Goal: Task Accomplishment & Management: Manage account settings

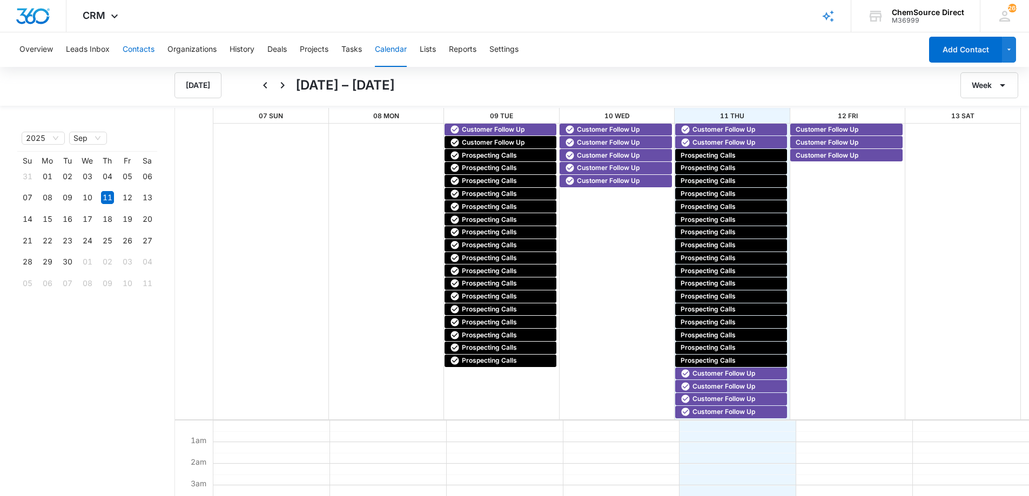
click at [130, 47] on button "Contacts" at bounding box center [139, 49] width 32 height 35
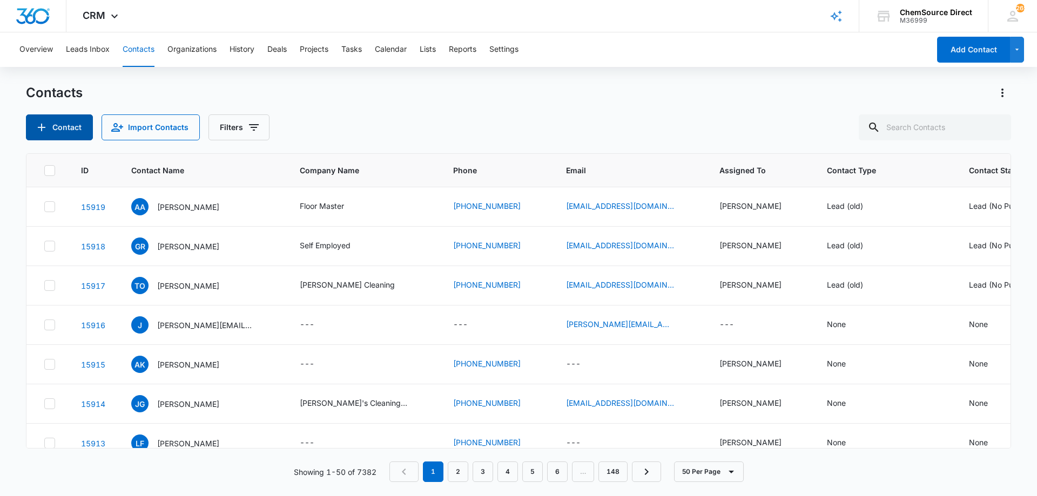
click at [66, 125] on button "Contact" at bounding box center [59, 127] width 67 height 26
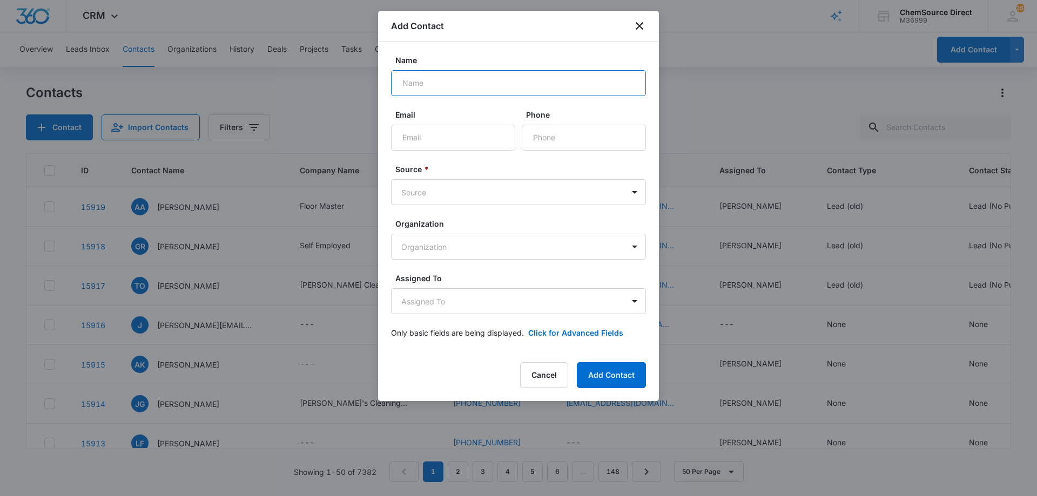
click at [436, 79] on input "Name" at bounding box center [518, 83] width 255 height 26
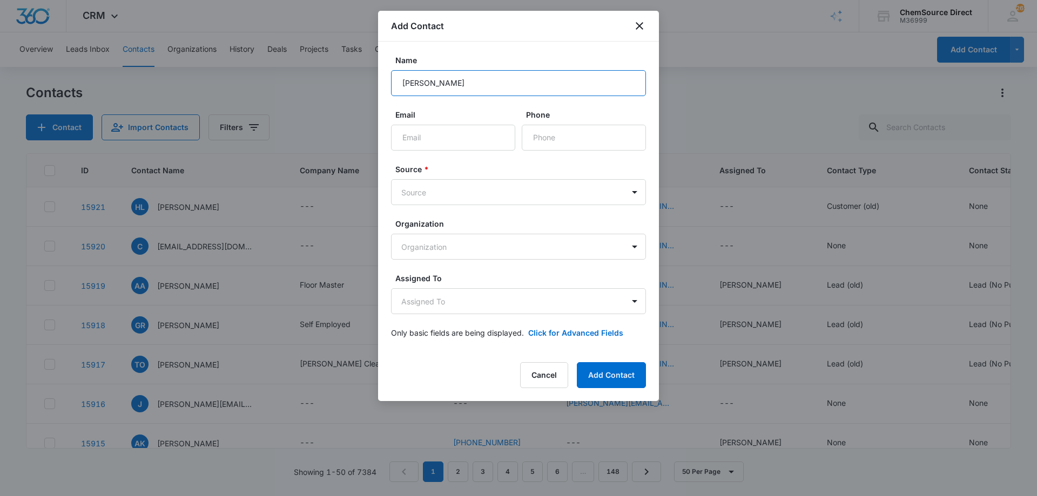
type input "[PERSON_NAME]"
paste input "[EMAIL_ADDRESS][DOMAIN_NAME]"
type input "[EMAIL_ADDRESS][DOMAIN_NAME]"
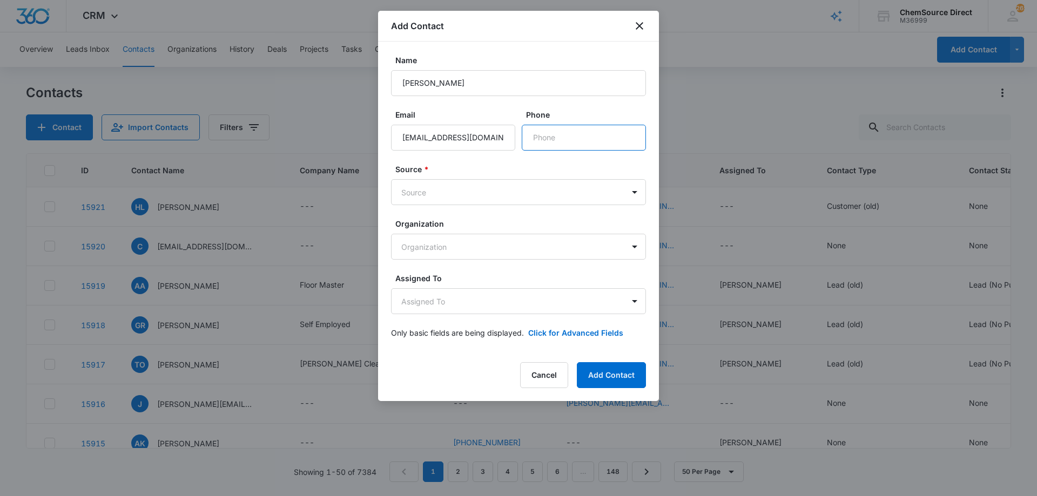
paste input "[PHONE_NUMBER]"
type input "[PHONE_NUMBER]"
click at [489, 196] on body "CRM Apps Reputation Forms CRM Email Social Payments POS Content Ads Intelligenc…" at bounding box center [518, 248] width 1037 height 496
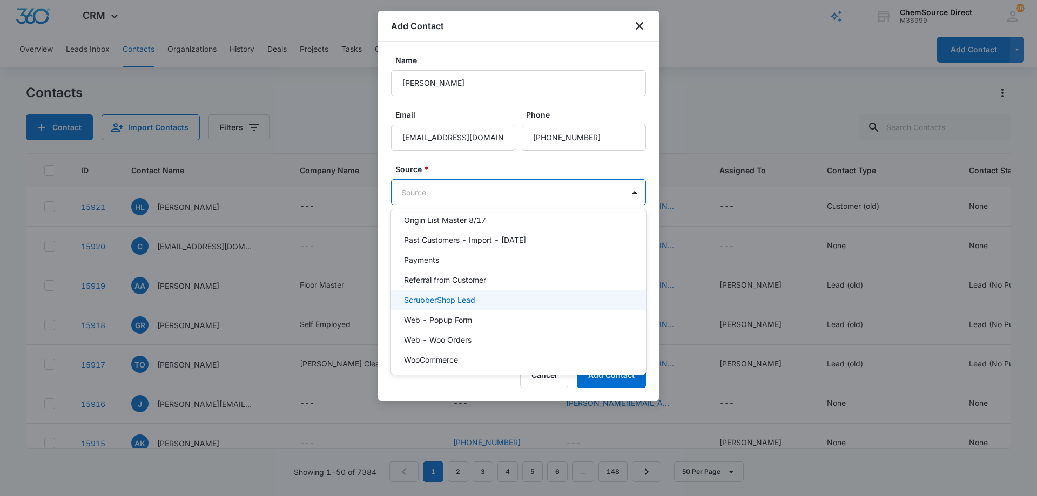
scroll to position [236, 0]
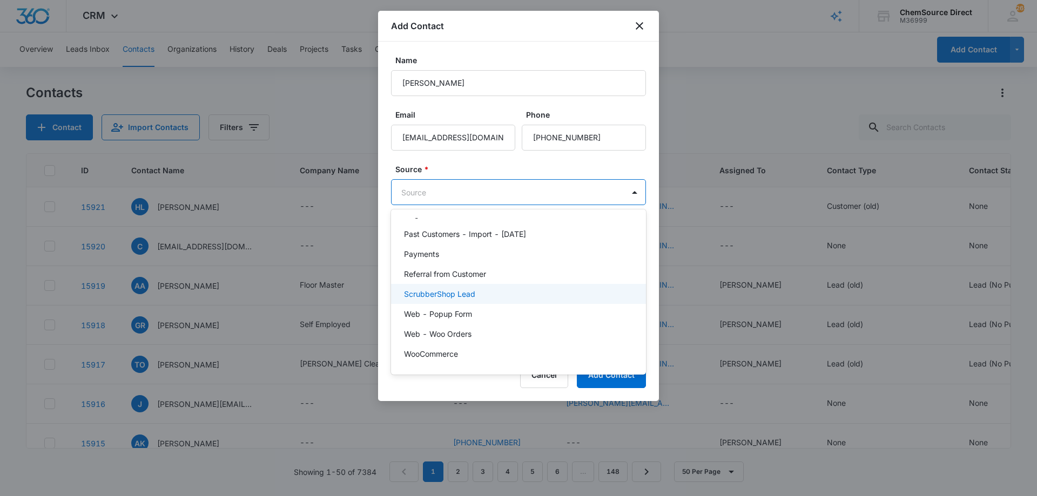
click at [488, 290] on div "ScrubberShop Lead" at bounding box center [517, 293] width 227 height 11
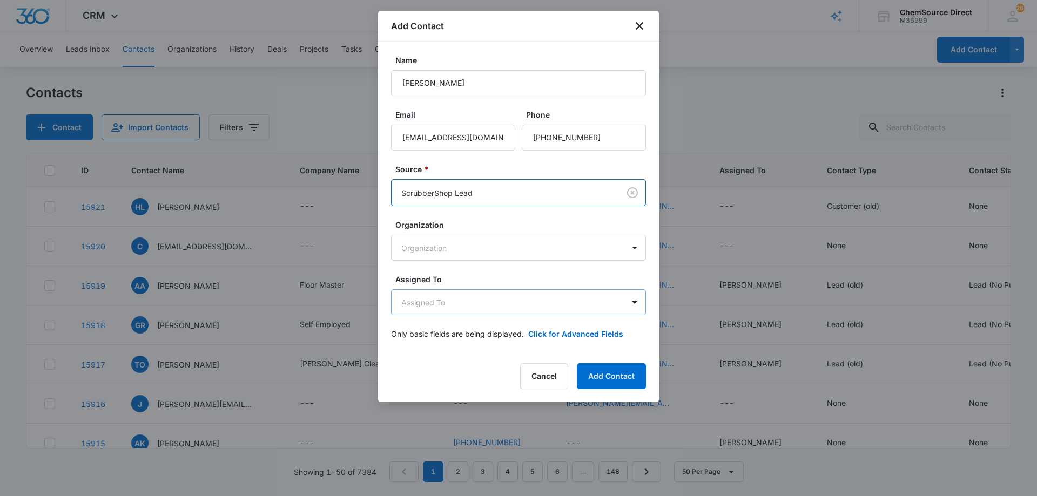
click at [480, 301] on body "CRM Apps Reputation Forms CRM Email Social Payments POS Content Ads Intelligenc…" at bounding box center [518, 248] width 1037 height 496
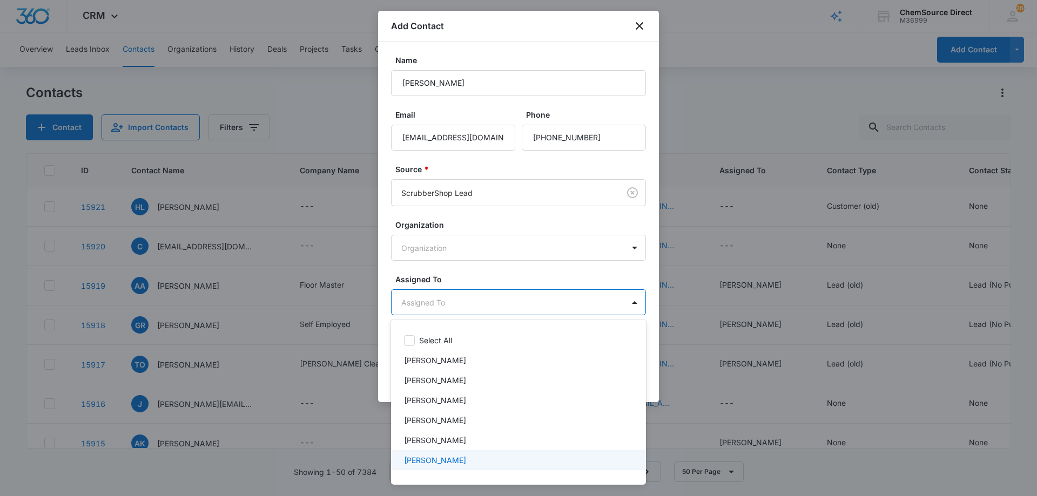
click at [427, 461] on p "[PERSON_NAME]" at bounding box center [435, 460] width 62 height 11
click at [482, 270] on div at bounding box center [518, 248] width 1037 height 496
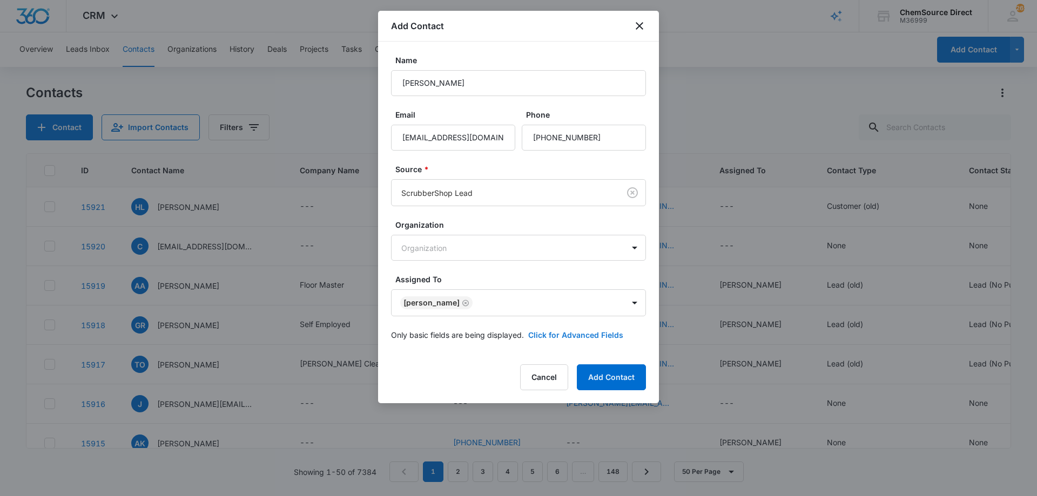
click at [554, 332] on button "Click for Advanced Fields" at bounding box center [575, 334] width 95 height 11
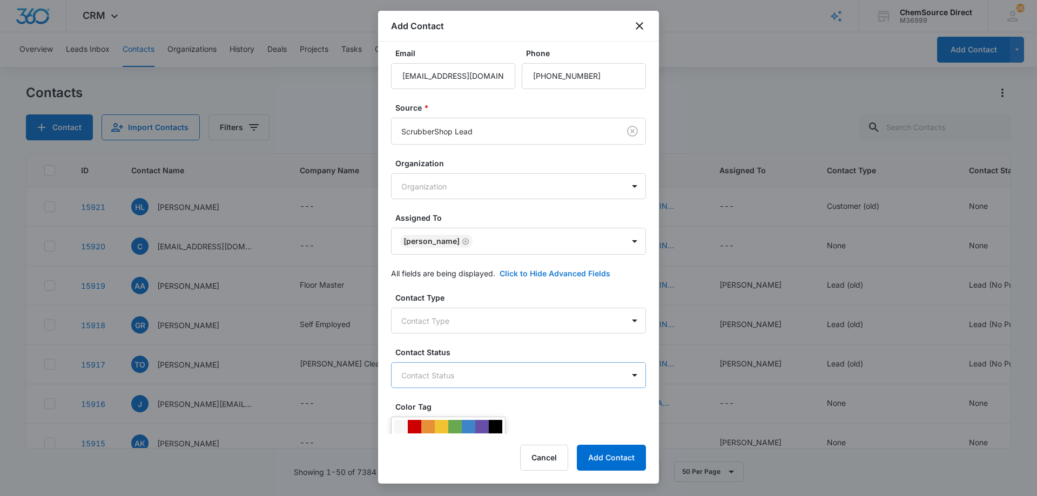
scroll to position [208, 0]
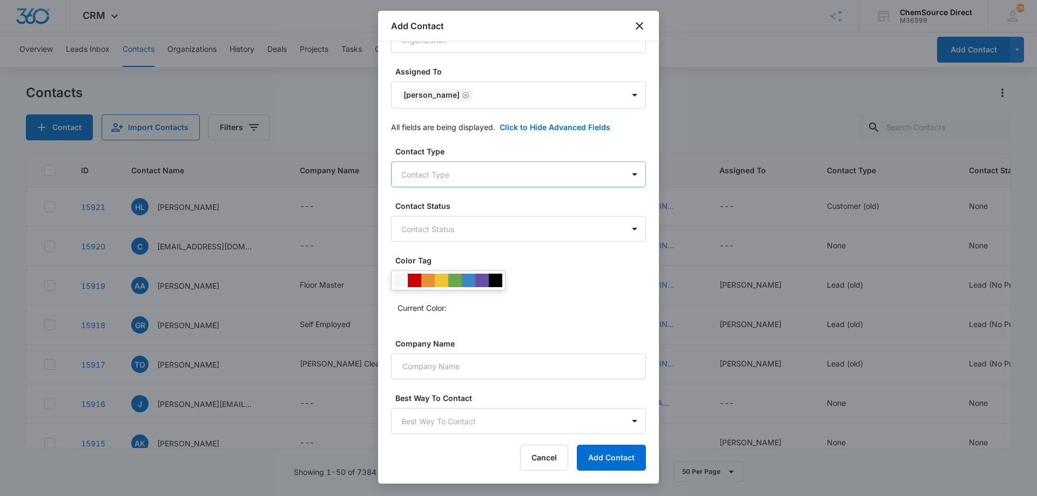
click at [464, 171] on body "CRM Apps Reputation Forms CRM Email Social Payments POS Content Ads Intelligenc…" at bounding box center [518, 248] width 1037 height 496
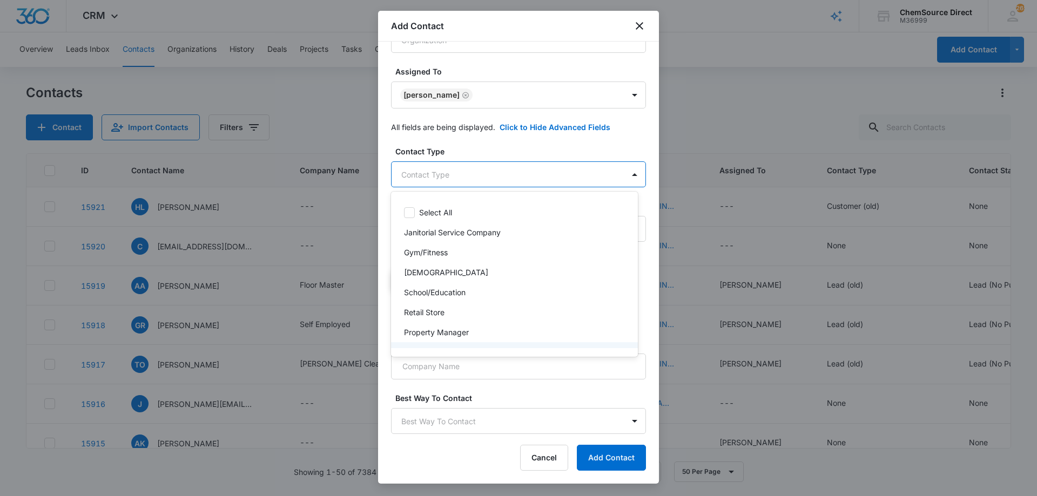
scroll to position [116, 0]
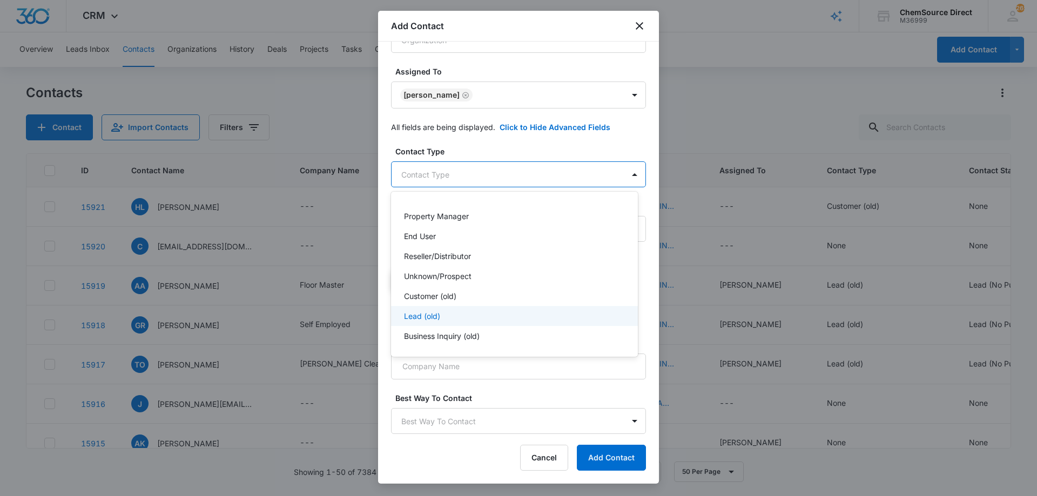
click at [456, 312] on div "Lead (old)" at bounding box center [513, 315] width 219 height 11
click at [479, 150] on div at bounding box center [518, 248] width 1037 height 496
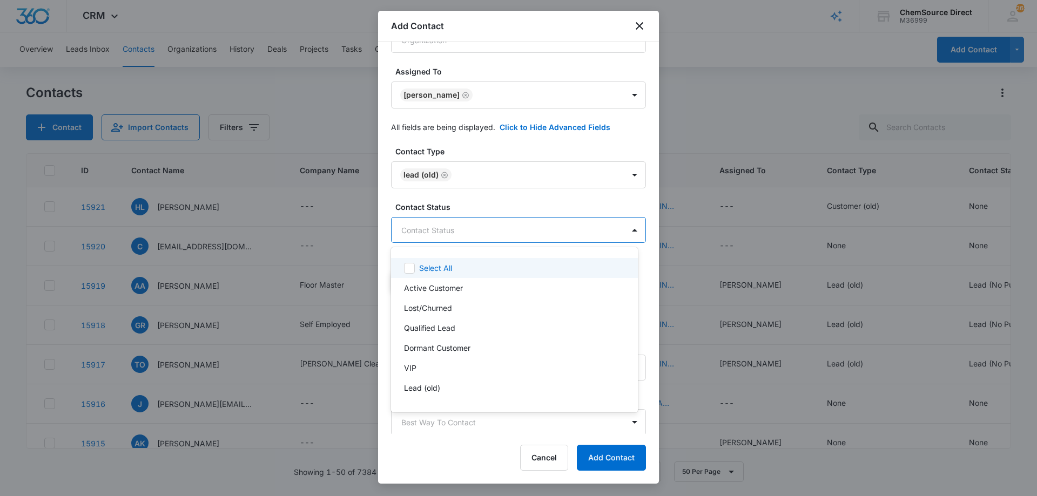
click at [484, 228] on body "CRM Apps Reputation Forms CRM Email Social Payments POS Content Ads Intelligenc…" at bounding box center [518, 248] width 1037 height 496
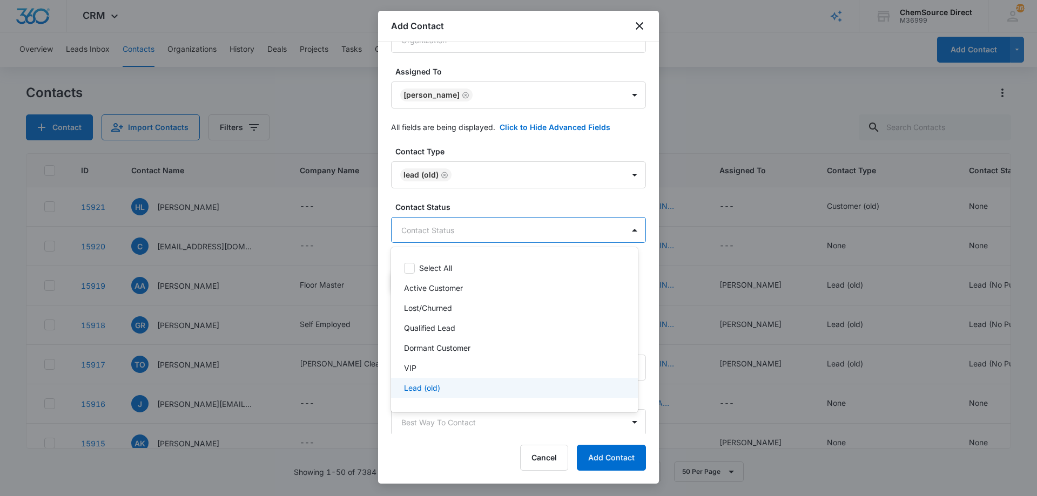
scroll to position [16, 0]
click at [485, 393] on p "Lead (No Purchase Yet)" at bounding box center [446, 391] width 85 height 11
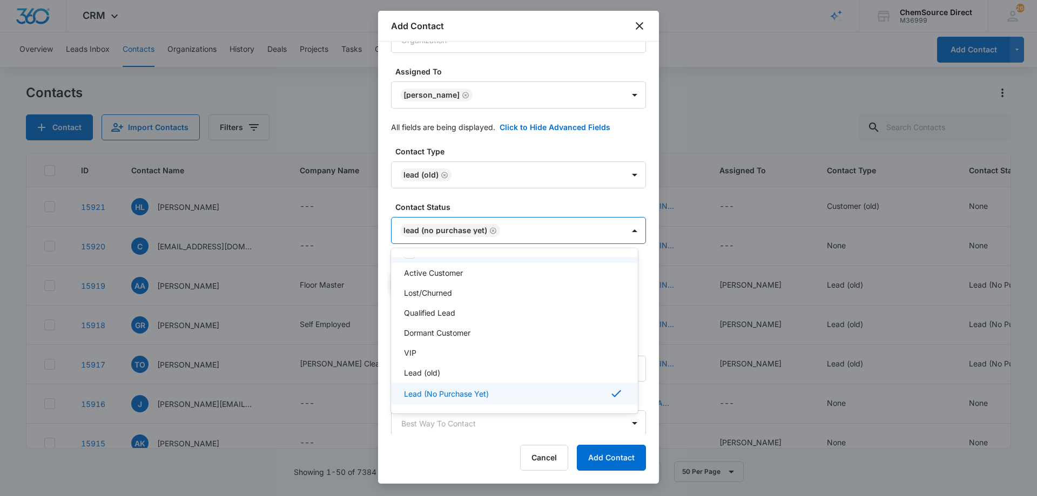
click at [496, 199] on div at bounding box center [518, 248] width 1037 height 496
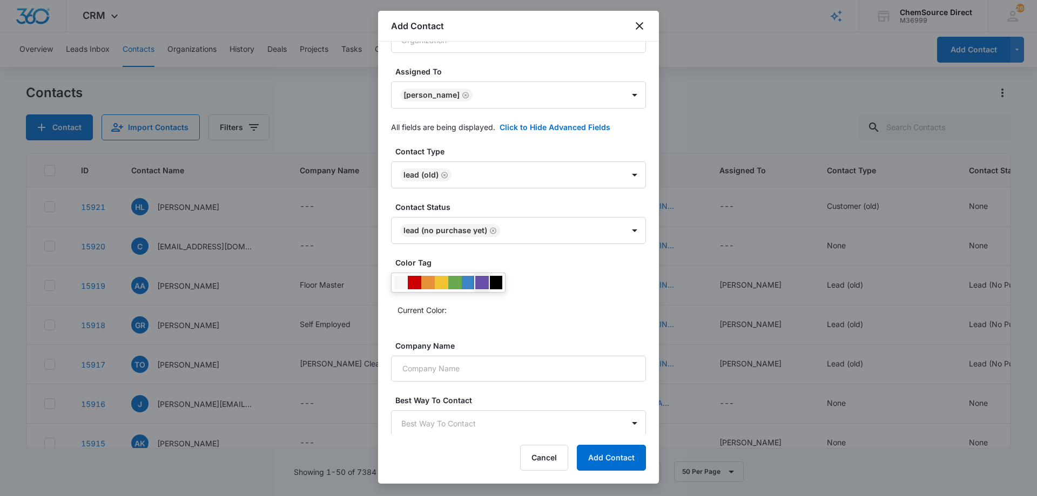
click at [483, 282] on div at bounding box center [481, 282] width 13 height 13
click at [557, 296] on div "Current Color:" at bounding box center [518, 296] width 255 height 46
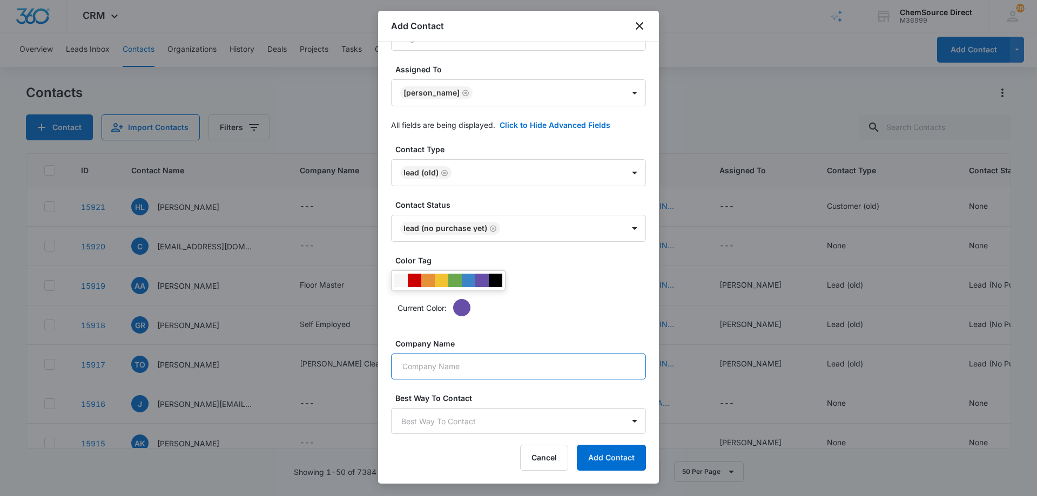
paste input "[PERSON_NAME] trailers"
click at [400, 368] on input "[PERSON_NAME] trailers" at bounding box center [518, 367] width 255 height 26
type input "[PERSON_NAME] Trailers"
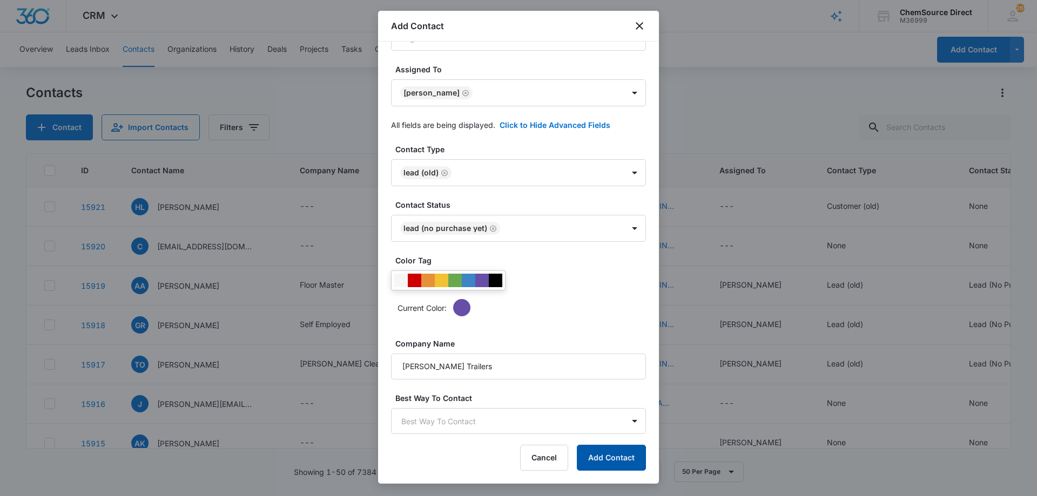
click at [608, 460] on button "Add Contact" at bounding box center [611, 458] width 69 height 26
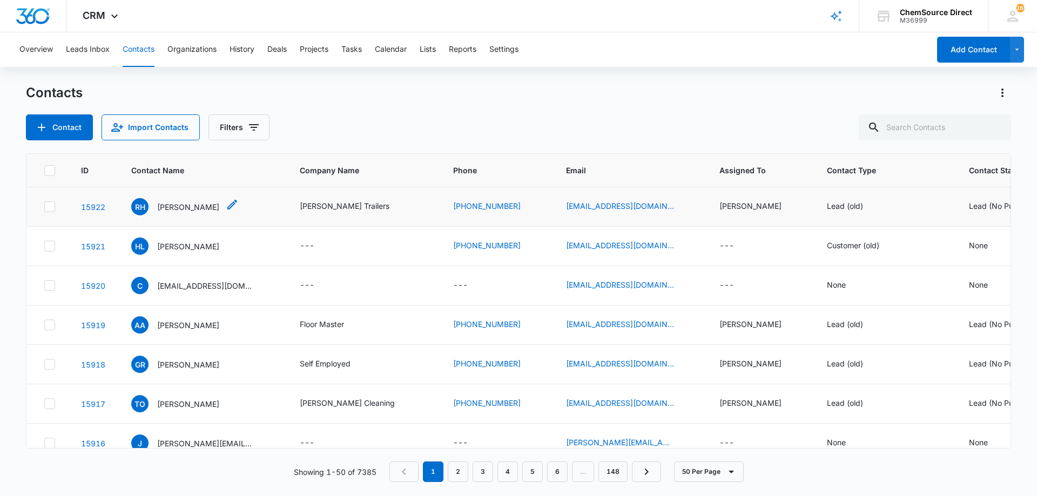
click at [178, 204] on p "[PERSON_NAME]" at bounding box center [188, 206] width 62 height 11
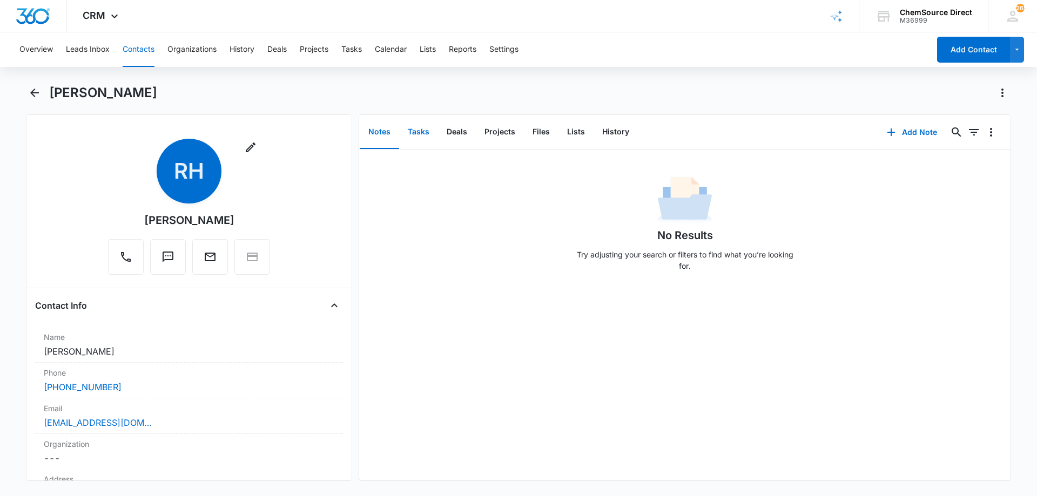
click at [414, 128] on button "Tasks" at bounding box center [418, 132] width 39 height 33
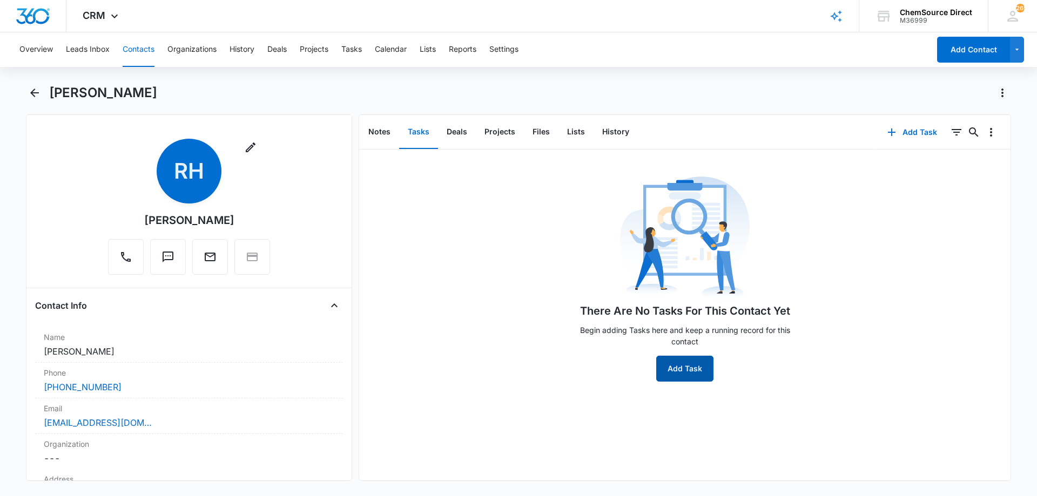
click at [684, 366] on button "Add Task" at bounding box center [684, 369] width 57 height 26
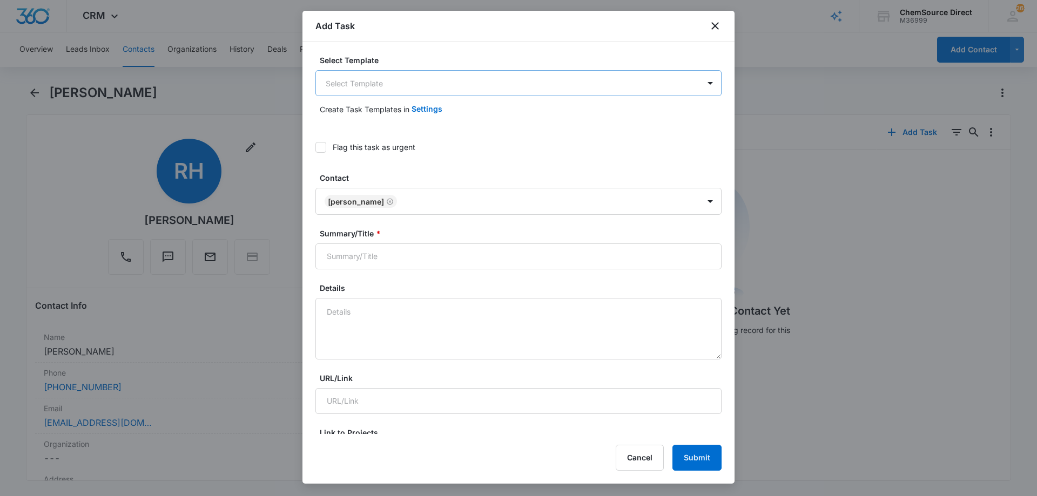
click at [349, 83] on body "CRM Apps Reputation Forms CRM Email Social Payments POS Content Ads Intelligenc…" at bounding box center [518, 248] width 1037 height 496
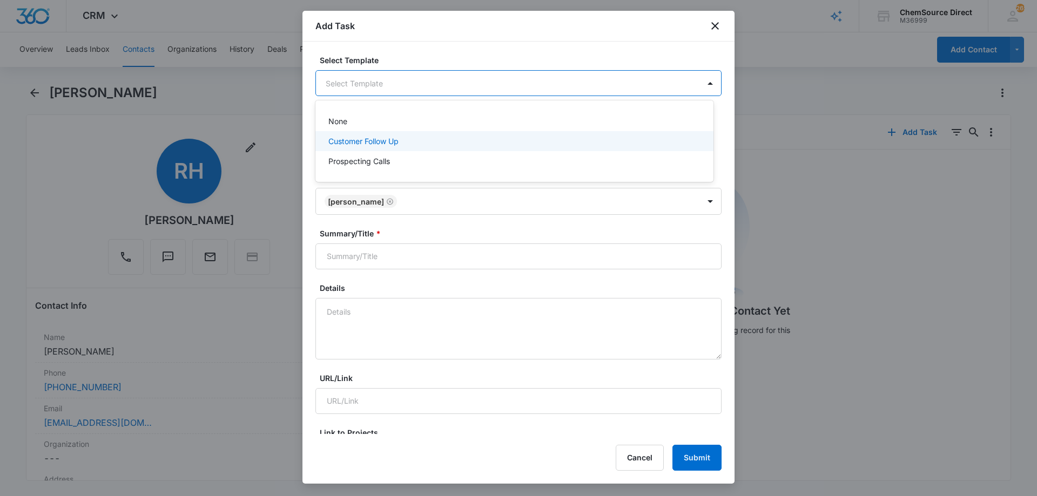
click at [352, 138] on p "Customer Follow Up" at bounding box center [363, 141] width 70 height 11
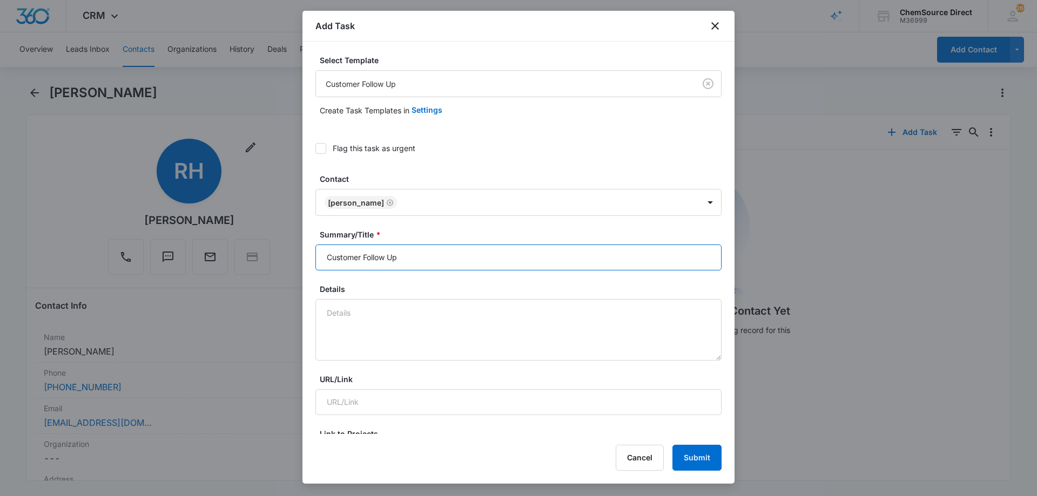
click at [345, 255] on input "Customer Follow Up" at bounding box center [518, 258] width 406 height 26
type input "Customer Follow Up"
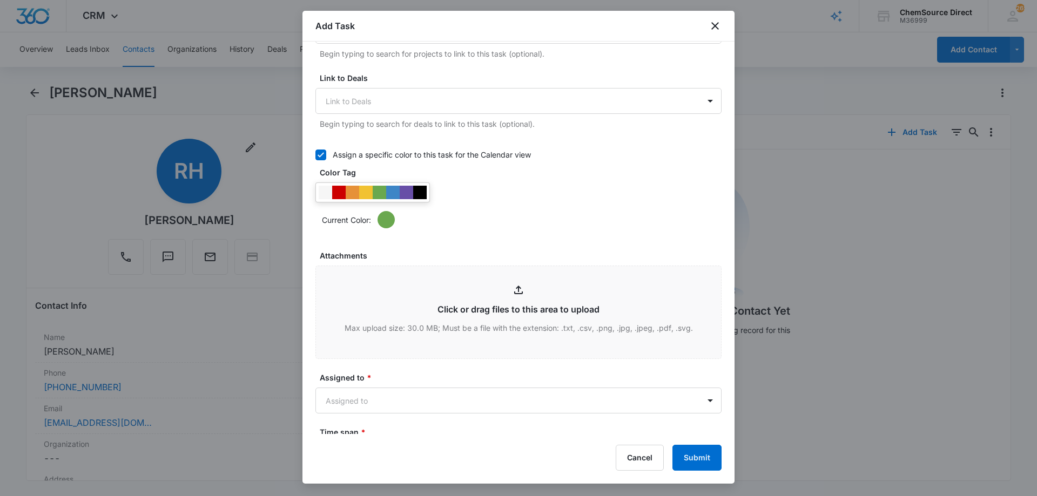
scroll to position [432, 0]
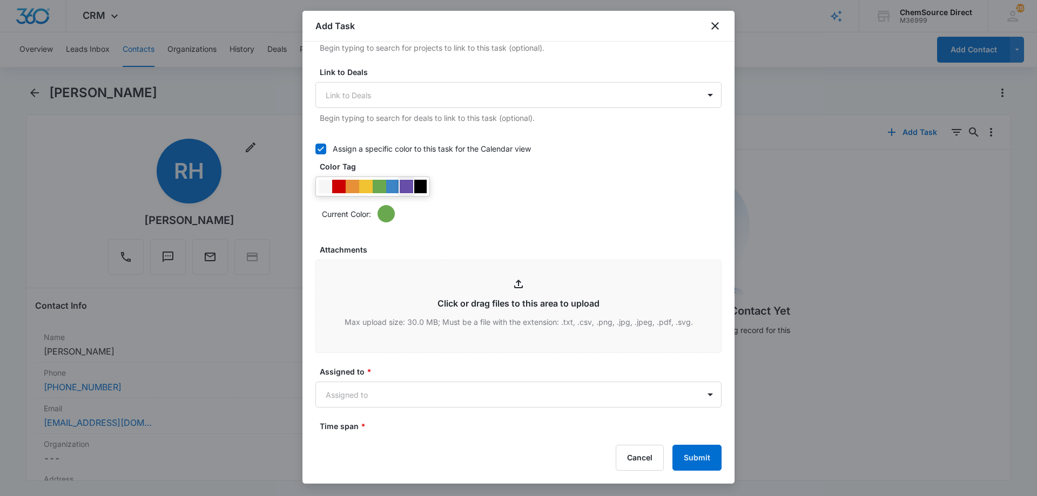
type textarea "Walk Behind Floor Scrubber"
click at [402, 183] on div at bounding box center [406, 186] width 13 height 13
click at [454, 199] on div "Current Color:" at bounding box center [518, 200] width 406 height 46
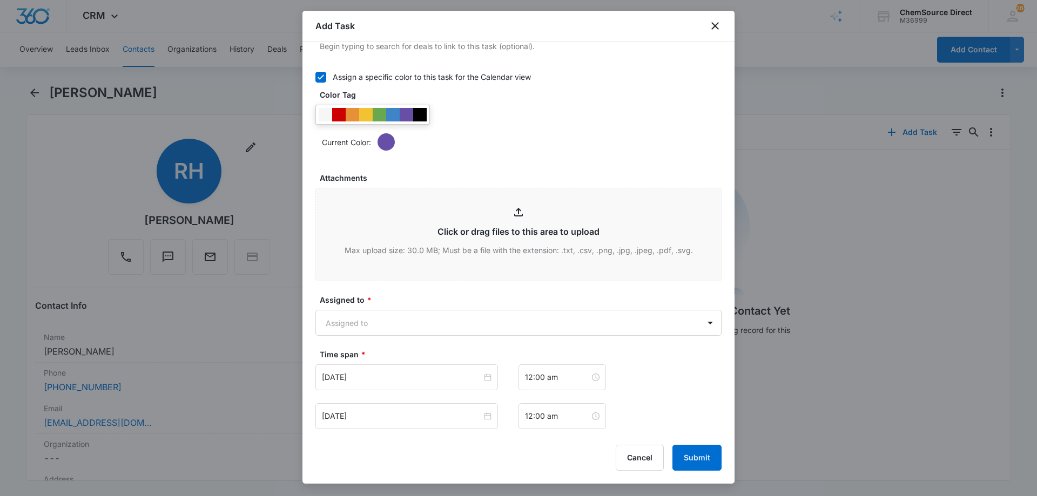
scroll to position [676, 0]
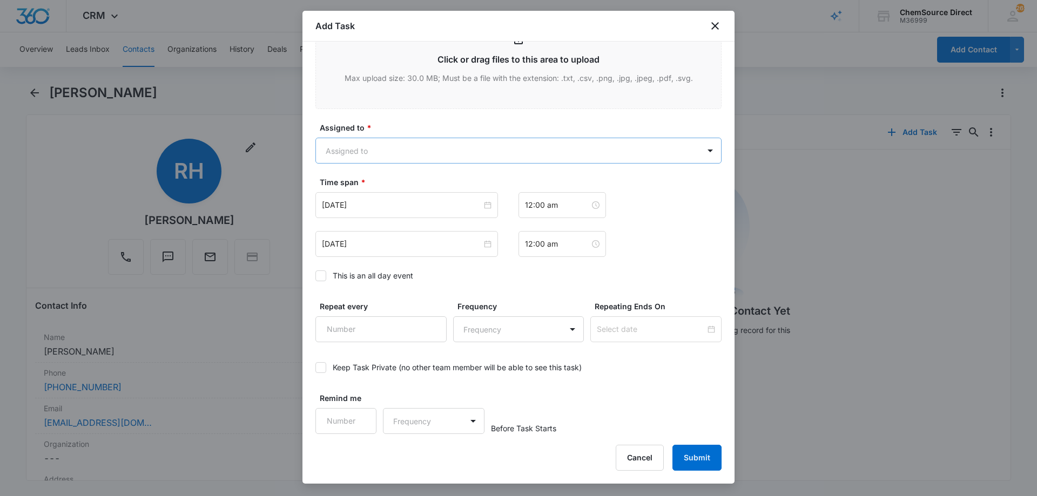
click at [398, 155] on body "CRM Apps Reputation Forms CRM Email Social Payments POS Content Ads Intelligenc…" at bounding box center [518, 248] width 1037 height 496
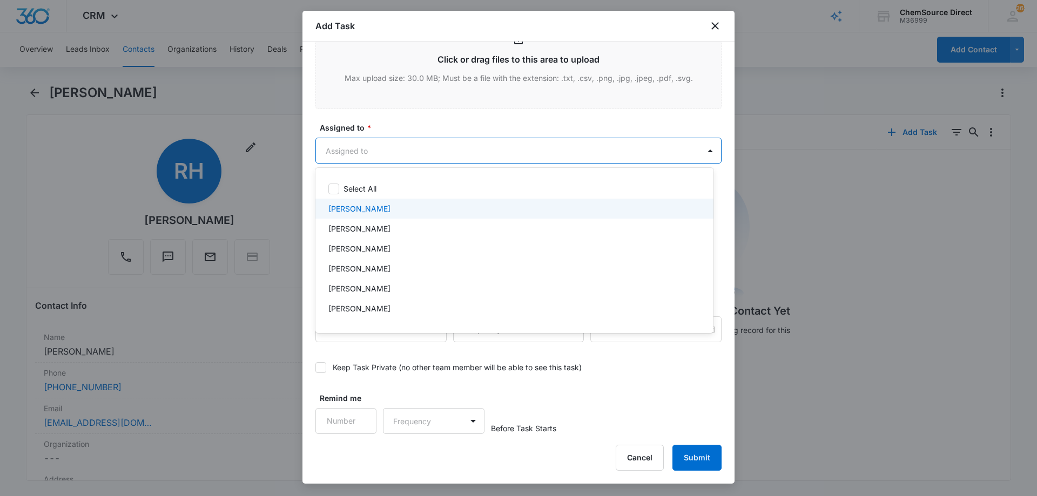
click at [357, 207] on p "[PERSON_NAME]" at bounding box center [359, 208] width 62 height 11
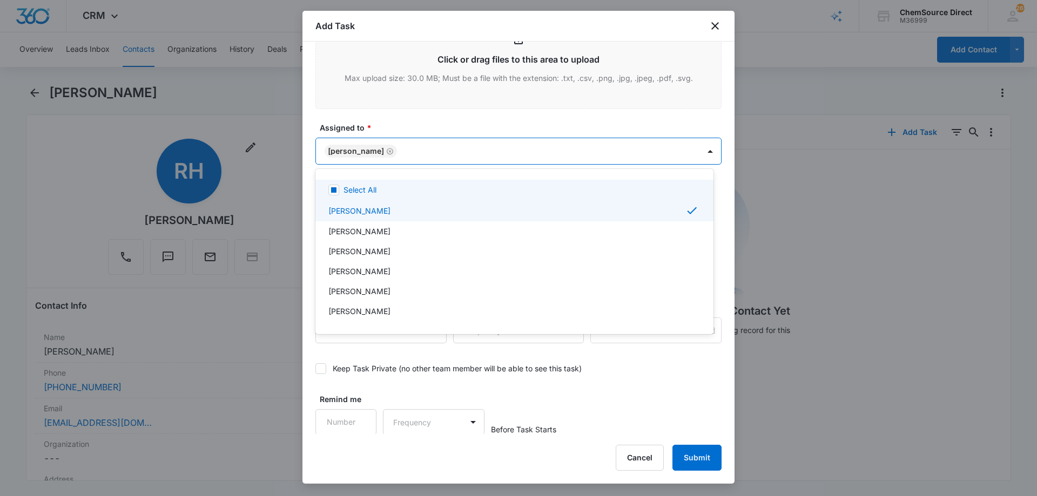
click at [436, 125] on div at bounding box center [518, 248] width 1037 height 496
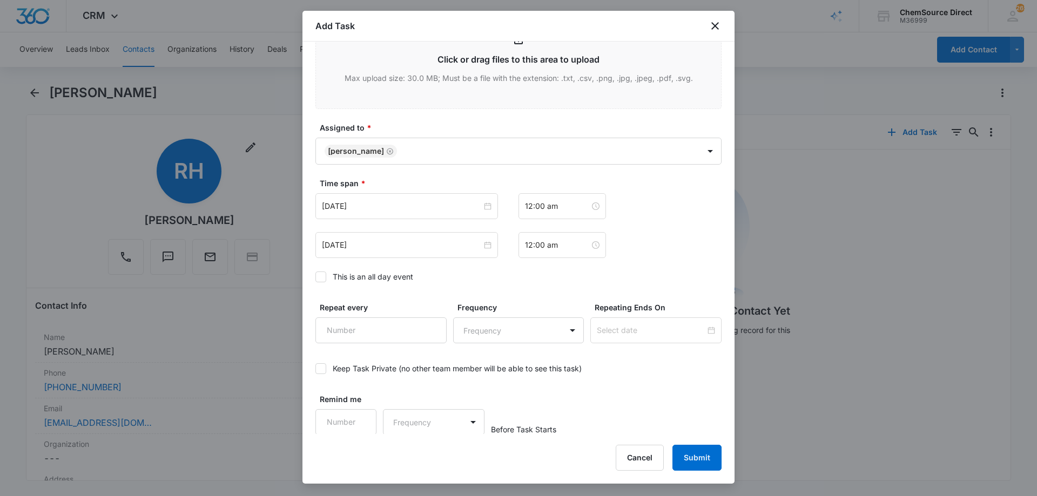
scroll to position [677, 0]
click at [320, 274] on icon at bounding box center [321, 276] width 10 height 10
click at [315, 276] on input "This is an all day event" at bounding box center [315, 276] width 0 height 0
click at [389, 207] on input "[DATE]" at bounding box center [402, 205] width 160 height 12
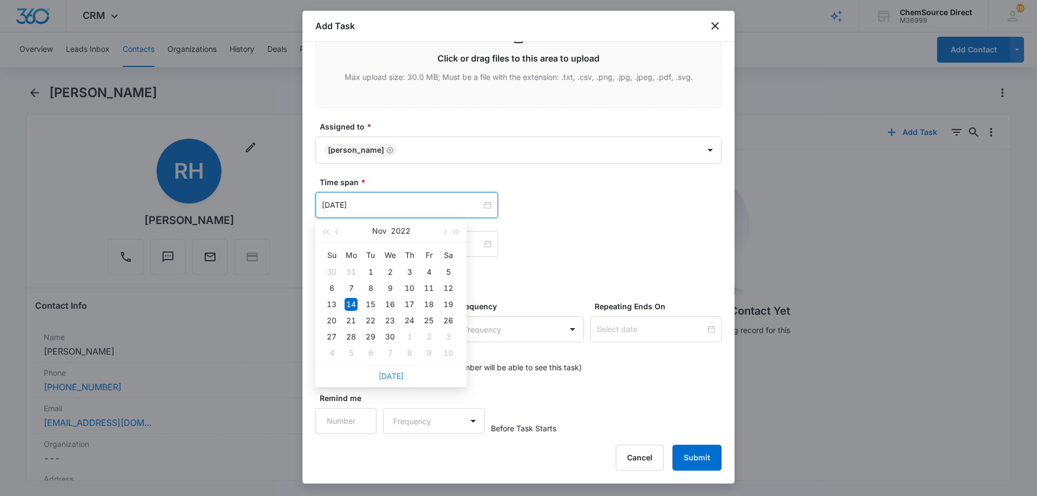
click at [389, 378] on link "[DATE]" at bounding box center [391, 376] width 25 height 9
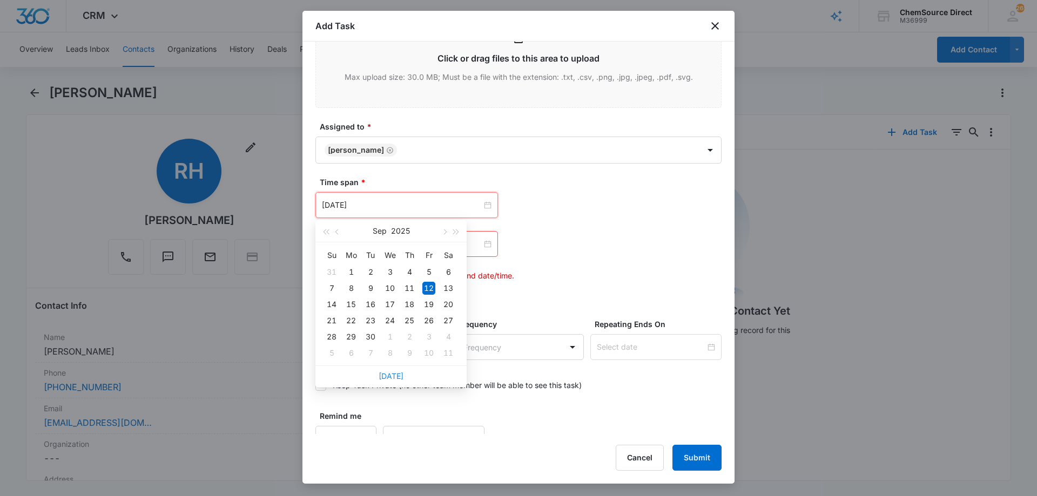
type input "[DATE]"
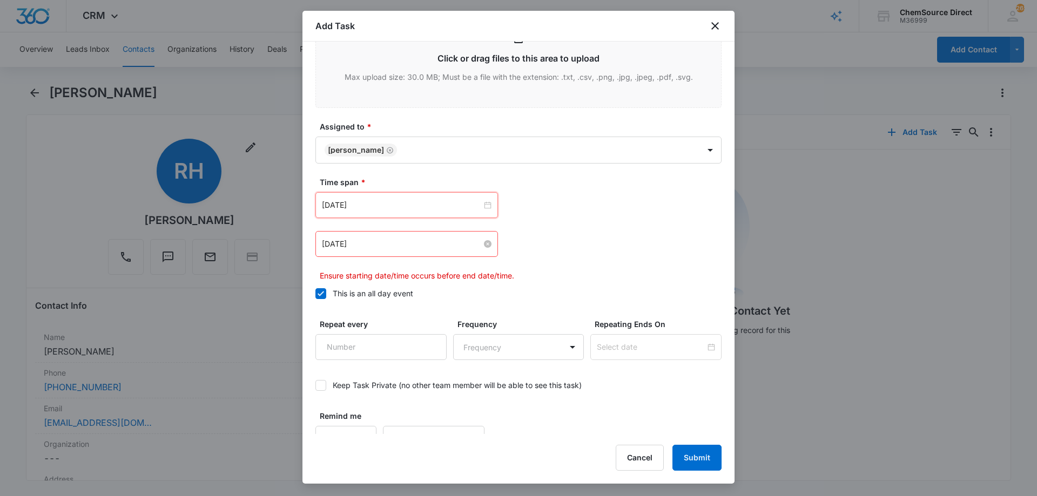
click at [414, 239] on input "[DATE]" at bounding box center [402, 244] width 160 height 12
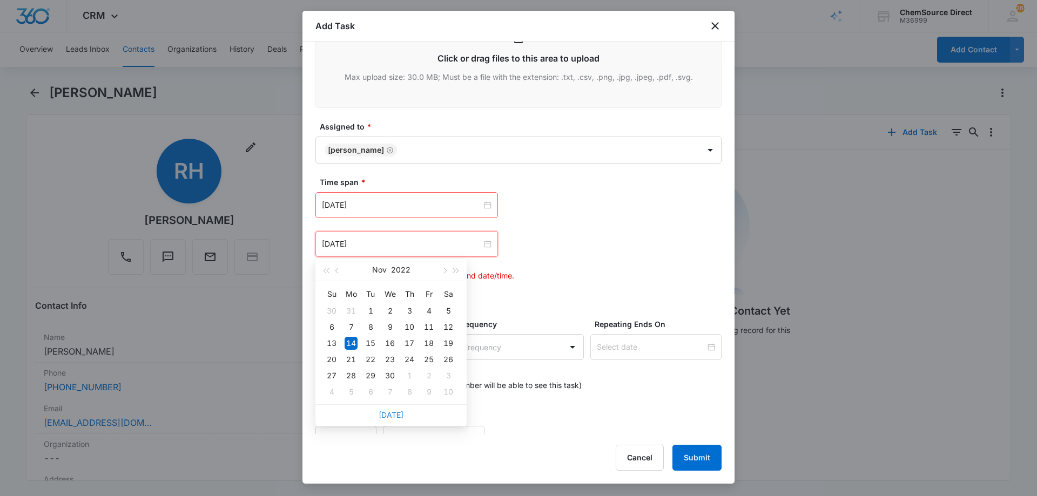
click at [393, 417] on link "[DATE]" at bounding box center [391, 414] width 25 height 9
type input "[DATE]"
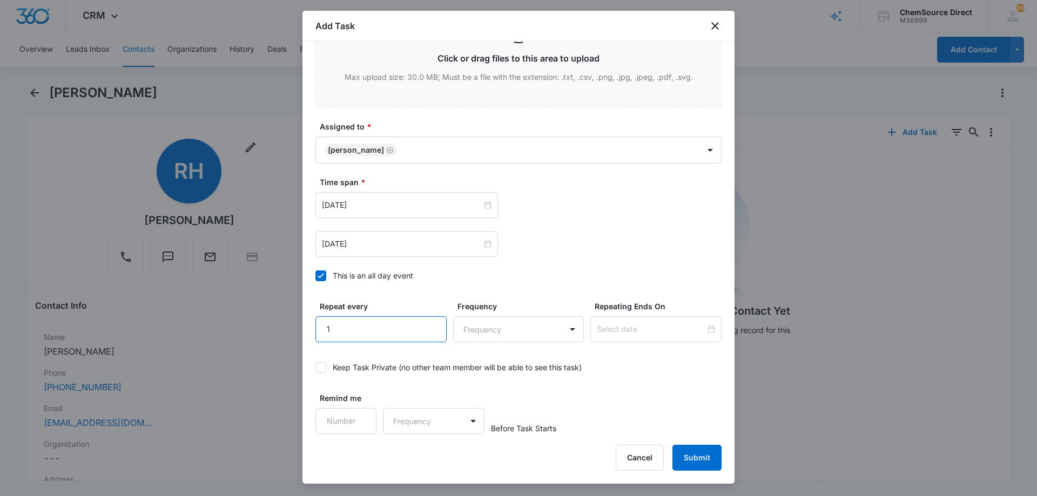
click at [428, 323] on input "1" at bounding box center [380, 329] width 131 height 26
click at [470, 330] on body "CRM Apps Reputation Forms CRM Email Social Payments POS Content Ads Intelligenc…" at bounding box center [518, 248] width 1037 height 496
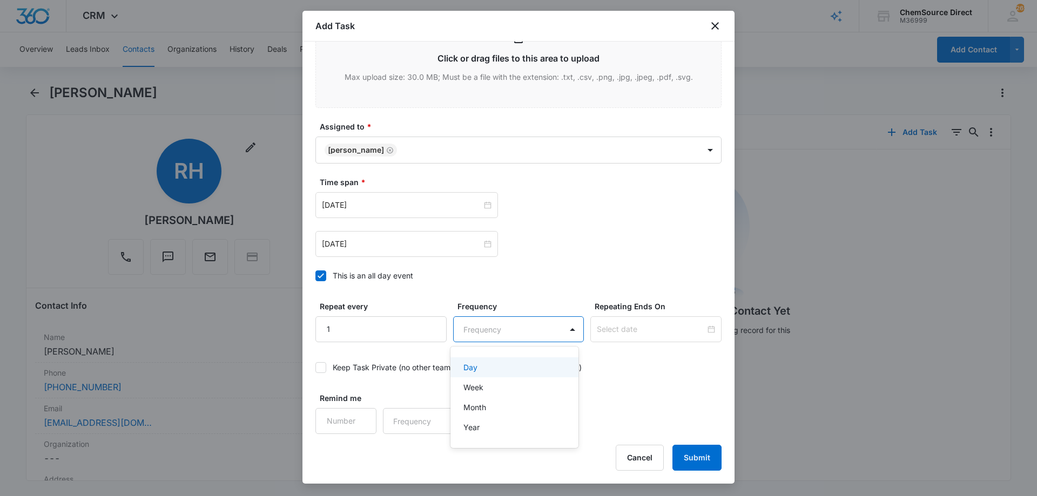
click at [526, 284] on div at bounding box center [518, 248] width 1037 height 496
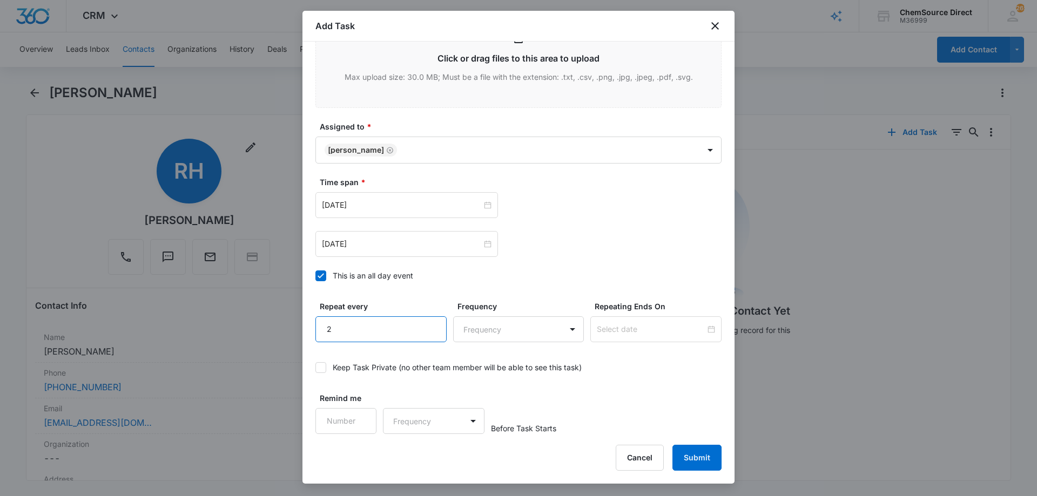
click at [427, 320] on input "2" at bounding box center [380, 329] width 131 height 26
type input "3"
click at [427, 320] on input "3" at bounding box center [380, 329] width 131 height 26
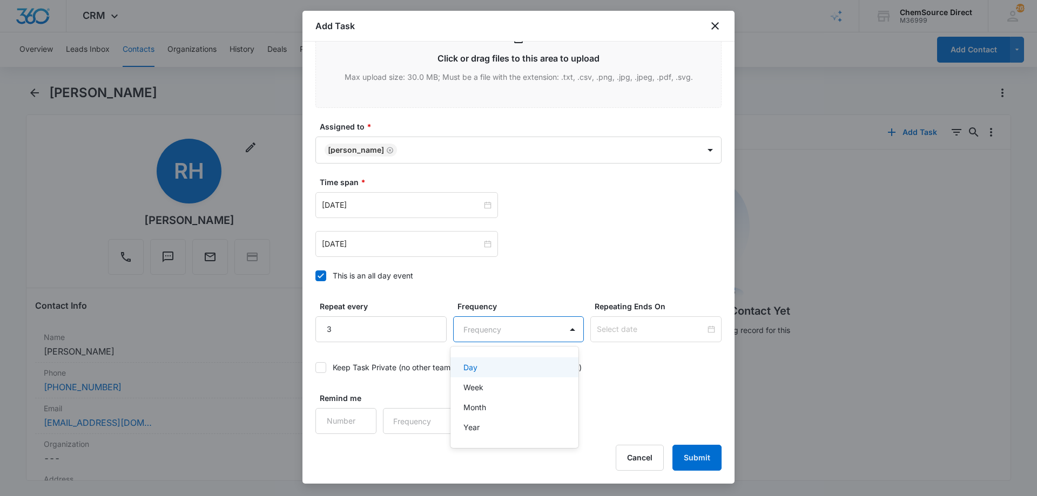
click at [469, 327] on body "CRM Apps Reputation Forms CRM Email Social Payments POS Content Ads Intelligenc…" at bounding box center [518, 248] width 1037 height 496
click at [482, 365] on div "Day" at bounding box center [513, 367] width 100 height 11
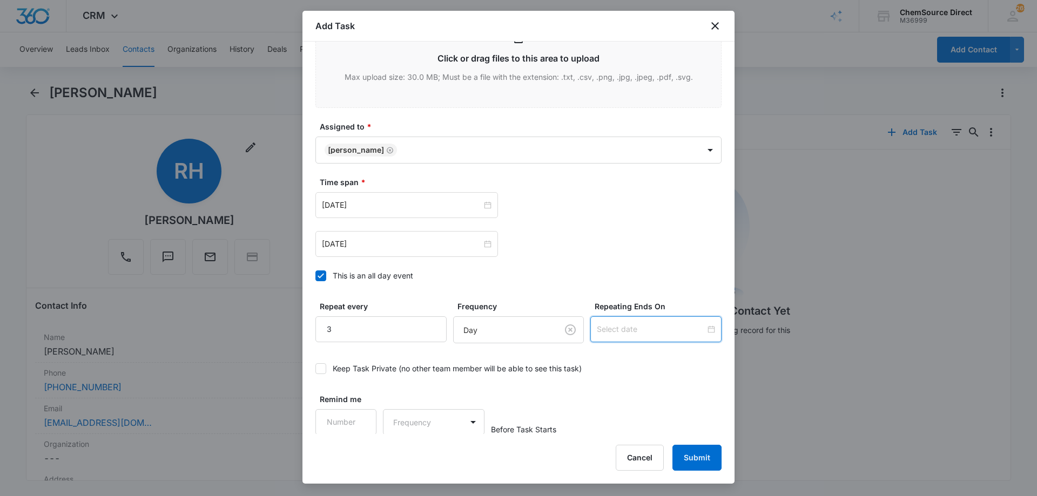
click at [617, 329] on input at bounding box center [651, 329] width 109 height 12
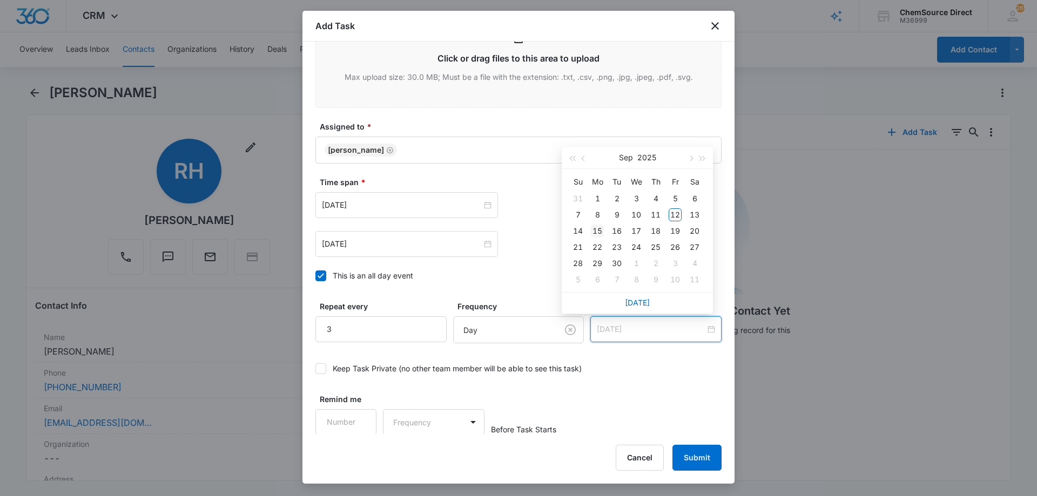
type input "[DATE]"
click at [595, 228] on div "15" at bounding box center [597, 231] width 13 height 13
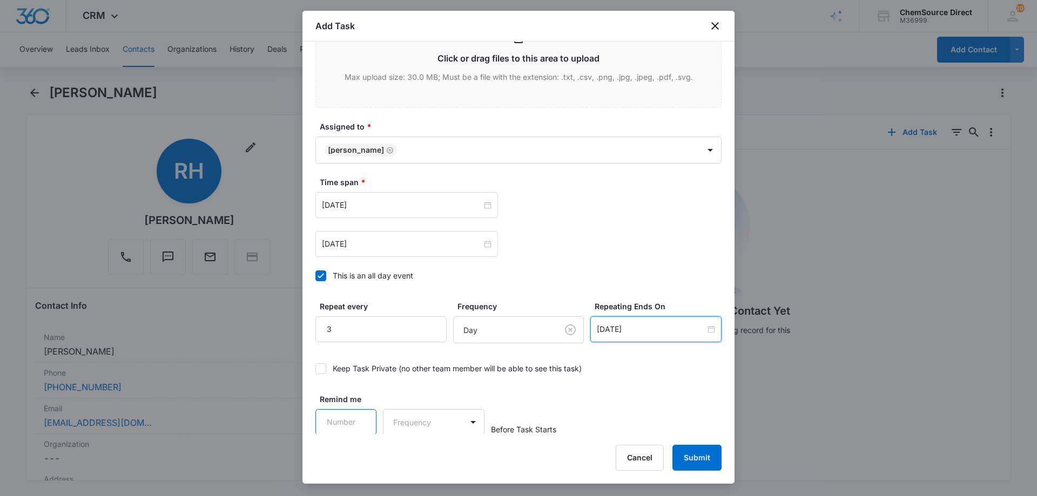
click at [364, 423] on input "Remind me" at bounding box center [345, 422] width 61 height 26
type input "1"
click at [361, 415] on input "1" at bounding box center [345, 422] width 61 height 26
click at [421, 422] on body "CRM Apps Reputation Forms CRM Email Social Payments POS Content Ads Intelligenc…" at bounding box center [518, 248] width 1037 height 496
click at [422, 462] on div "Days" at bounding box center [430, 460] width 71 height 11
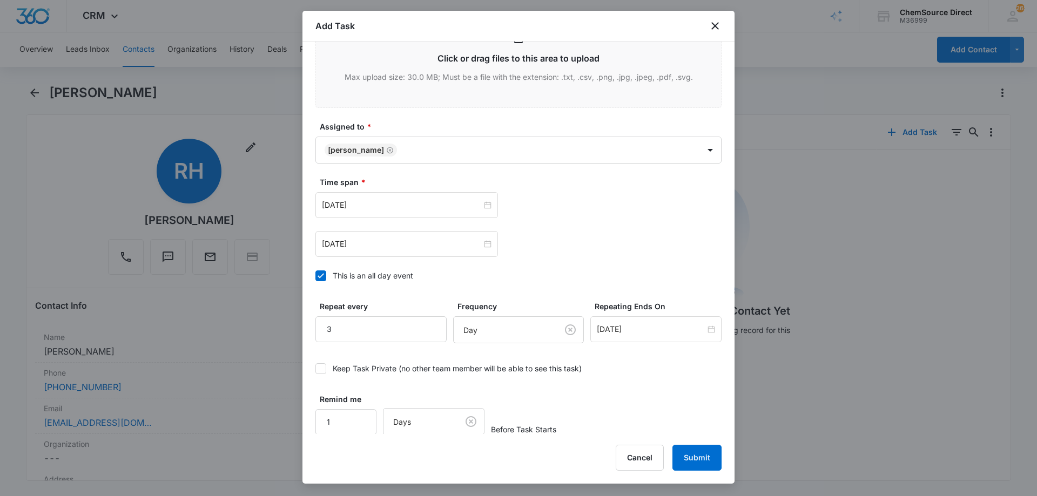
click at [568, 406] on div "Remind me 1 Days Before Task Starts" at bounding box center [518, 415] width 406 height 42
click at [705, 455] on button "Submit" at bounding box center [696, 458] width 49 height 26
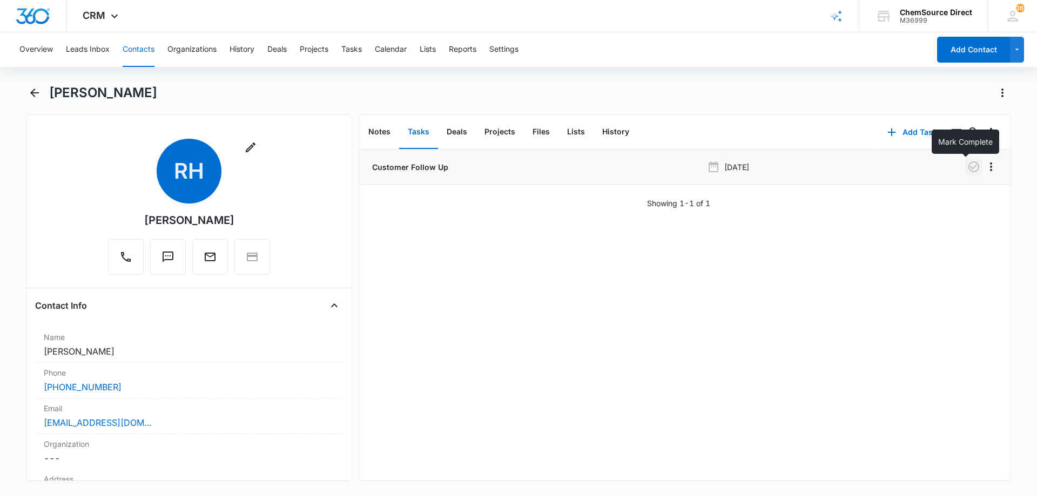
click at [967, 165] on icon "button" at bounding box center [973, 166] width 13 height 13
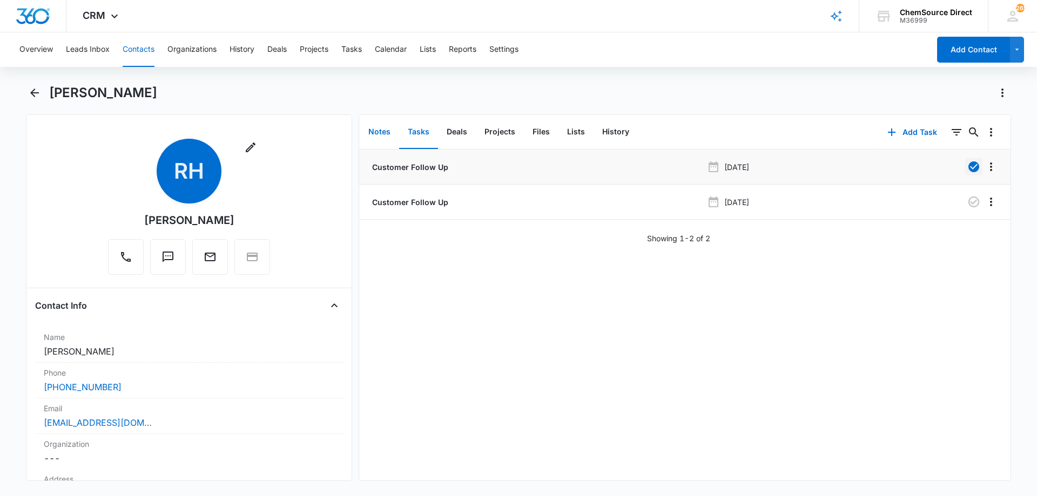
click at [380, 129] on button "Notes" at bounding box center [379, 132] width 39 height 33
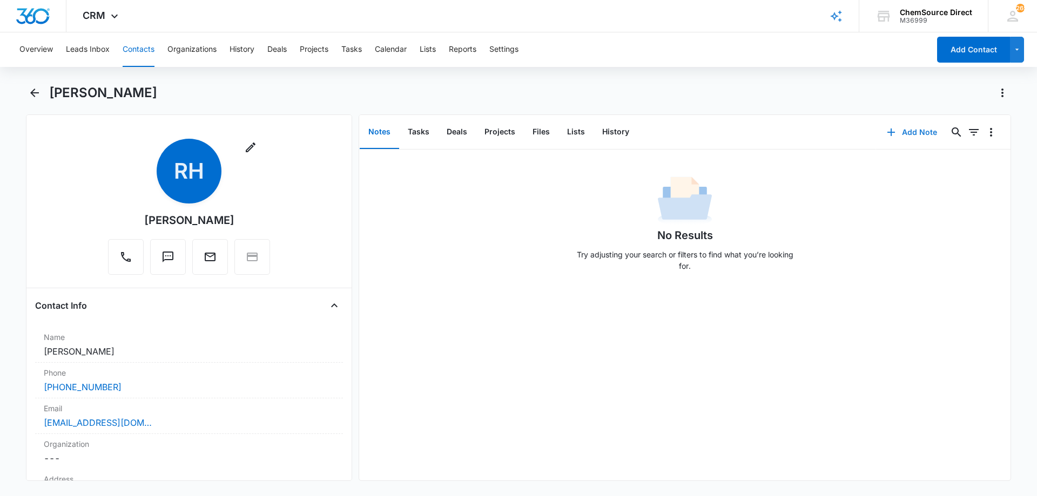
click at [917, 130] on button "Add Note" at bounding box center [912, 132] width 72 height 26
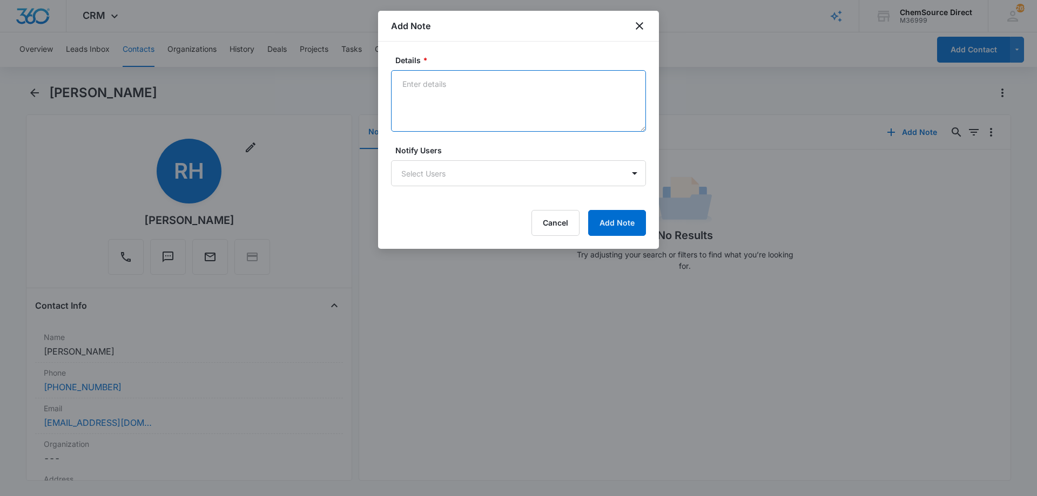
click at [440, 91] on textarea "Details *" at bounding box center [518, 101] width 255 height 62
click at [421, 104] on textarea "Walk Behind Floor Scrubber Called and texted" at bounding box center [518, 101] width 255 height 62
type textarea "Walk Behind Floor Scrubber Called and texted left message with the secretary"
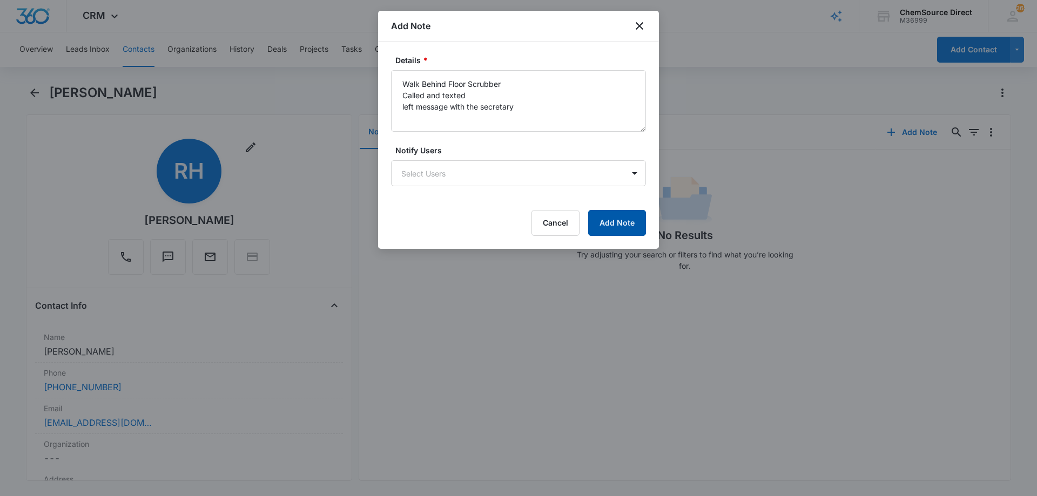
click at [606, 222] on button "Add Note" at bounding box center [617, 223] width 58 height 26
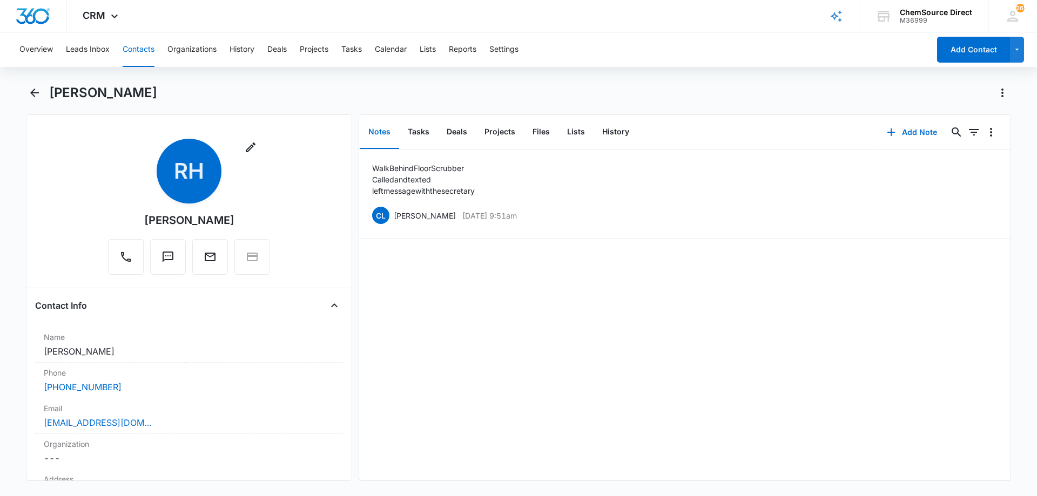
click at [564, 335] on div "Walk Behind Floor Scrubber Called and texted left message with the secretary CL…" at bounding box center [684, 315] width 651 height 331
click at [136, 47] on button "Contacts" at bounding box center [139, 49] width 32 height 35
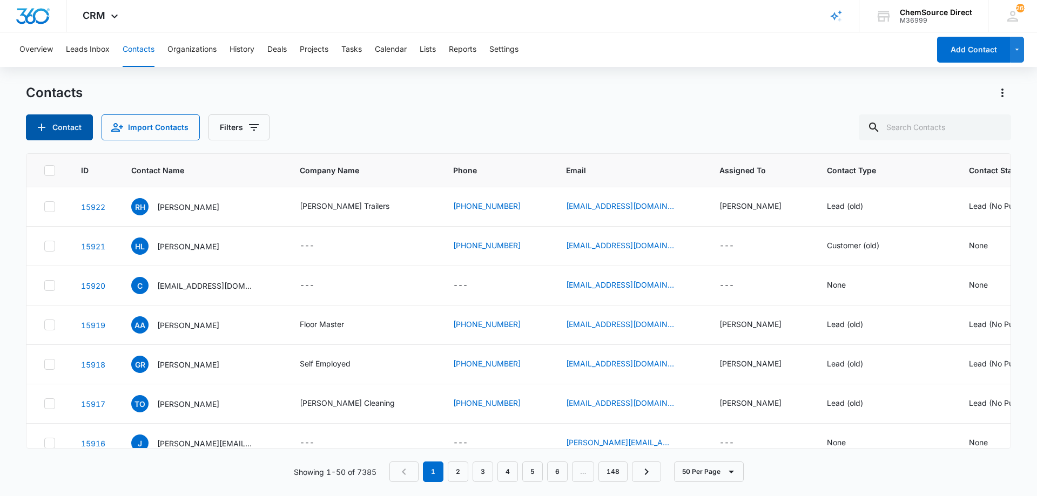
click at [62, 127] on button "Contact" at bounding box center [59, 127] width 67 height 26
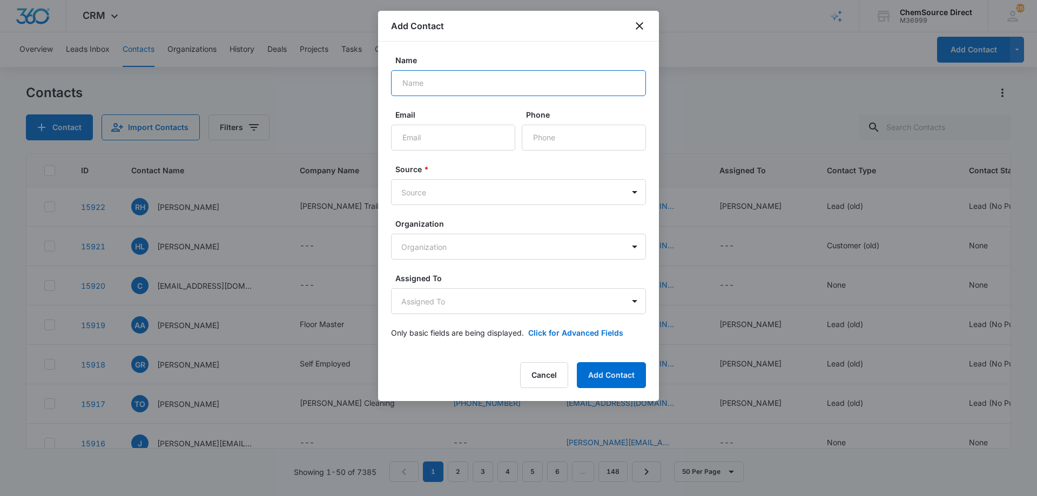
click at [437, 79] on input "Name" at bounding box center [518, 83] width 255 height 26
type input "[PERSON_NAME]"
type input "[EMAIL_ADDRESS][DOMAIN_NAME]"
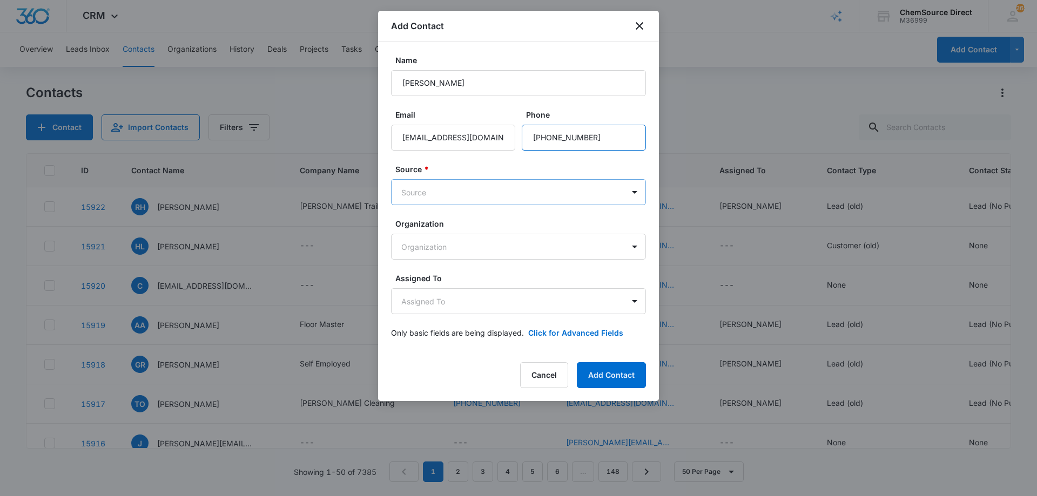
type input "[PHONE_NUMBER]"
click at [454, 191] on body "CRM Apps Reputation Forms CRM Email Social Payments POS Content Ads Intelligenc…" at bounding box center [518, 248] width 1037 height 496
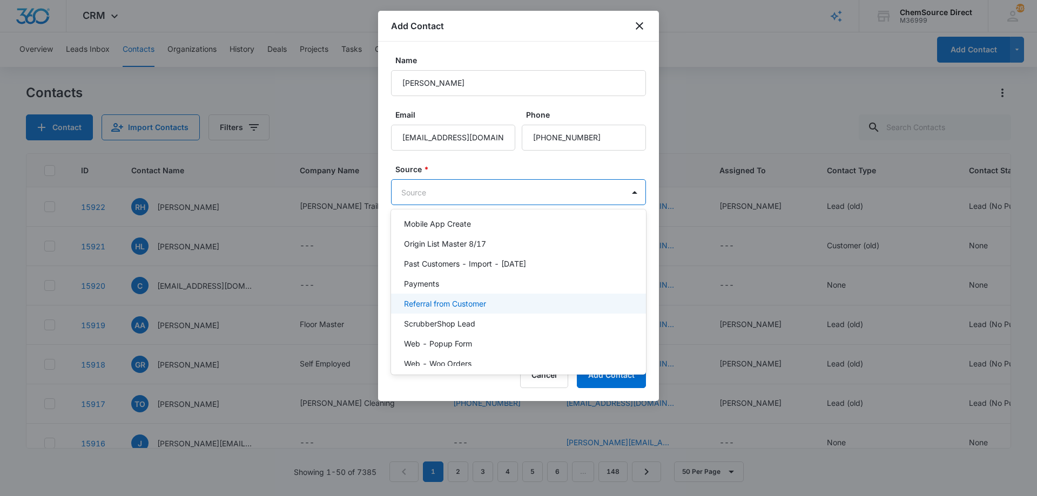
scroll to position [236, 0]
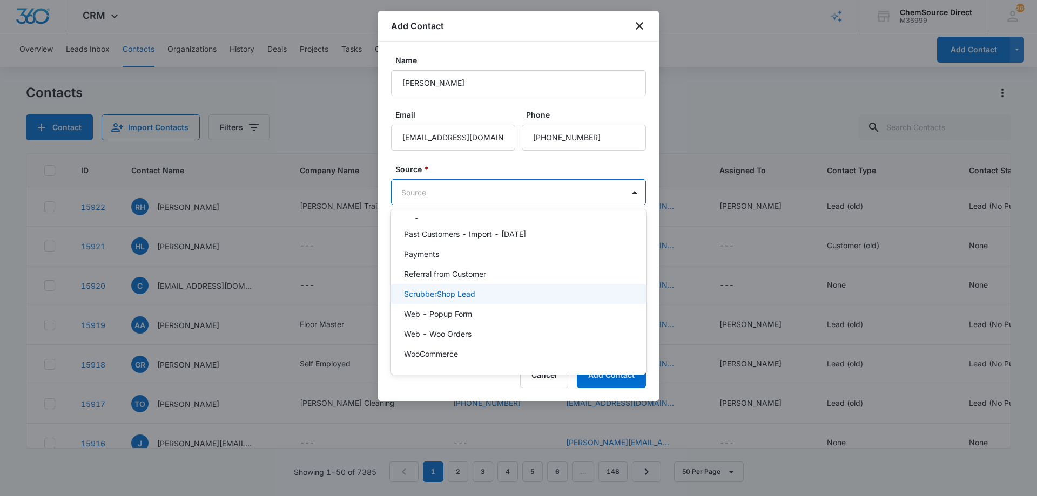
click at [479, 293] on div "ScrubberShop Lead" at bounding box center [517, 293] width 227 height 11
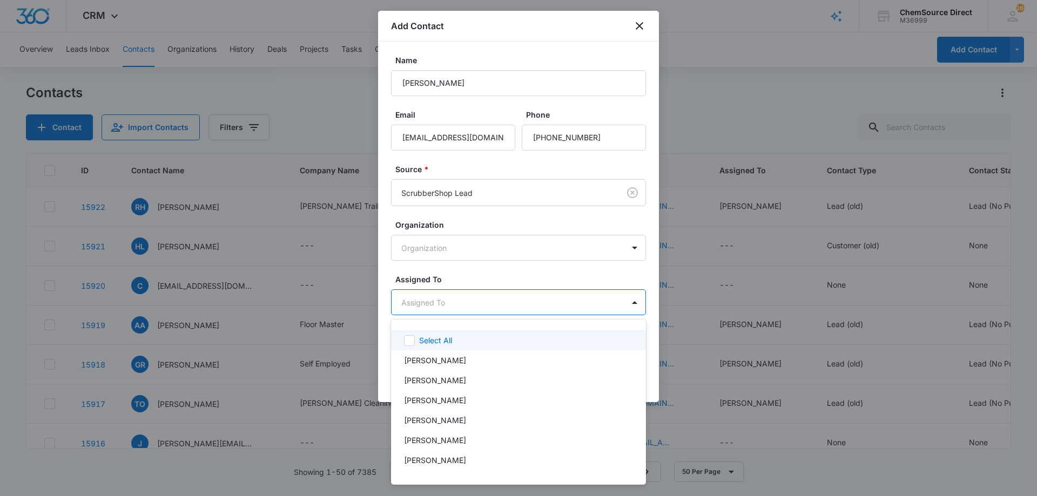
click at [470, 303] on body "CRM Apps Reputation Forms CRM Email Social Payments POS Content Ads Intelligenc…" at bounding box center [518, 248] width 1037 height 496
click at [430, 455] on p "[PERSON_NAME]" at bounding box center [435, 460] width 62 height 11
click at [481, 274] on div at bounding box center [518, 248] width 1037 height 496
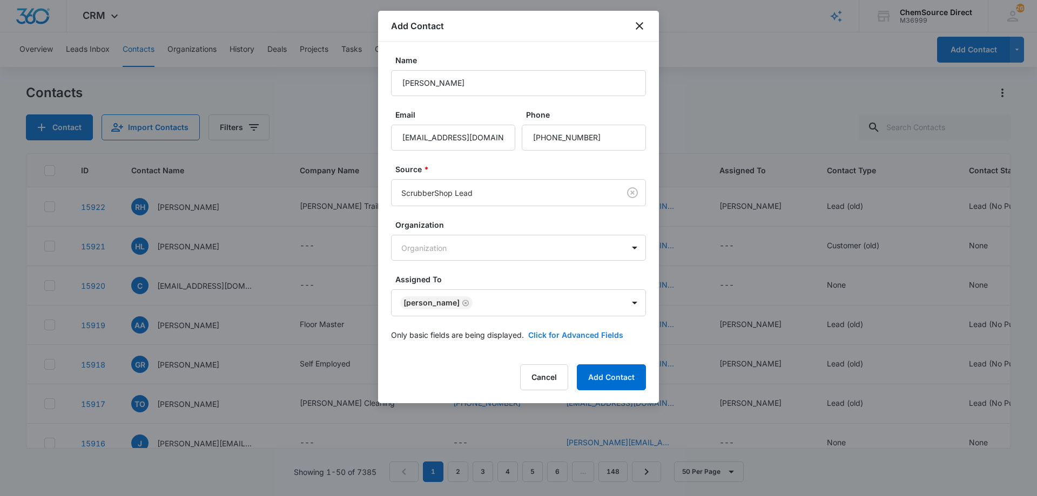
click at [561, 333] on button "Click for Advanced Fields" at bounding box center [575, 334] width 95 height 11
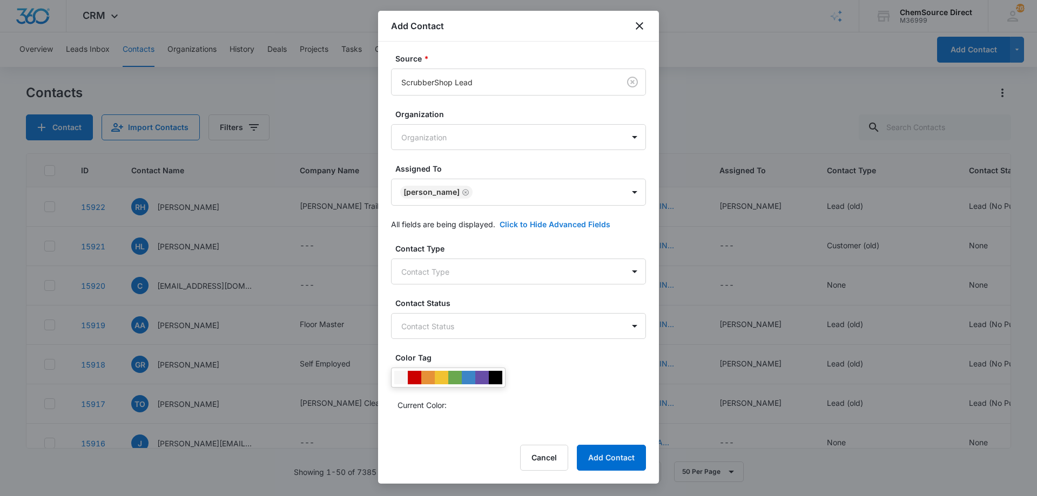
scroll to position [208, 0]
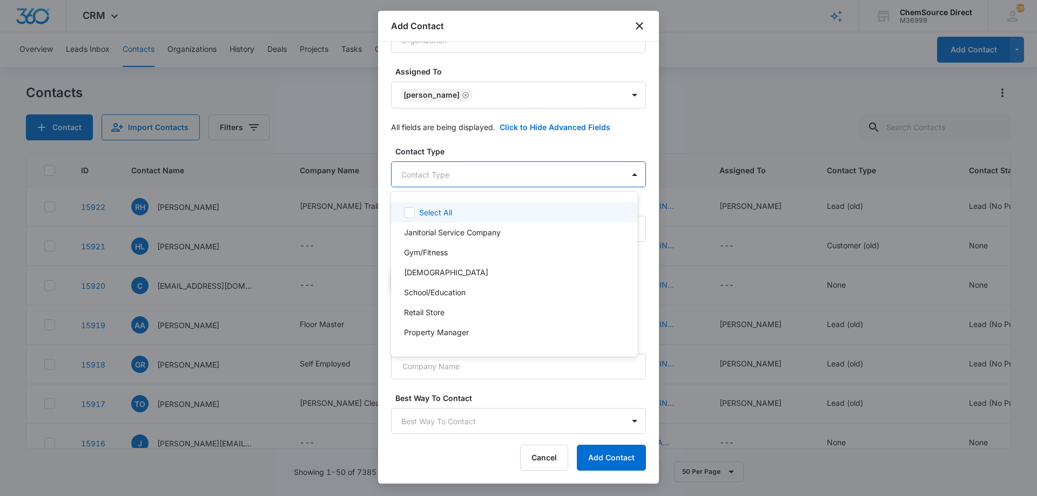
click at [496, 170] on body "CRM Apps Reputation Forms CRM Email Social Payments POS Content Ads Intelligenc…" at bounding box center [518, 248] width 1037 height 496
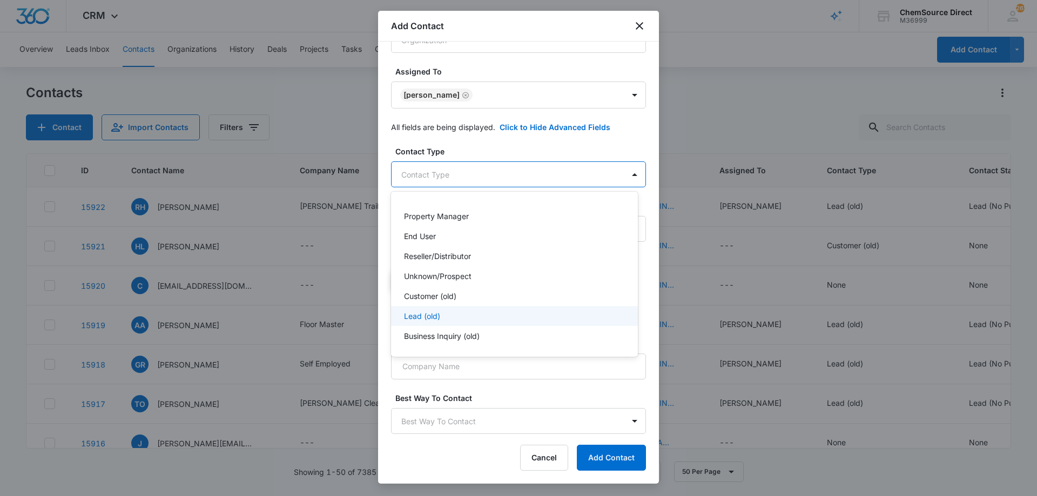
scroll to position [62, 0]
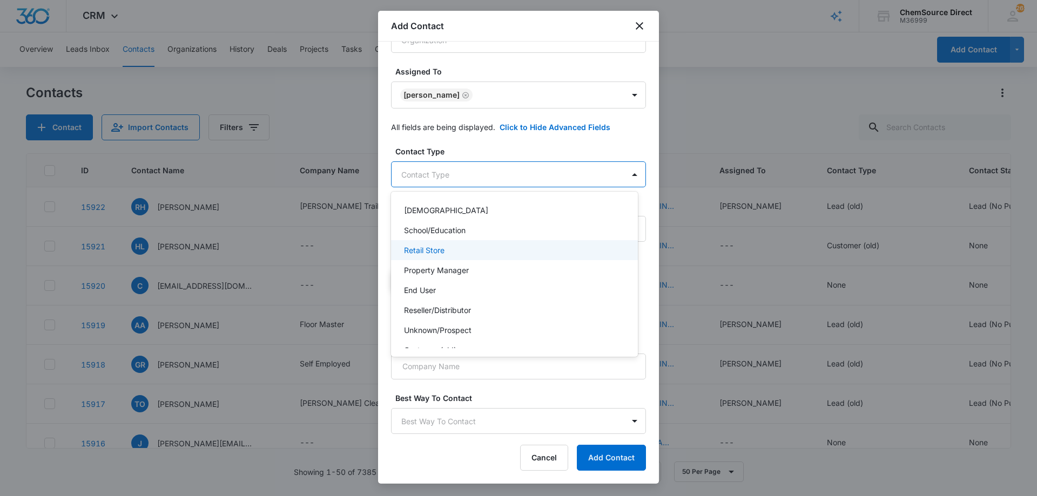
click at [491, 249] on div "Retail Store" at bounding box center [513, 250] width 219 height 11
click at [564, 139] on div at bounding box center [518, 248] width 1037 height 496
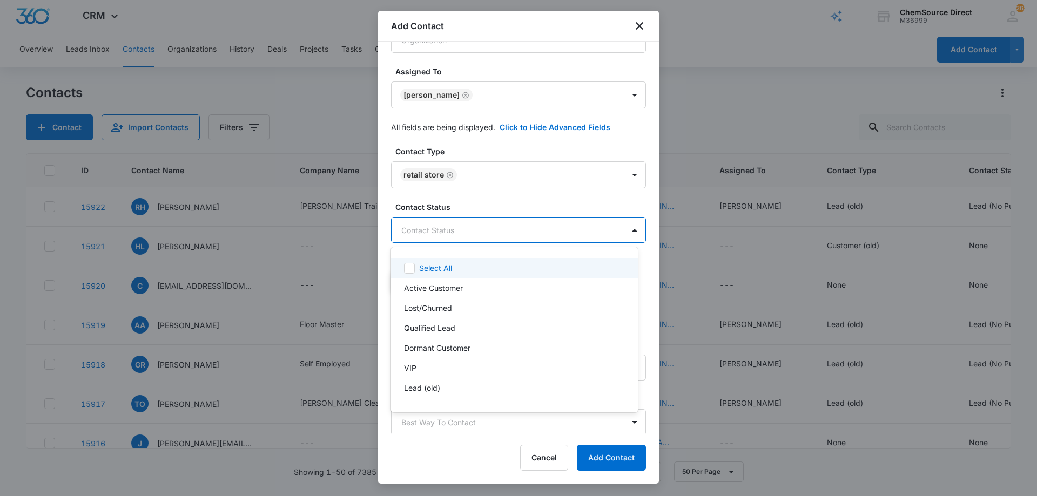
click at [484, 228] on body "CRM Apps Reputation Forms CRM Email Social Payments POS Content Ads Intelligenc…" at bounding box center [518, 248] width 1037 height 496
click at [469, 291] on div "Active Customer" at bounding box center [513, 287] width 219 height 11
click at [492, 200] on div at bounding box center [518, 248] width 1037 height 496
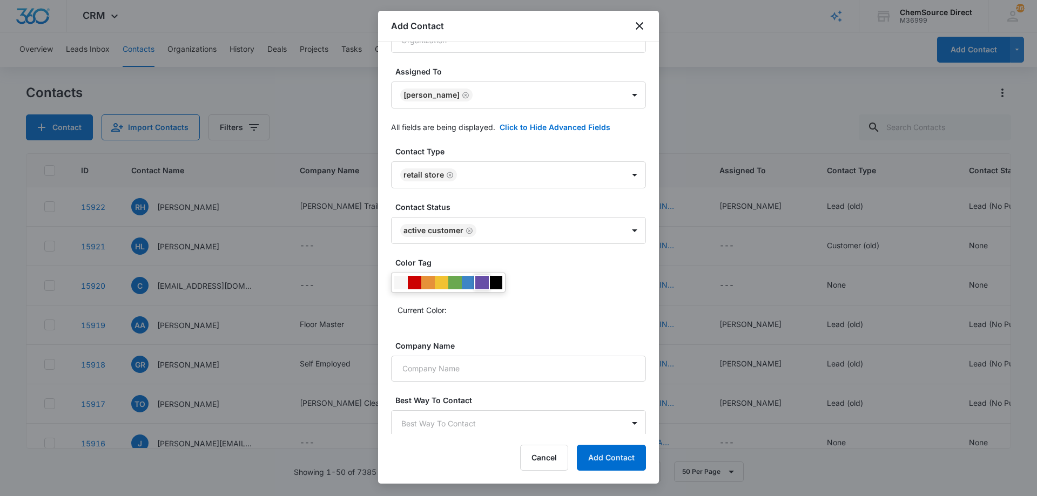
click at [483, 279] on div at bounding box center [481, 282] width 13 height 13
click at [514, 308] on div "Current Color:" at bounding box center [521, 309] width 248 height 17
click at [478, 367] on input "Company Name" at bounding box center [518, 369] width 255 height 26
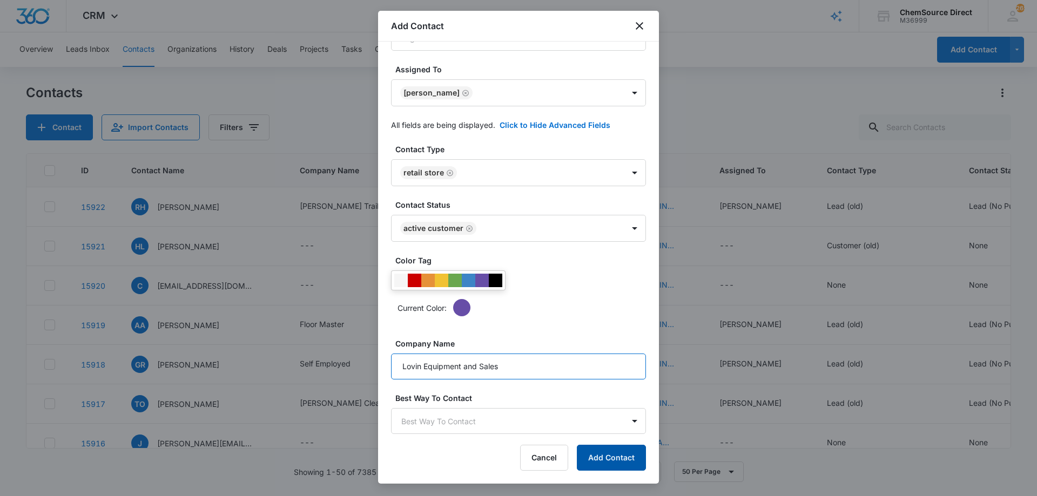
type input "Lovin Equipment and Sales"
click at [615, 456] on button "Add Contact" at bounding box center [611, 458] width 69 height 26
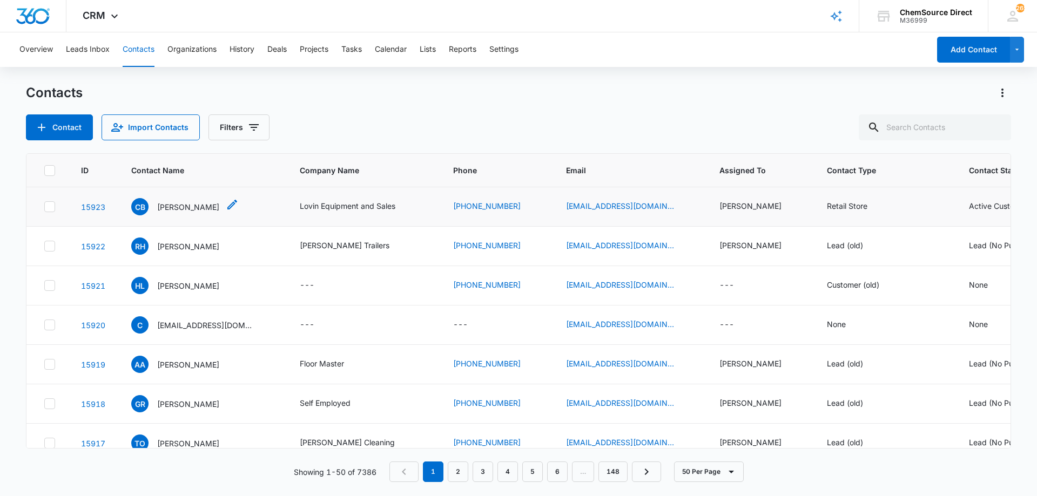
click at [193, 207] on p "[PERSON_NAME]" at bounding box center [188, 206] width 62 height 11
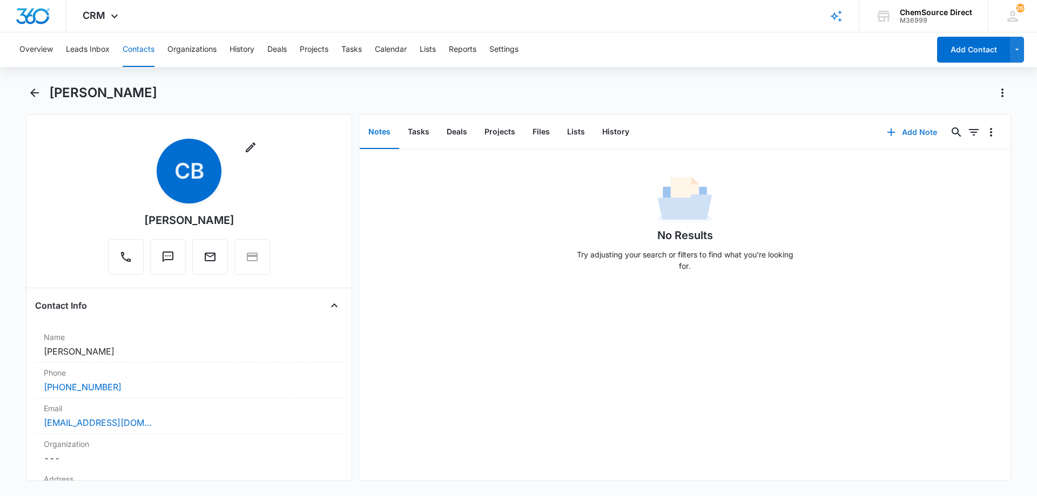
click at [906, 132] on button "Add Note" at bounding box center [912, 132] width 72 height 26
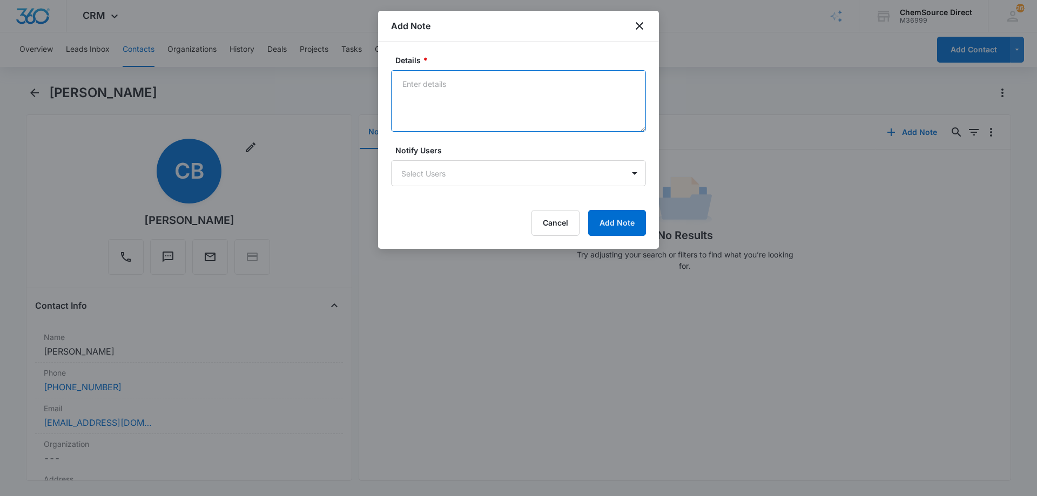
click at [441, 85] on textarea "Details *" at bounding box center [518, 101] width 255 height 62
click at [563, 219] on button "Cancel" at bounding box center [555, 223] width 48 height 26
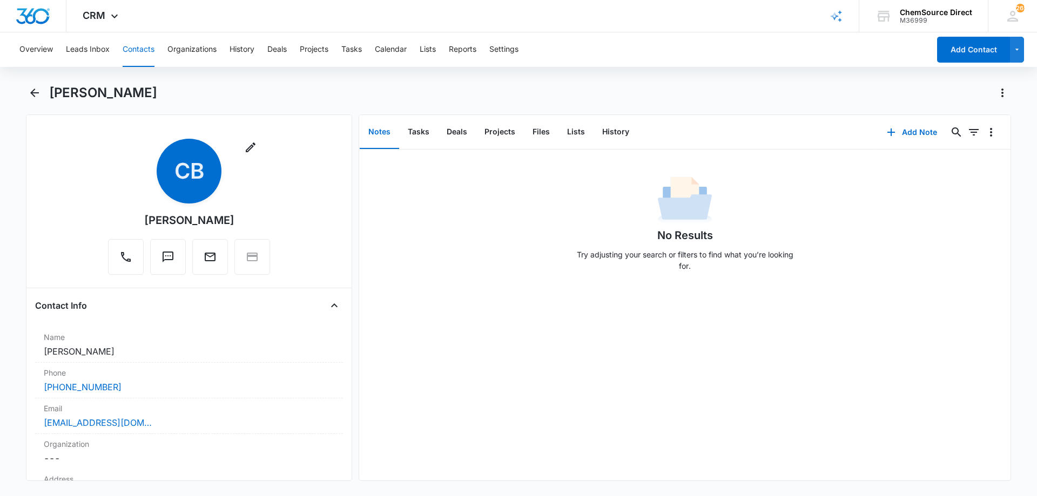
click at [138, 48] on button "Contacts" at bounding box center [139, 49] width 32 height 35
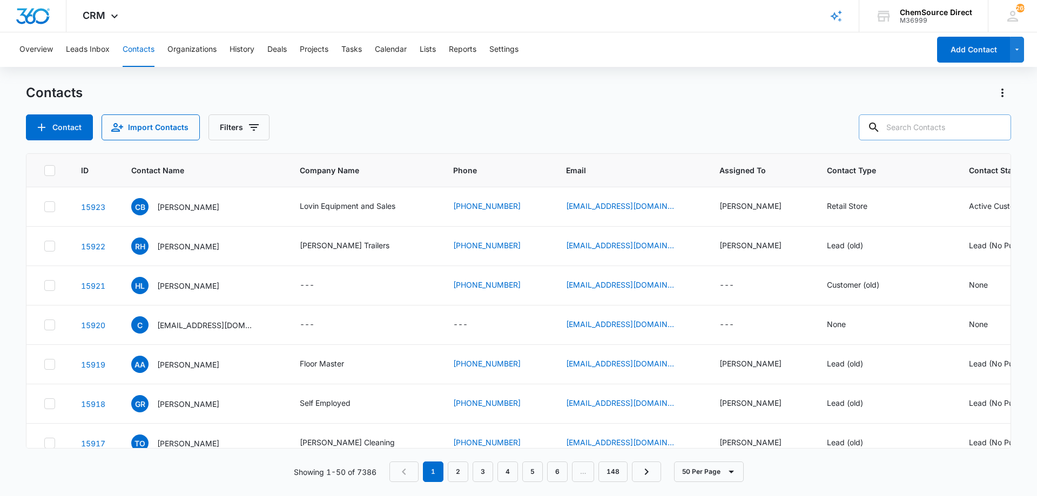
click at [914, 129] on input "text" at bounding box center [935, 127] width 152 height 26
type input "lovin"
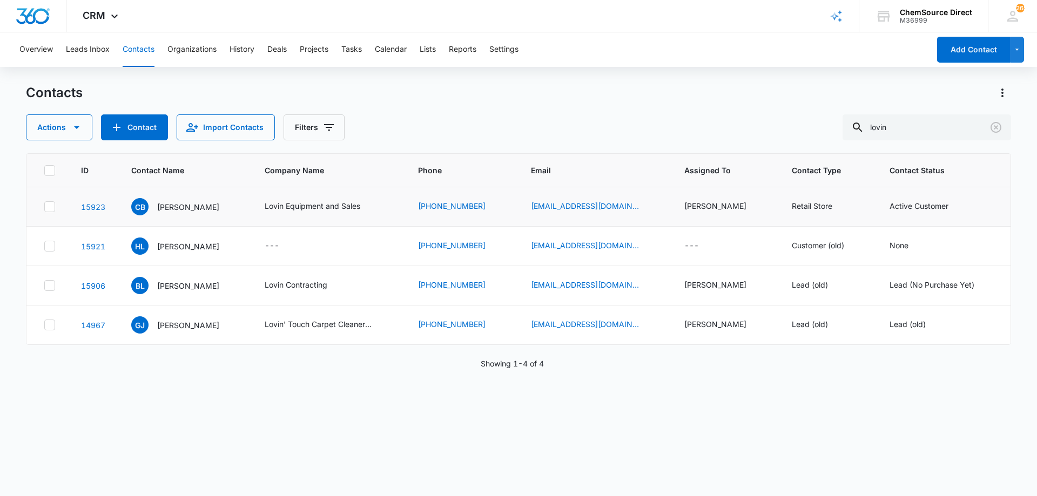
click at [49, 207] on icon at bounding box center [50, 207] width 10 height 10
click at [44, 207] on input "checkbox" at bounding box center [44, 207] width 1 height 1
click at [48, 245] on icon at bounding box center [50, 246] width 10 height 10
click at [44, 246] on input "checkbox" at bounding box center [44, 246] width 1 height 1
click at [77, 128] on icon "button" at bounding box center [76, 127] width 5 height 3
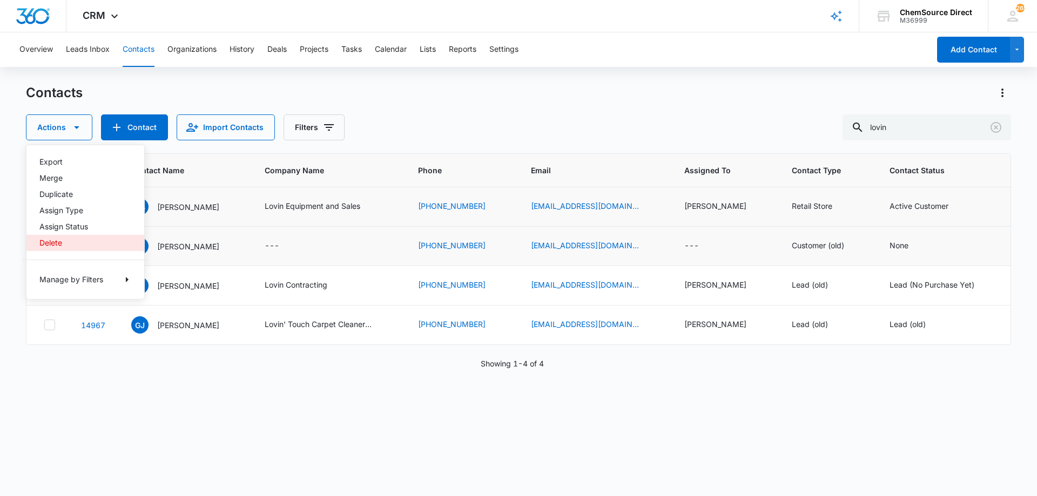
click at [52, 241] on div "Delete" at bounding box center [78, 243] width 79 height 8
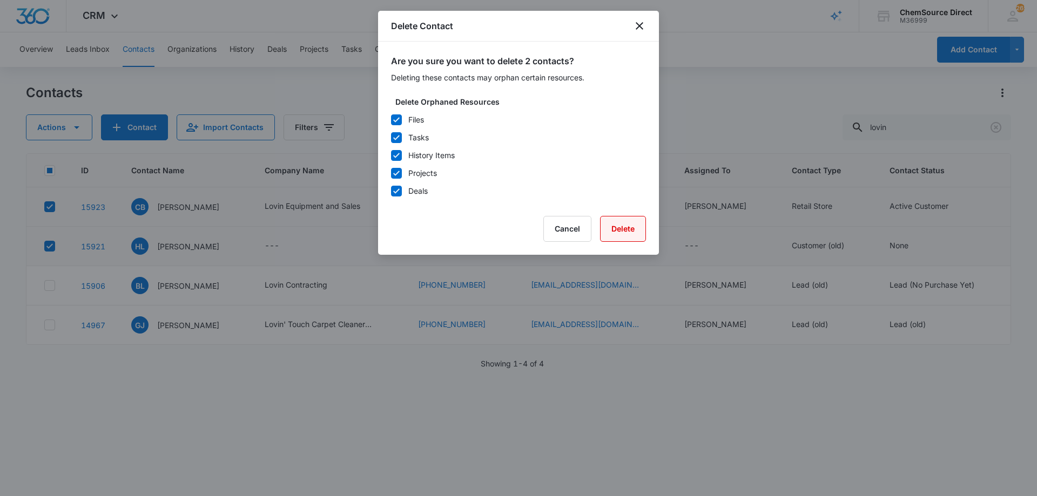
click at [609, 230] on button "Delete" at bounding box center [623, 229] width 46 height 26
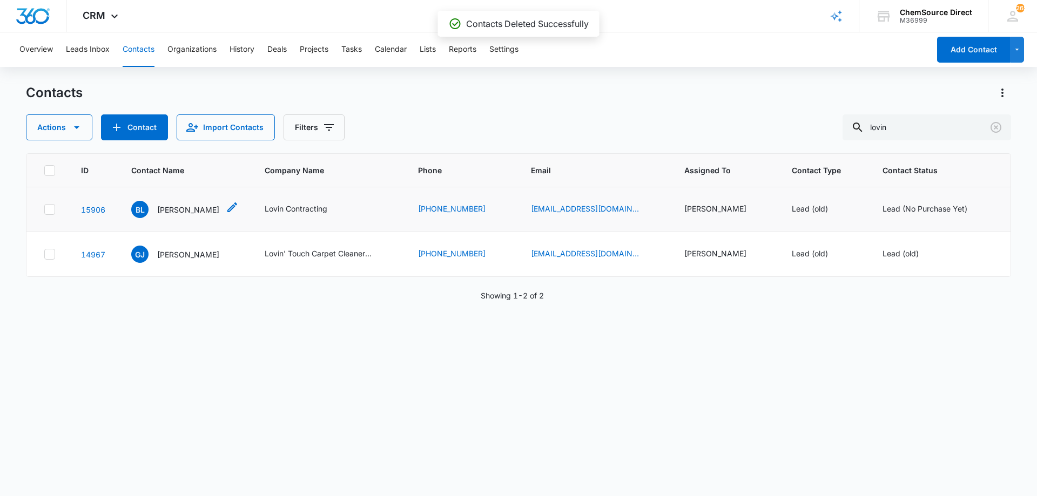
click at [171, 207] on p "[PERSON_NAME]" at bounding box center [188, 209] width 62 height 11
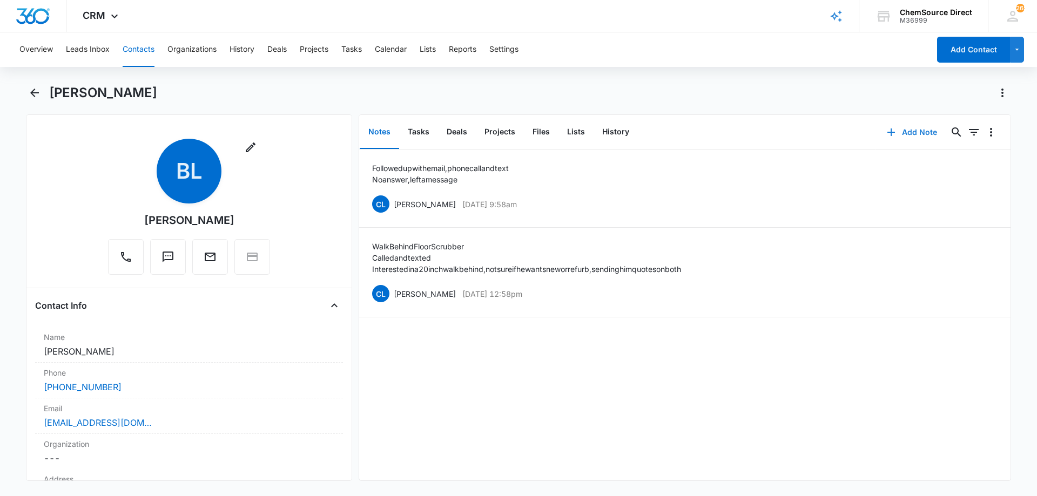
click at [901, 130] on button "Add Note" at bounding box center [912, 132] width 72 height 26
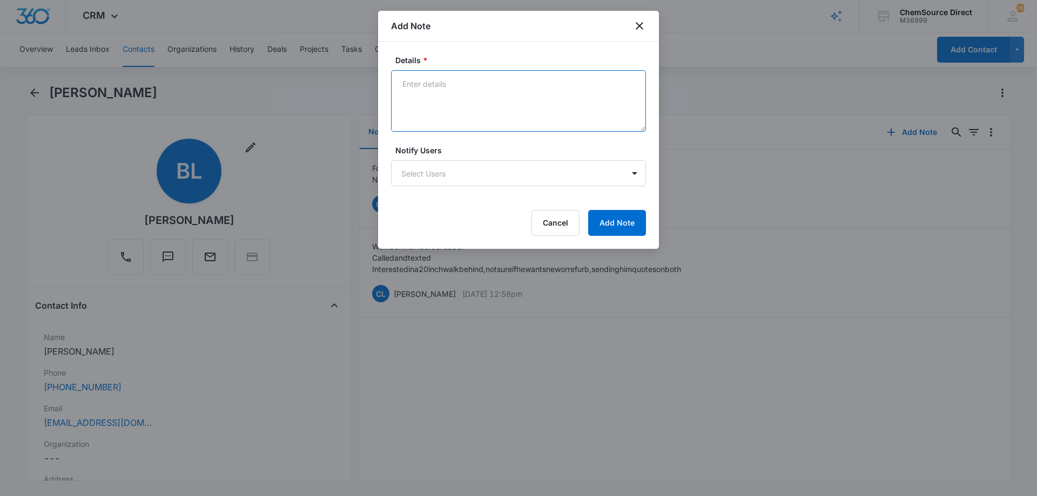
click at [420, 92] on textarea "Details *" at bounding box center [518, 101] width 255 height 62
type textarea "Purchased [PERSON_NAME] on [DATE] will follow up next week after delivery"
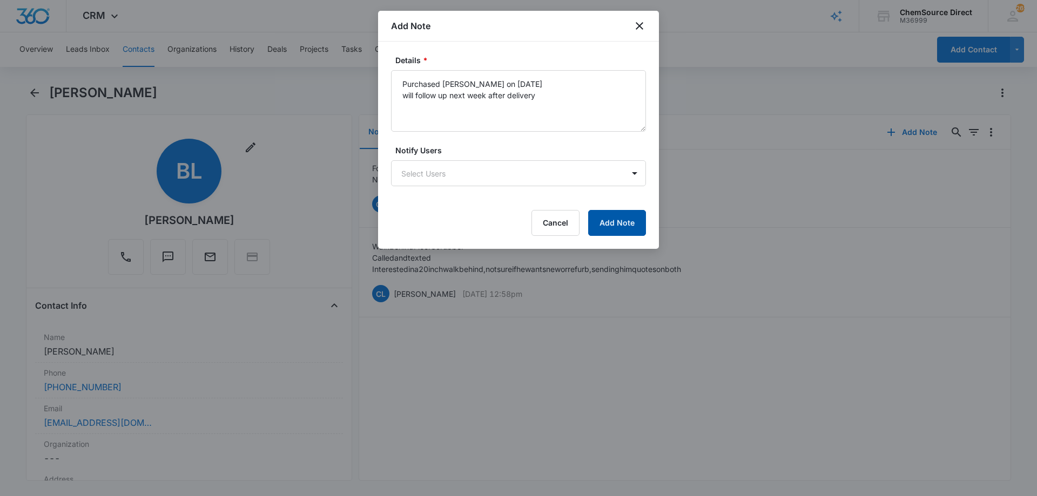
click at [604, 220] on button "Add Note" at bounding box center [617, 223] width 58 height 26
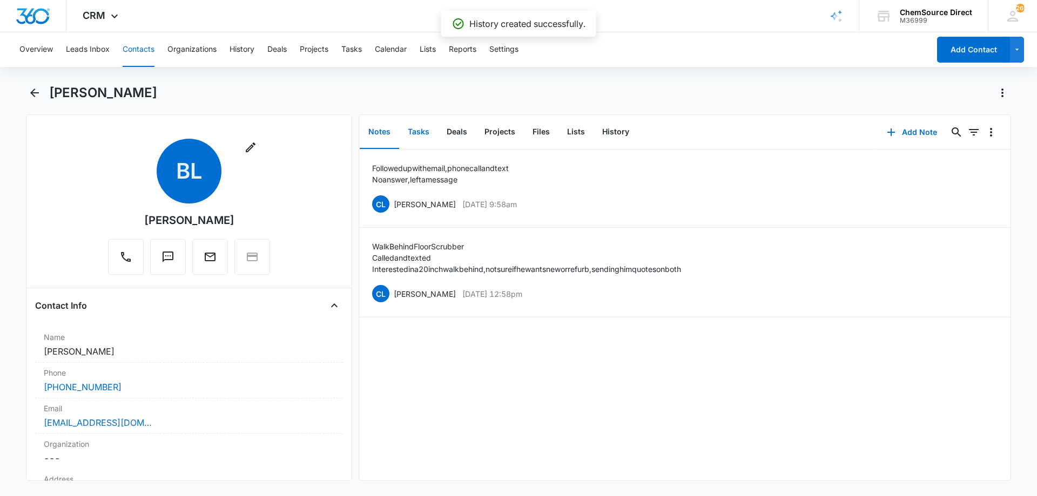
click at [421, 129] on button "Tasks" at bounding box center [418, 132] width 39 height 33
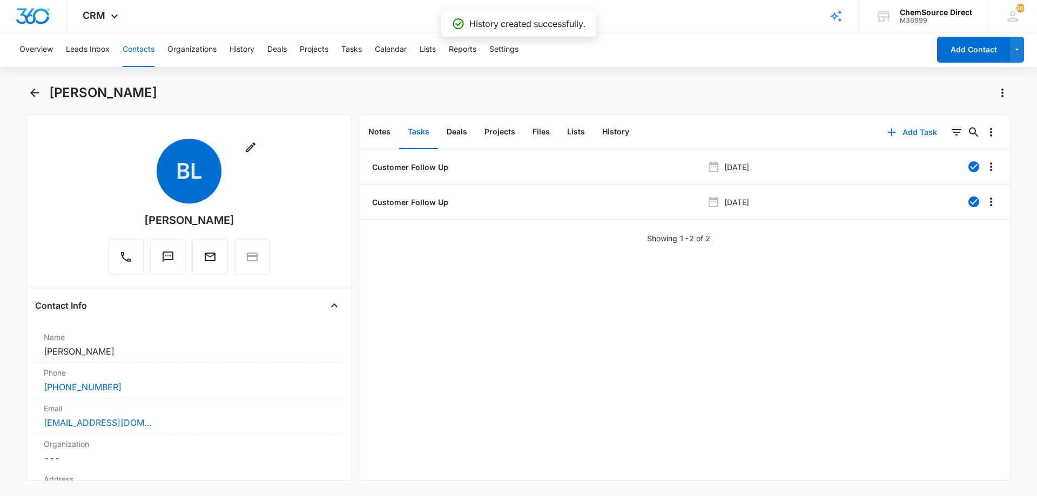
click at [906, 130] on button "Add Task" at bounding box center [911, 132] width 71 height 26
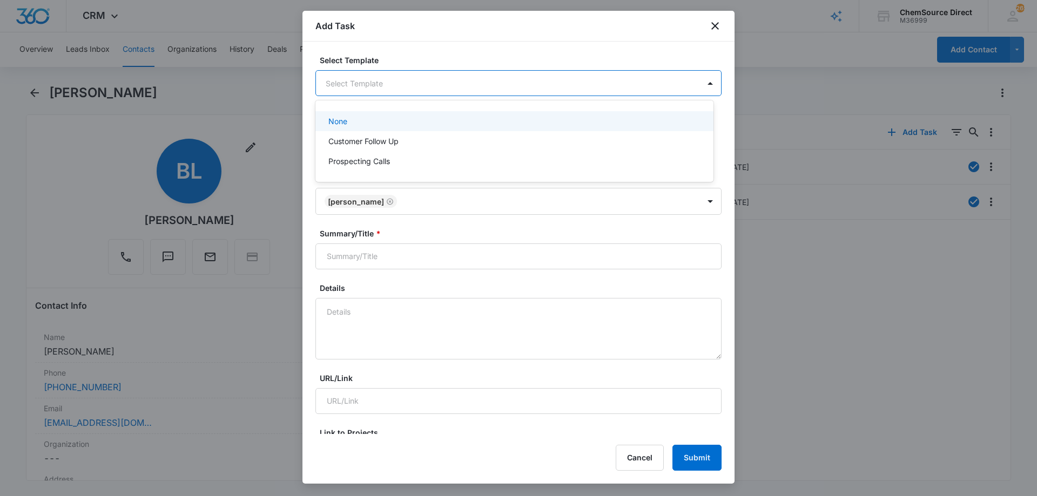
click at [355, 86] on body "CRM Apps Reputation Forms CRM Email Social Payments POS Content Ads Intelligenc…" at bounding box center [518, 248] width 1037 height 496
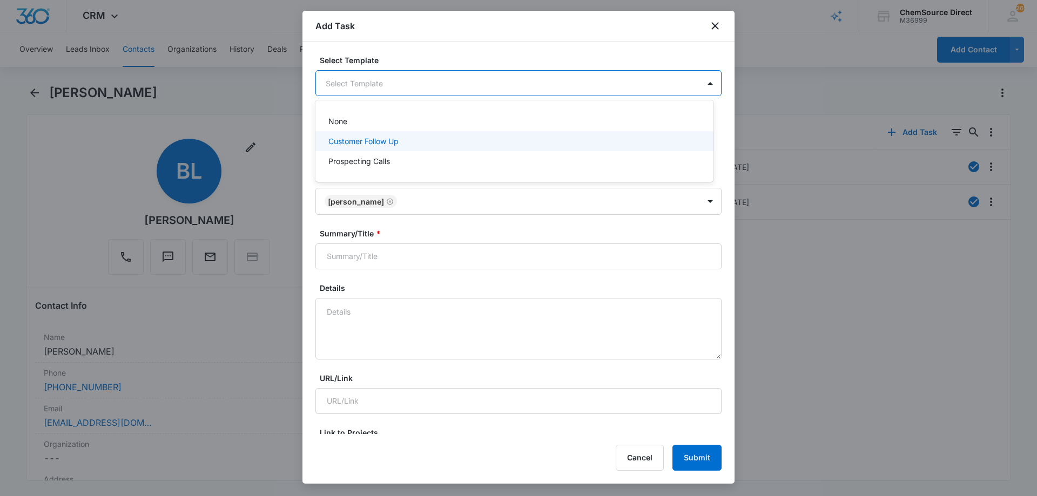
click at [352, 138] on p "Customer Follow Up" at bounding box center [363, 141] width 70 height 11
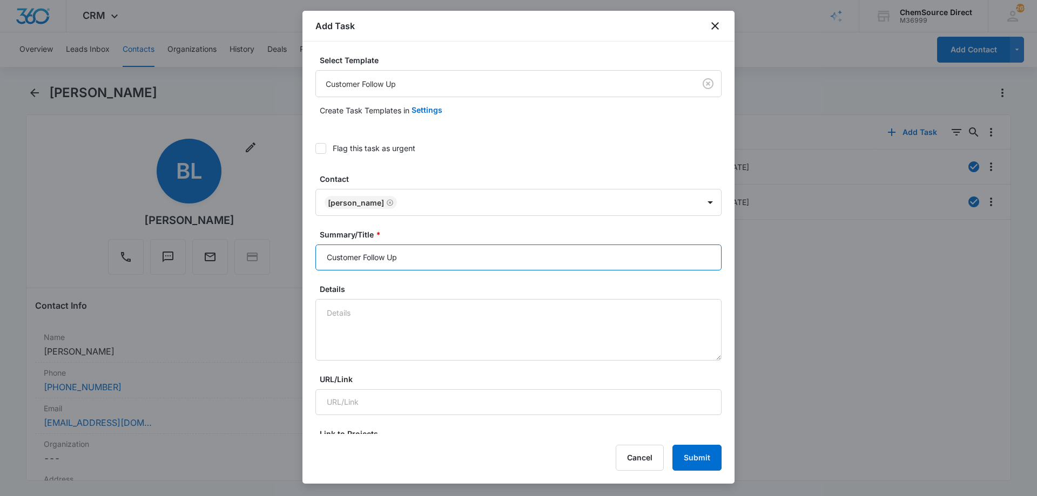
click at [349, 258] on input "Customer Follow Up" at bounding box center [518, 258] width 406 height 26
type input "Customer Follow Up"
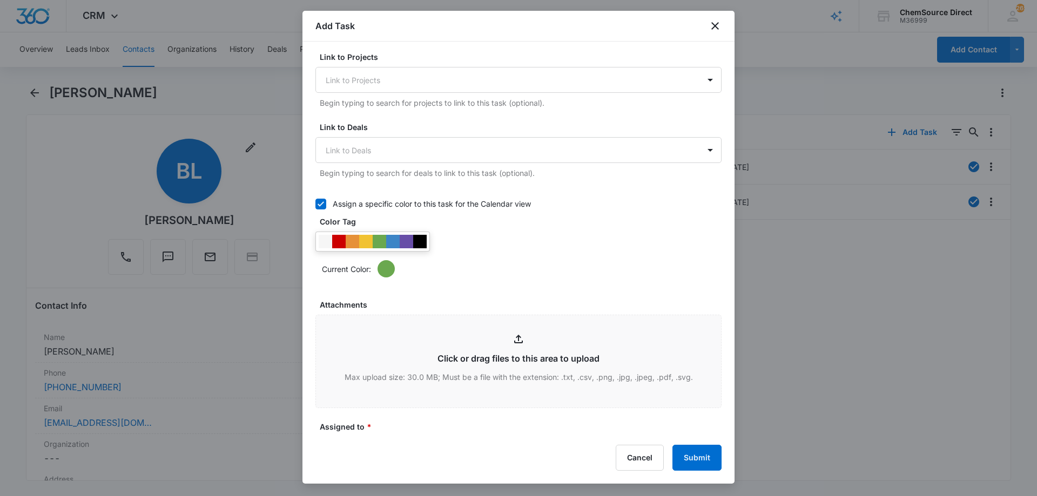
scroll to position [378, 0]
type textarea "Purchased [PERSON_NAME] from ScrubberShop"
click at [407, 242] on div at bounding box center [406, 240] width 13 height 13
click at [471, 242] on div "Current Color:" at bounding box center [518, 254] width 406 height 46
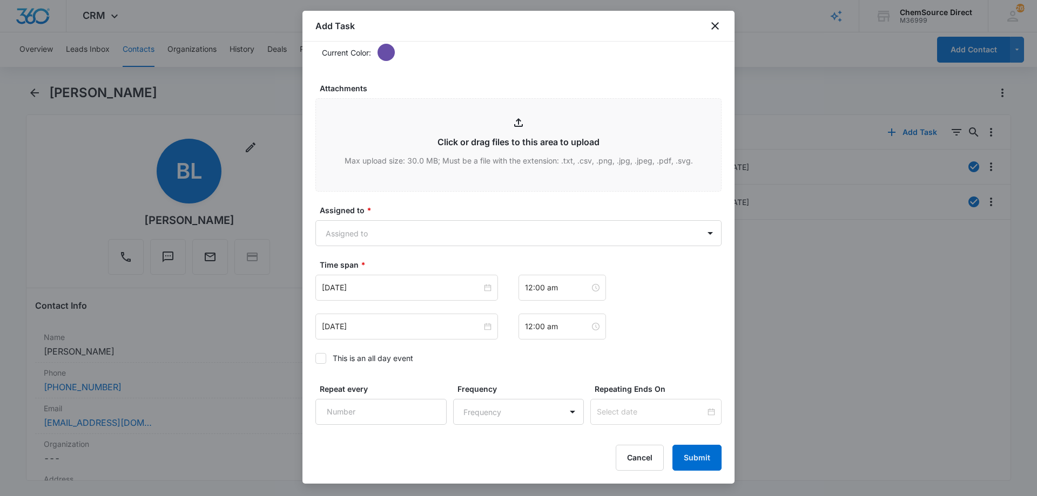
scroll to position [594, 0]
click at [456, 231] on body "CRM Apps Reputation Forms CRM Email Social Payments POS Content Ads Intelligenc…" at bounding box center [518, 248] width 1037 height 496
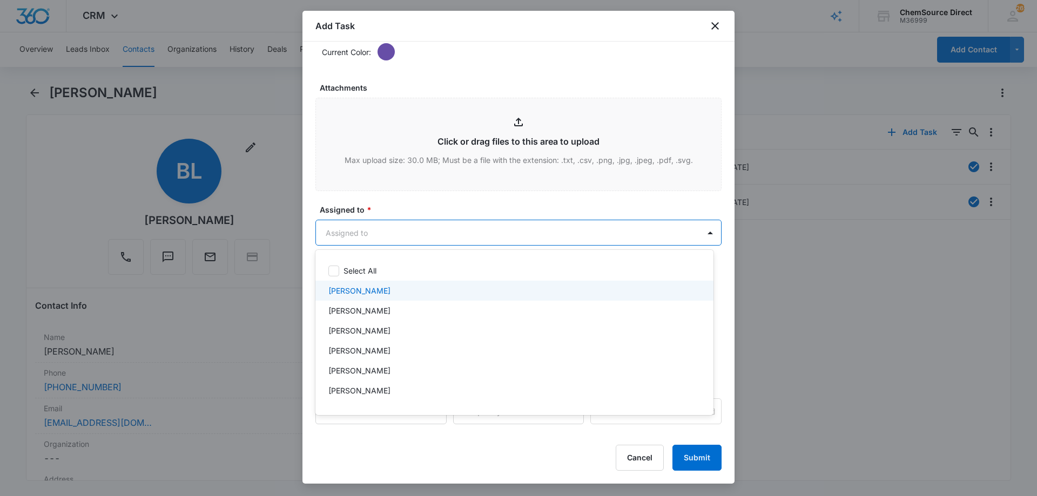
click at [401, 293] on div "[PERSON_NAME]" at bounding box center [513, 290] width 370 height 11
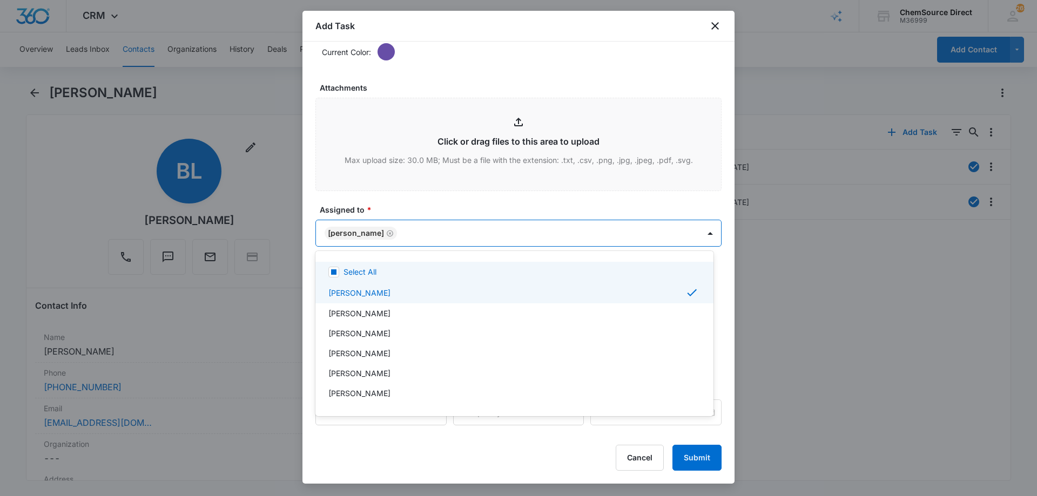
click at [437, 210] on div at bounding box center [518, 248] width 1037 height 496
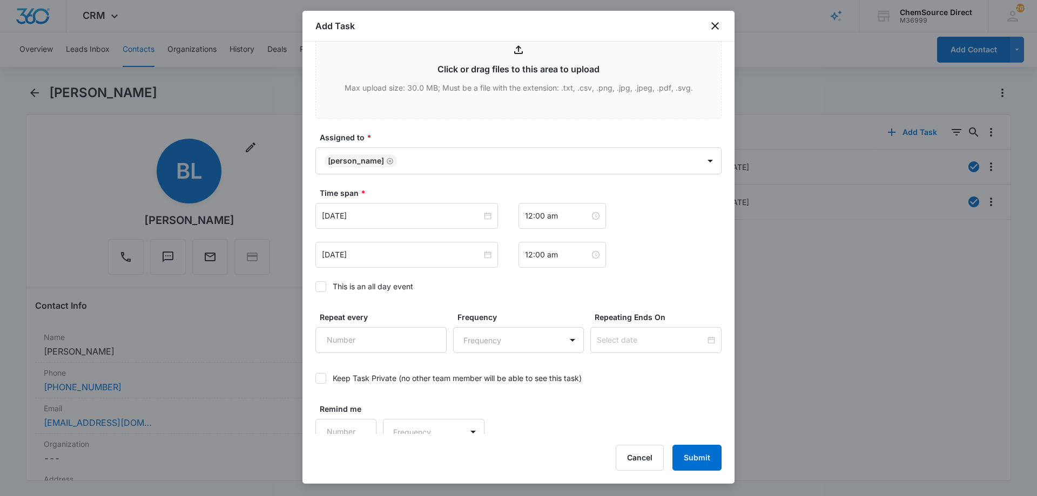
scroll to position [677, 0]
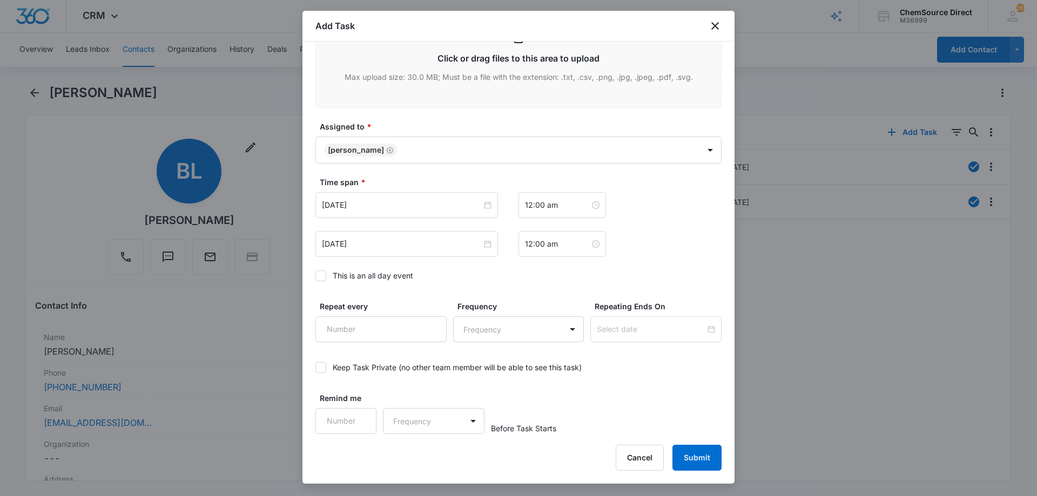
click at [321, 278] on icon at bounding box center [321, 276] width 10 height 10
click at [315, 276] on input "This is an all day event" at bounding box center [315, 276] width 0 height 0
type input "[DATE]"
click at [375, 205] on input "[DATE]" at bounding box center [402, 205] width 160 height 12
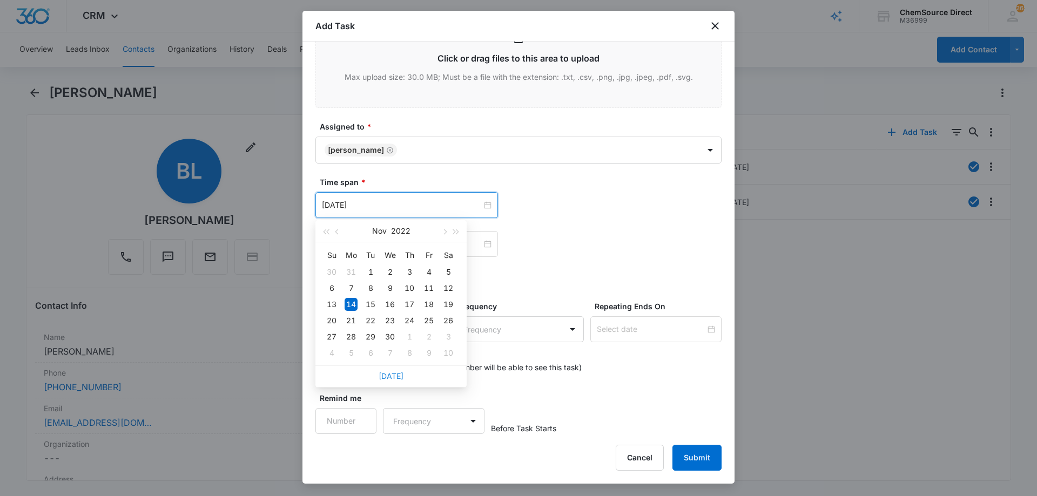
click at [393, 375] on link "[DATE]" at bounding box center [391, 376] width 25 height 9
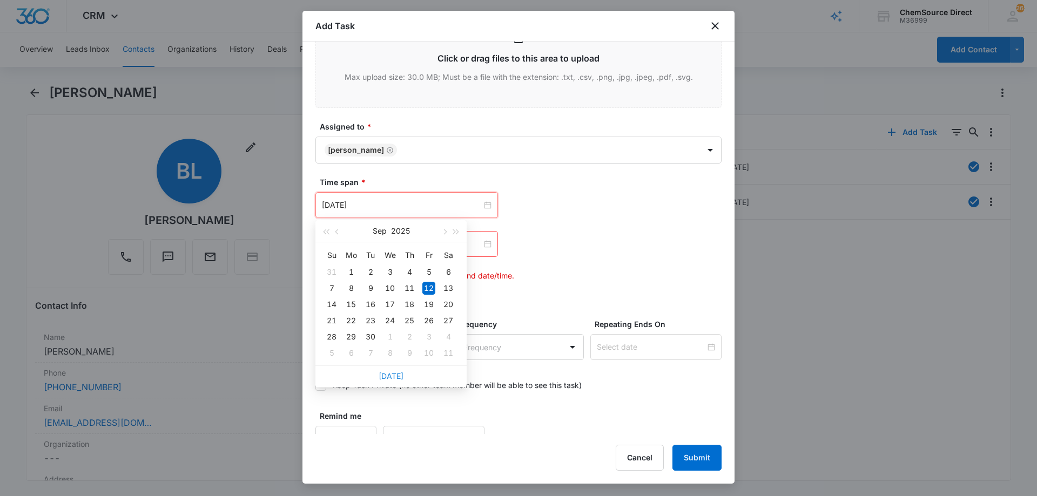
type input "[DATE]"
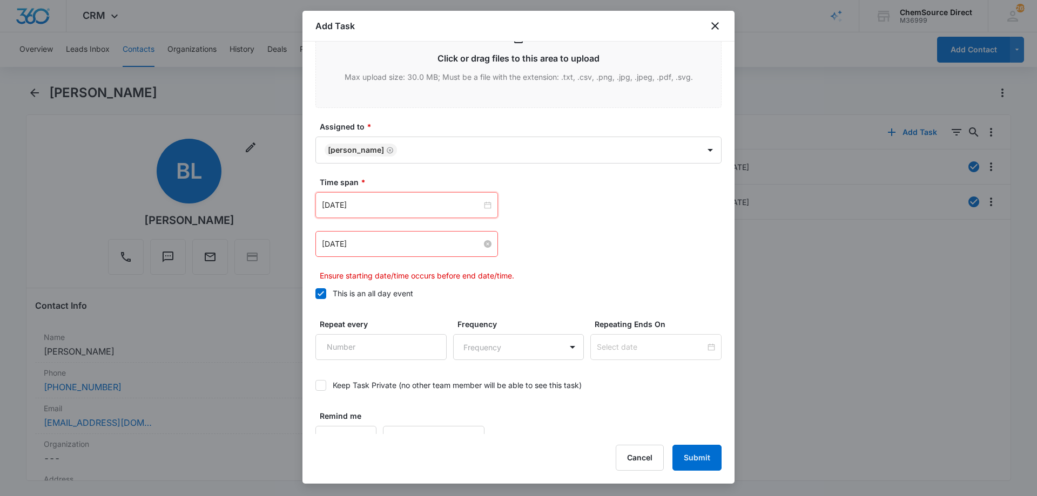
click at [404, 245] on input "[DATE]" at bounding box center [402, 244] width 160 height 12
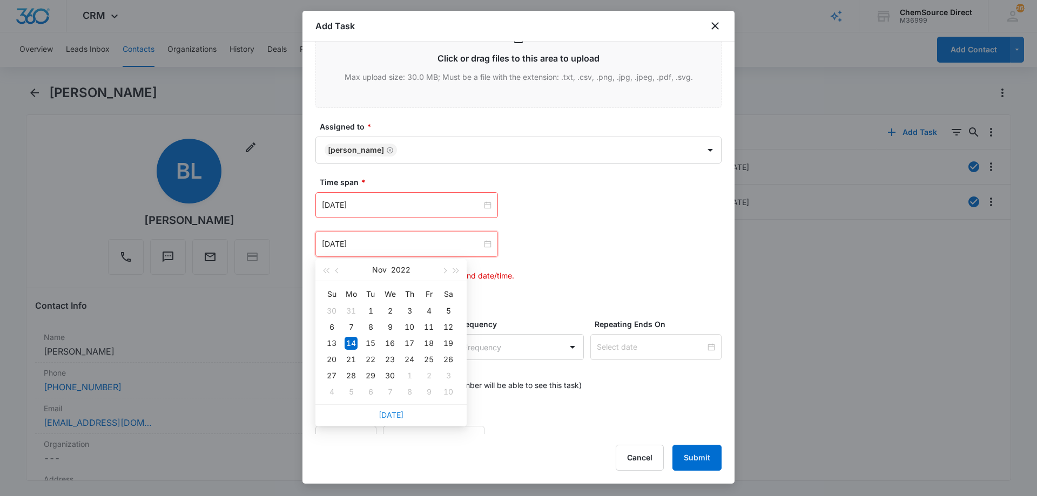
click at [395, 414] on link "[DATE]" at bounding box center [391, 414] width 25 height 9
type input "[DATE]"
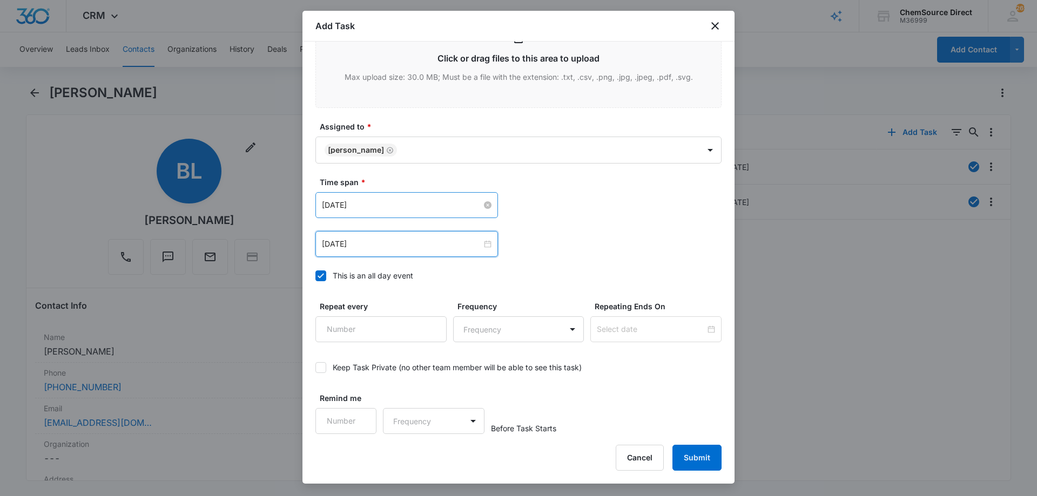
click at [417, 208] on input "[DATE]" at bounding box center [402, 205] width 160 height 12
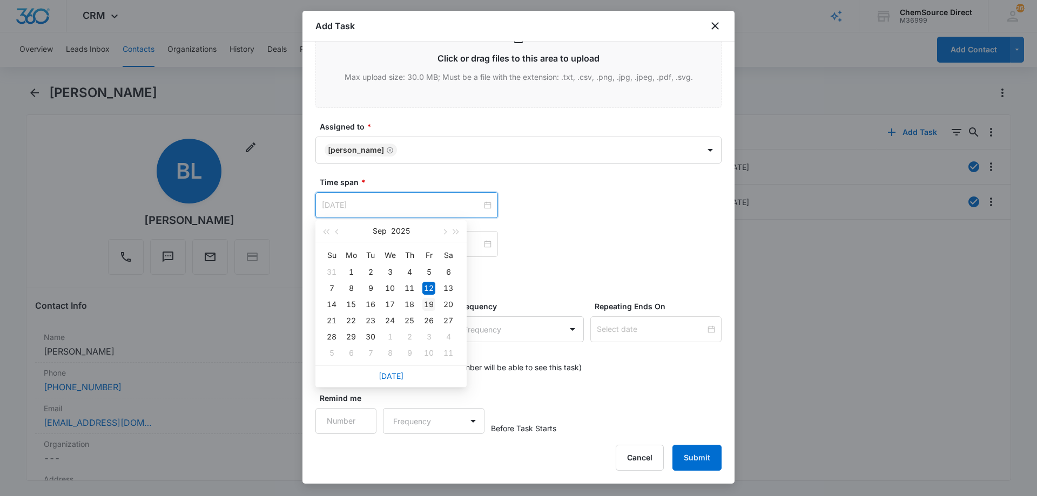
type input "[DATE]"
click at [427, 303] on div "19" at bounding box center [428, 304] width 13 height 13
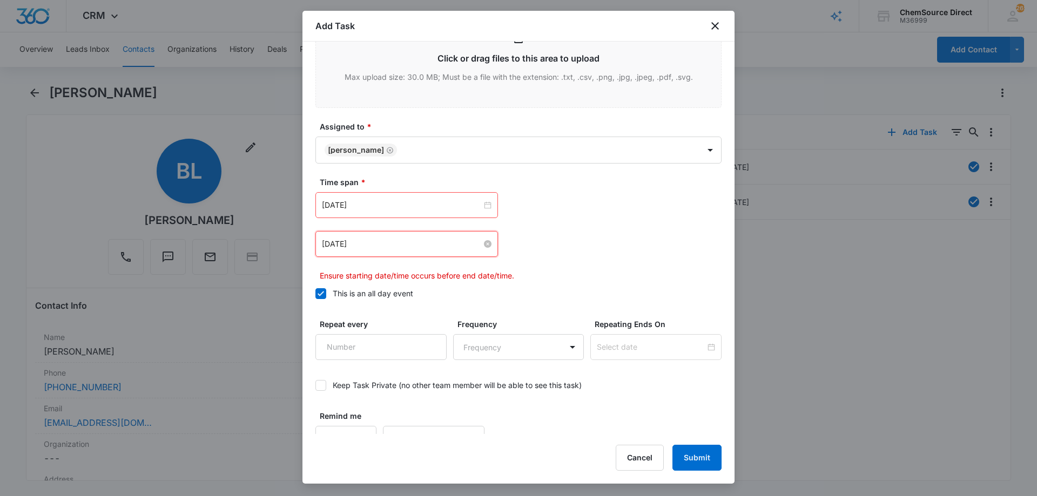
click at [405, 241] on input "[DATE]" at bounding box center [402, 244] width 160 height 12
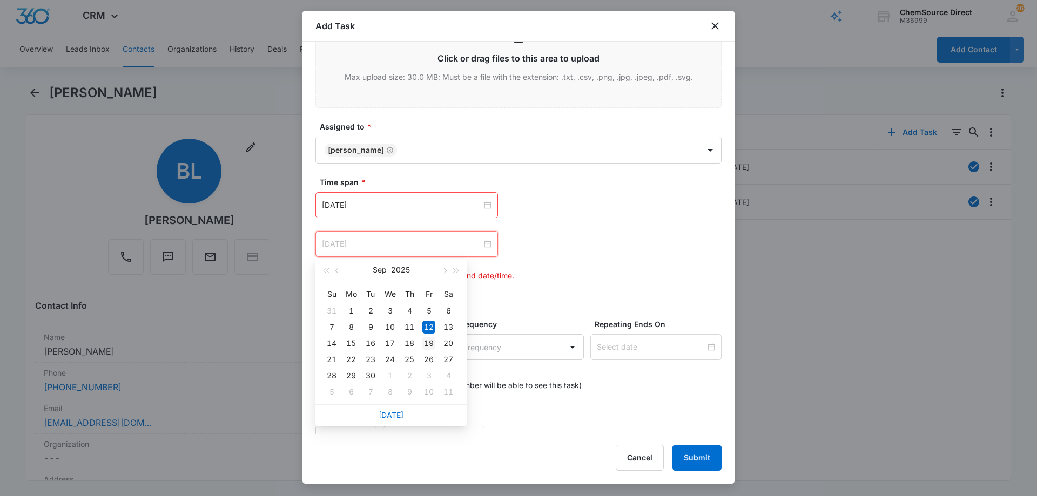
type input "[DATE]"
click at [429, 340] on div "19" at bounding box center [428, 343] width 13 height 13
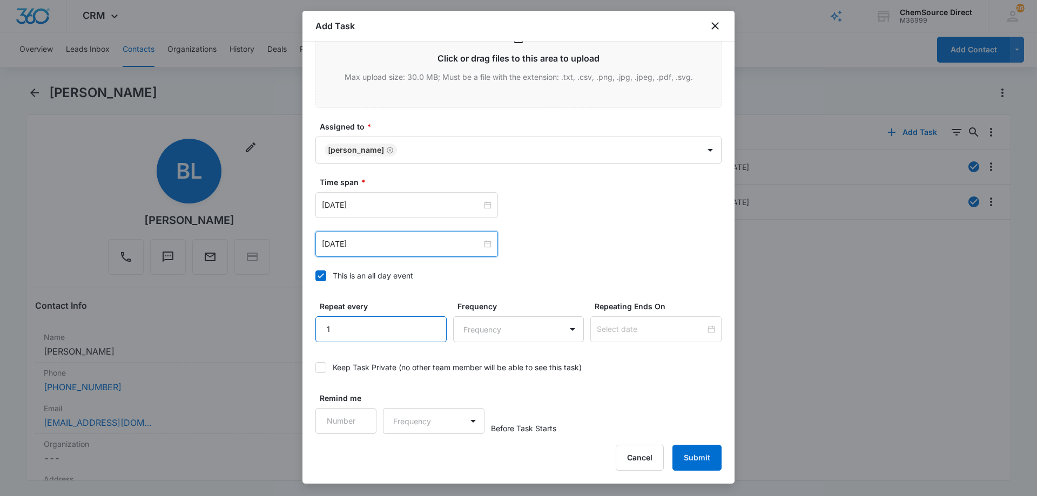
type input "1"
click at [429, 323] on input "1" at bounding box center [380, 329] width 131 height 26
click at [496, 326] on body "CRM Apps Reputation Forms CRM Email Social Payments POS Content Ads Intelligenc…" at bounding box center [518, 248] width 1037 height 496
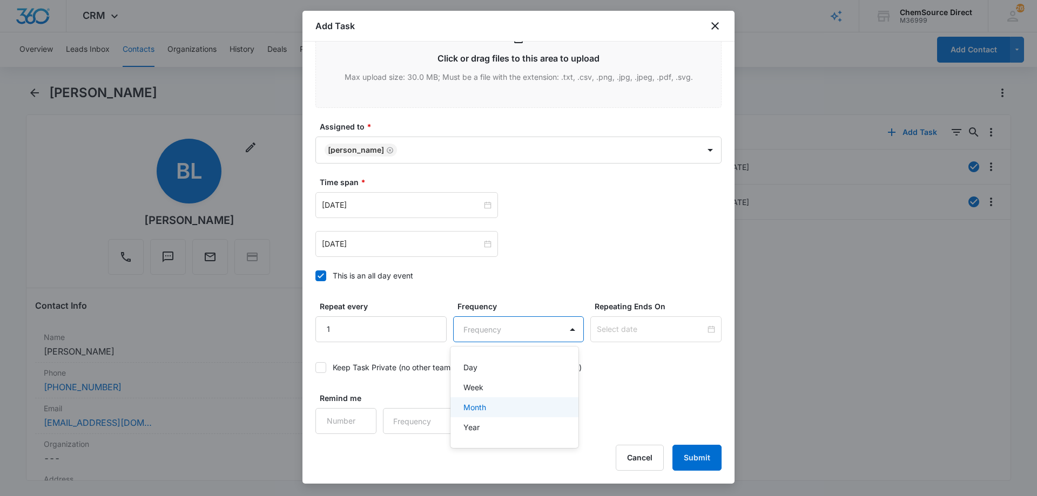
click at [484, 410] on p "Month" at bounding box center [474, 407] width 23 height 11
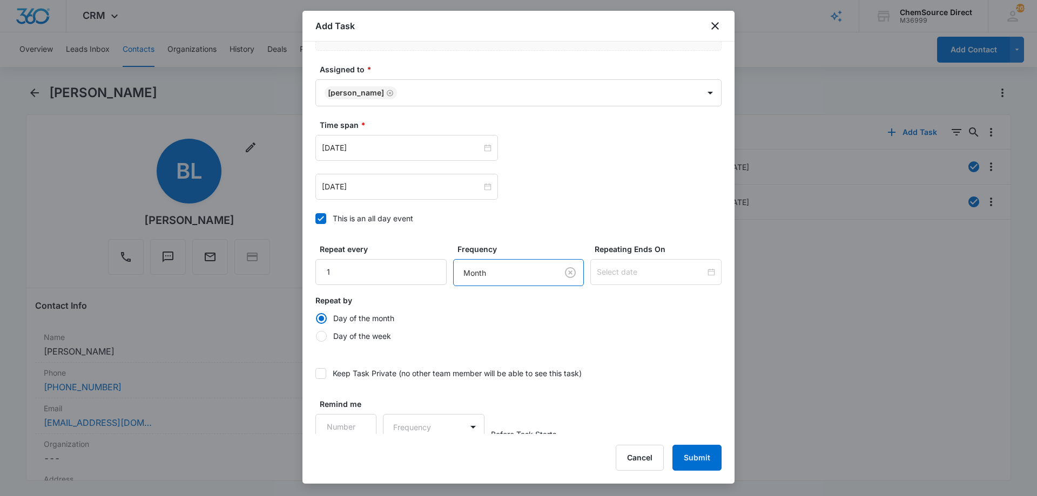
scroll to position [740, 0]
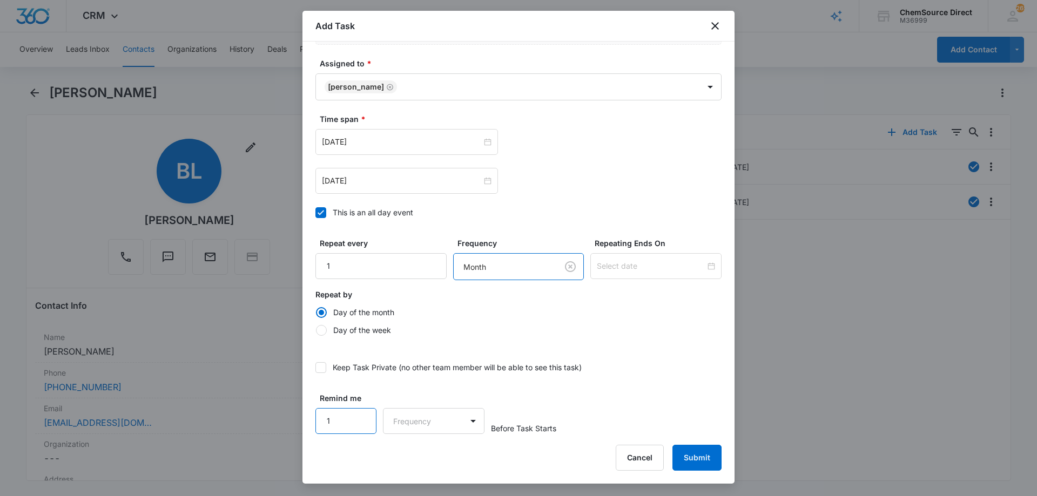
type input "1"
click at [357, 413] on input "1" at bounding box center [345, 421] width 61 height 26
click at [400, 415] on body "CRM Apps Reputation Forms CRM Email Social Payments POS Content Ads Intelligenc…" at bounding box center [518, 248] width 1037 height 496
click at [416, 456] on div "Days" at bounding box center [430, 459] width 71 height 11
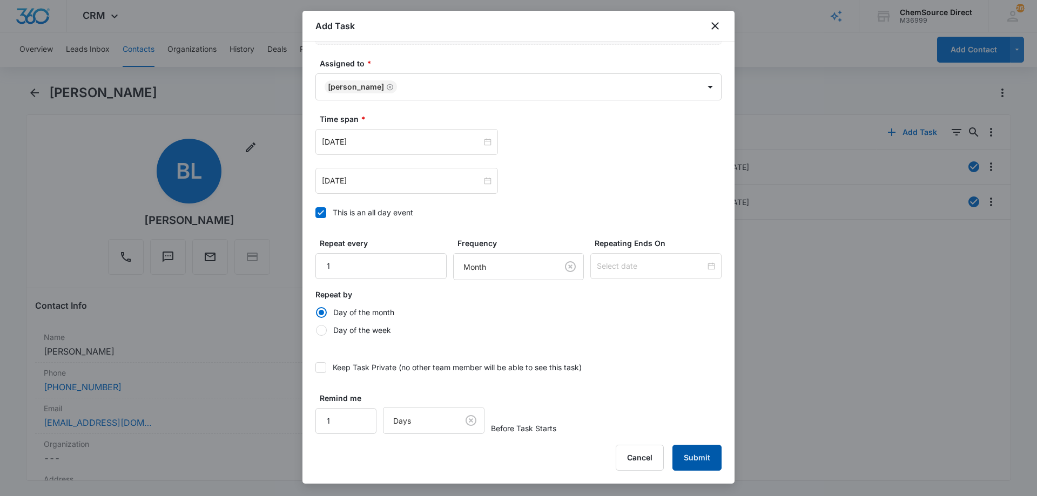
click at [692, 449] on button "Submit" at bounding box center [696, 458] width 49 height 26
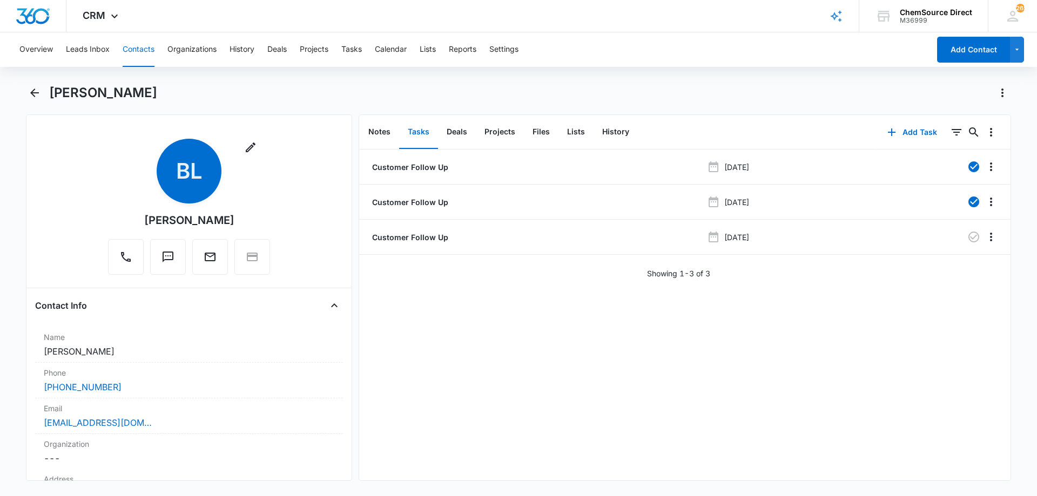
click at [132, 47] on button "Contacts" at bounding box center [139, 49] width 32 height 35
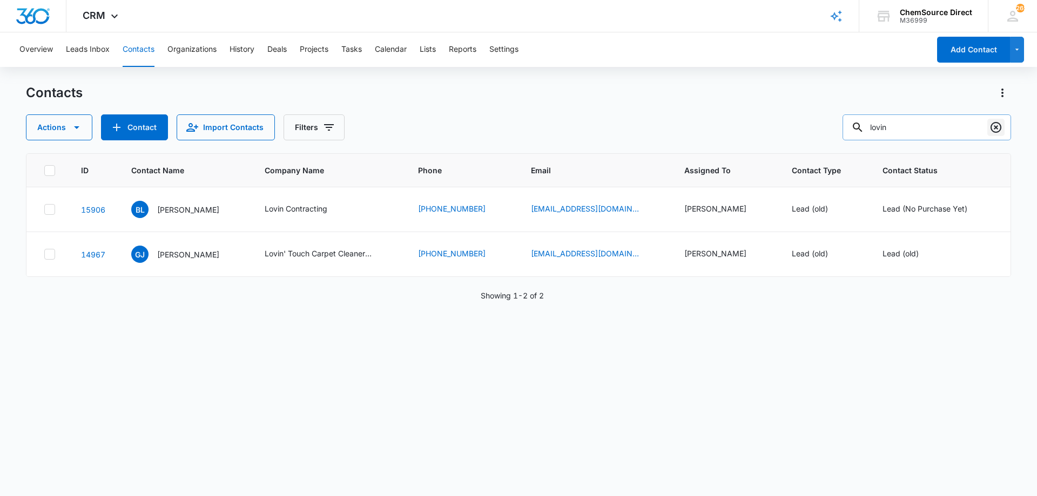
click at [994, 128] on icon "Clear" at bounding box center [995, 127] width 13 height 13
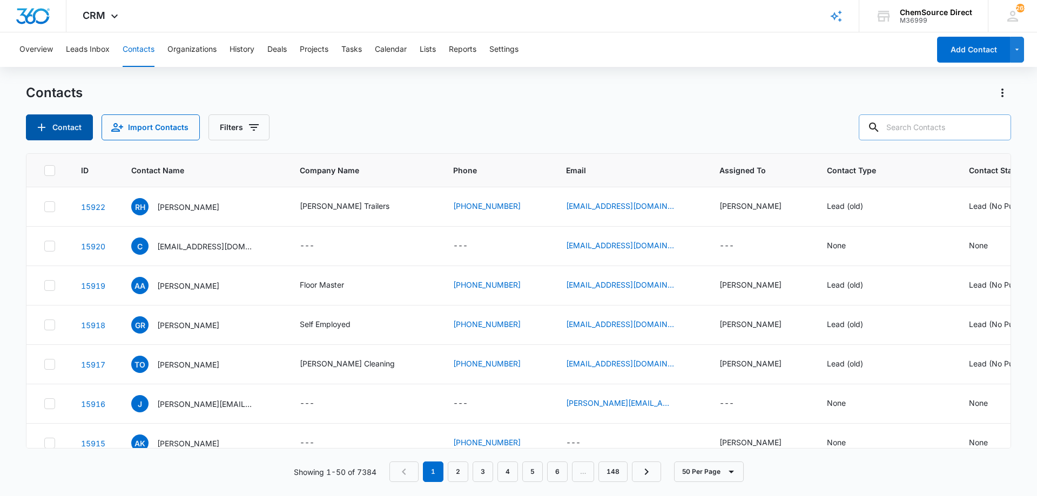
click at [62, 124] on button "Contact" at bounding box center [59, 127] width 67 height 26
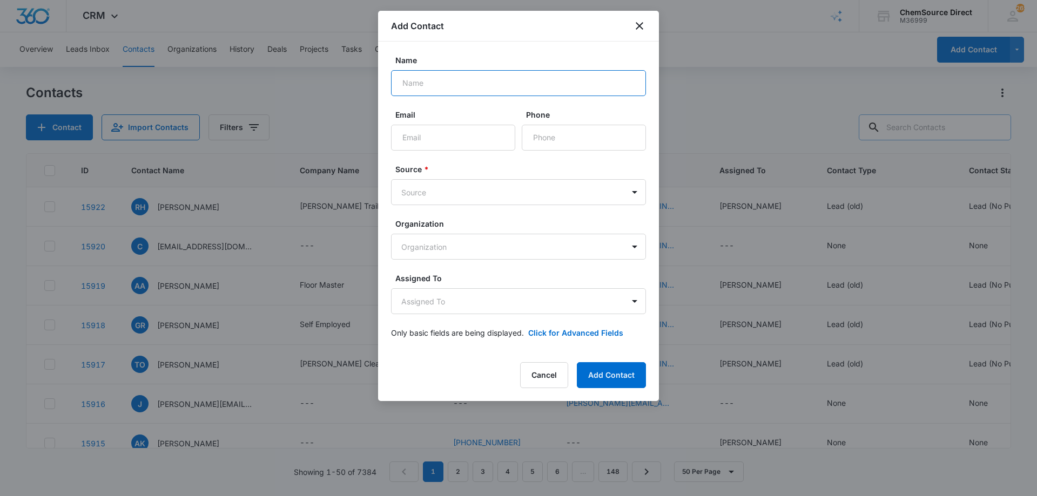
click at [438, 81] on input "Name" at bounding box center [518, 83] width 255 height 26
type input "[PERSON_NAME]"
paste input "[EMAIL_ADDRESS][DOMAIN_NAME]"
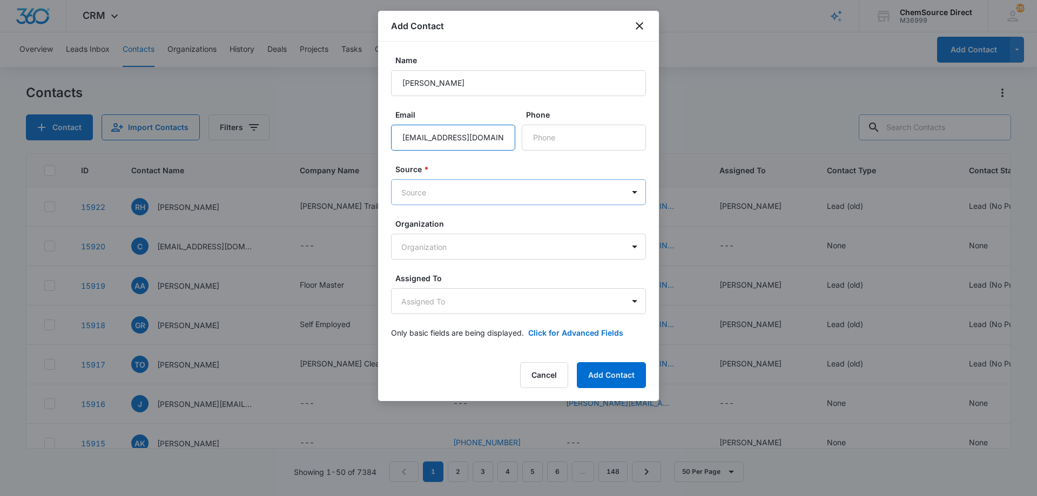
type input "[EMAIL_ADDRESS][DOMAIN_NAME]"
paste input "[PHONE_NUMBER]"
type input "[PHONE_NUMBER]"
click at [487, 193] on body "CRM Apps Reputation Forms CRM Email Social Payments POS Content Ads Intelligenc…" at bounding box center [518, 248] width 1037 height 496
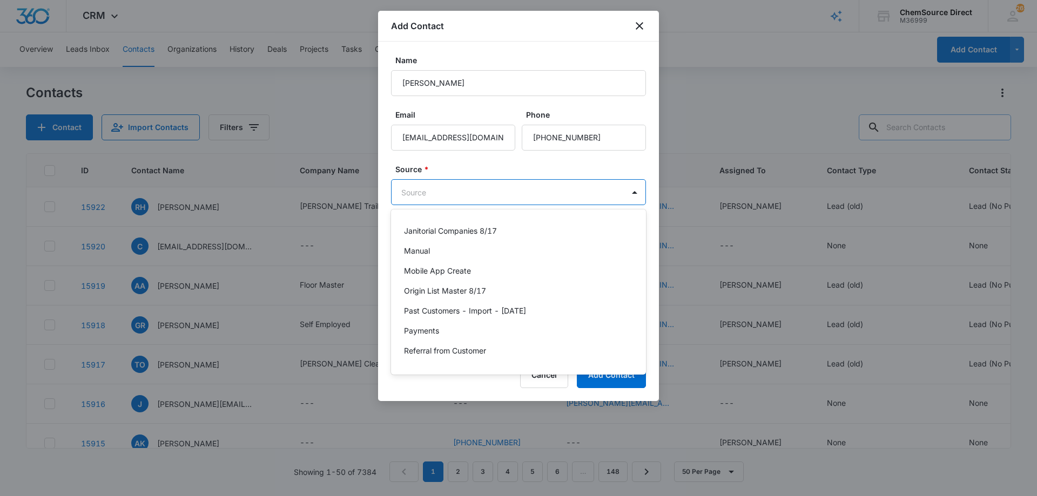
scroll to position [236, 0]
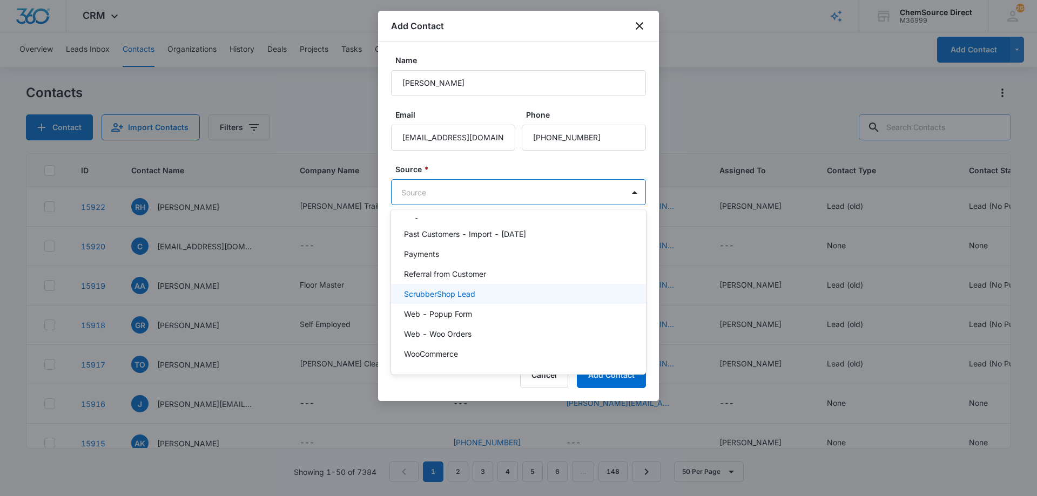
click at [478, 293] on div "ScrubberShop Lead" at bounding box center [517, 293] width 227 height 11
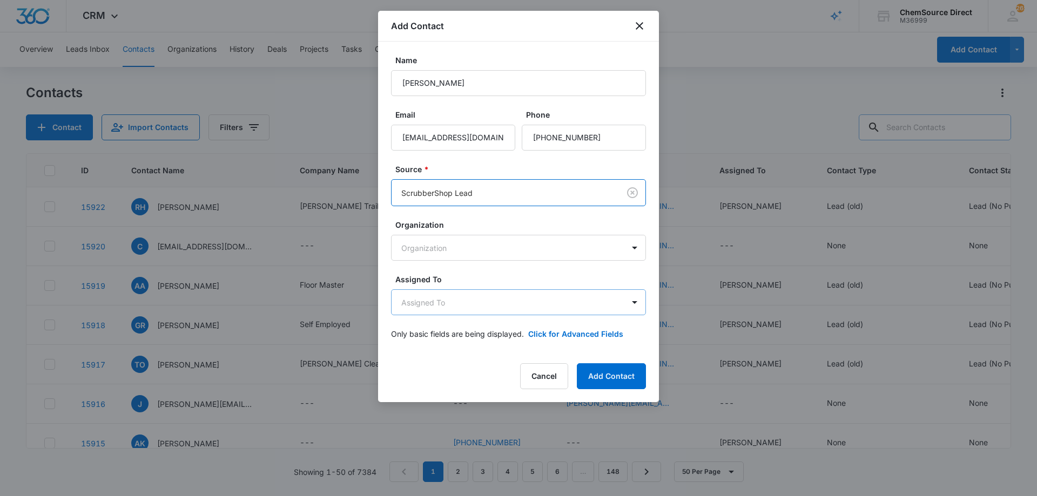
click at [474, 306] on body "CRM Apps Reputation Forms CRM Email Social Payments POS Content Ads Intelligenc…" at bounding box center [518, 248] width 1037 height 496
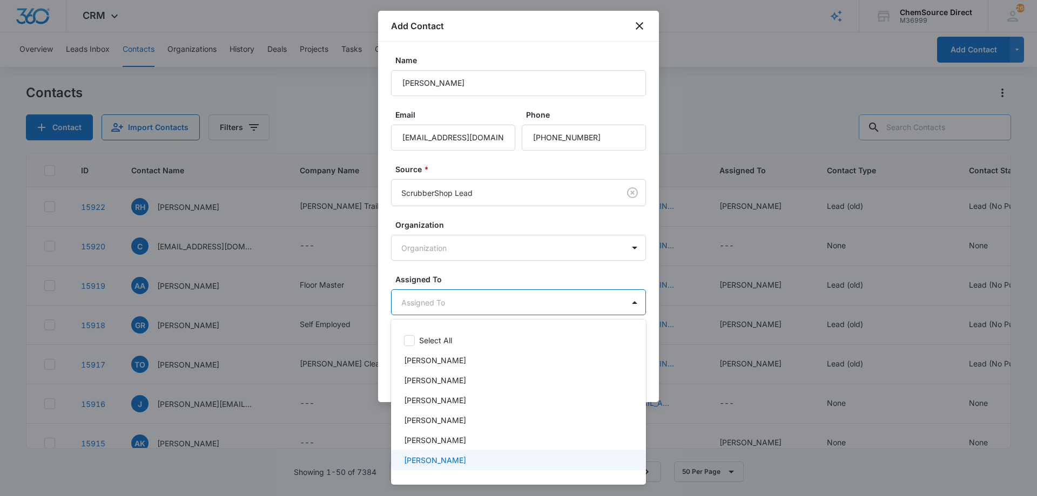
click at [462, 458] on div "[PERSON_NAME]" at bounding box center [517, 460] width 227 height 11
click at [498, 271] on div at bounding box center [518, 248] width 1037 height 496
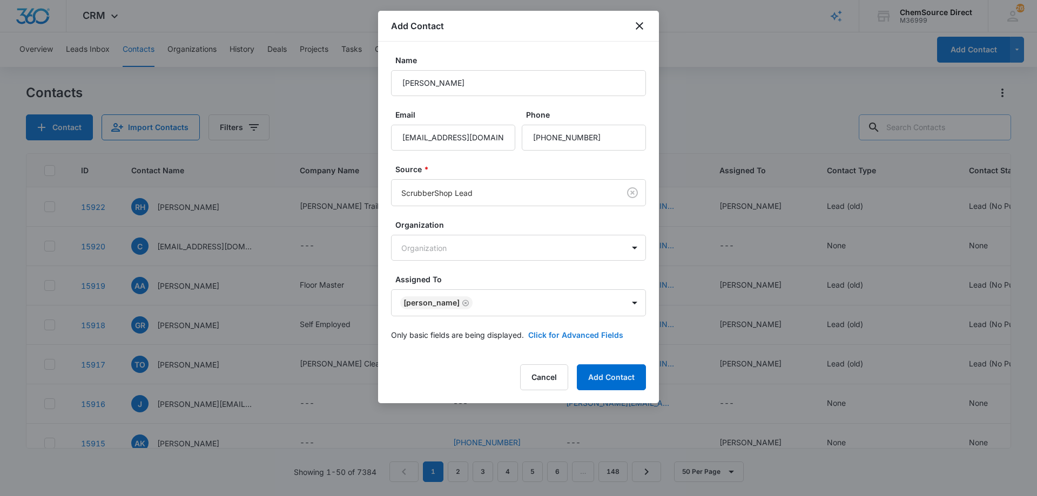
click at [539, 333] on button "Click for Advanced Fields" at bounding box center [575, 334] width 95 height 11
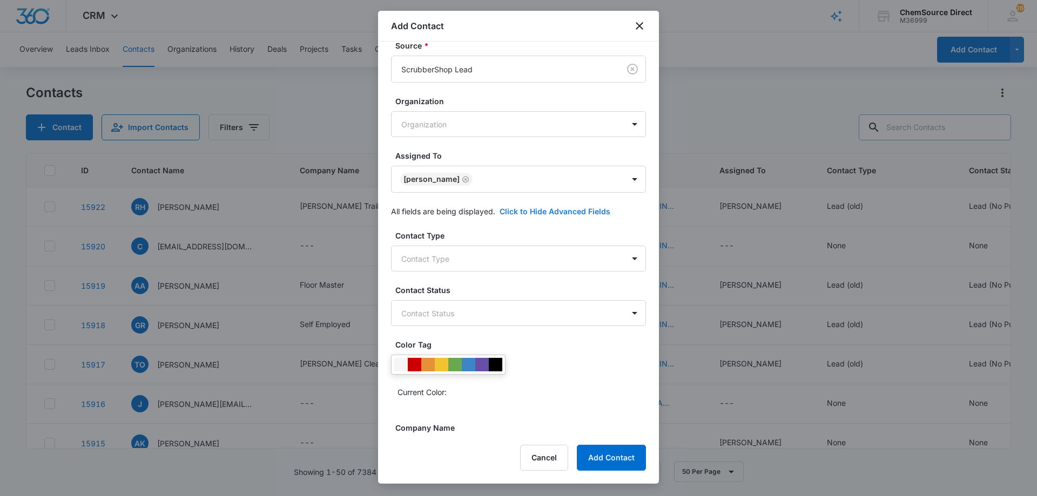
scroll to position [208, 0]
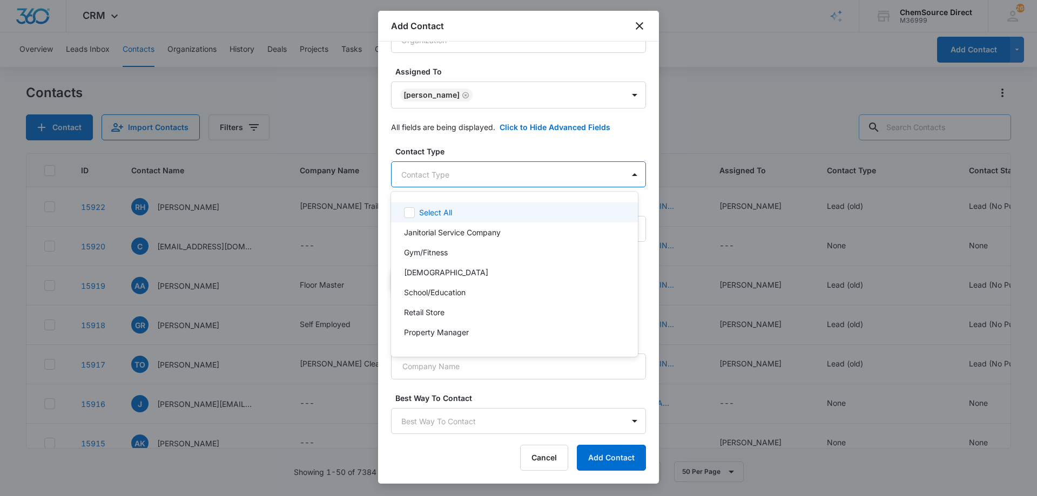
click at [511, 170] on body "CRM Apps Reputation Forms CRM Email Social Payments POS Content Ads Intelligenc…" at bounding box center [518, 248] width 1037 height 496
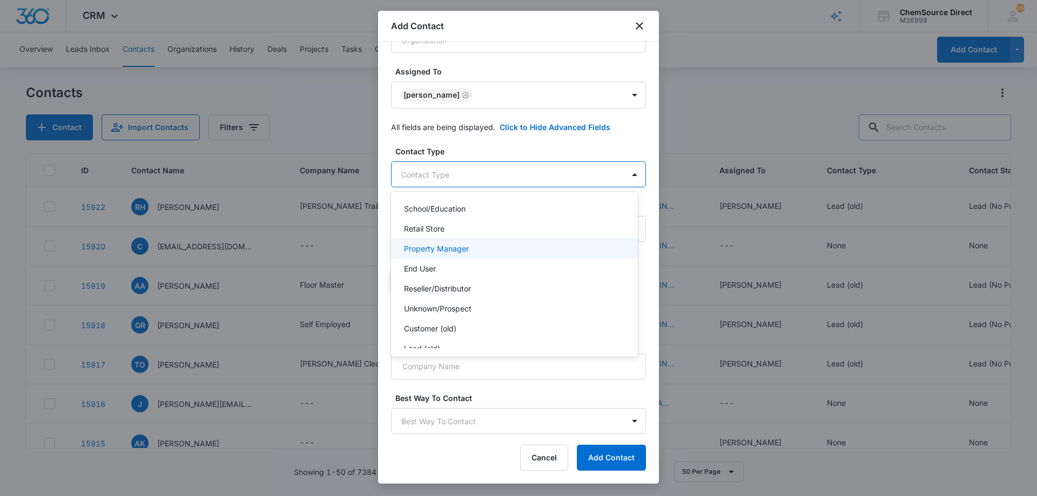
scroll to position [116, 0]
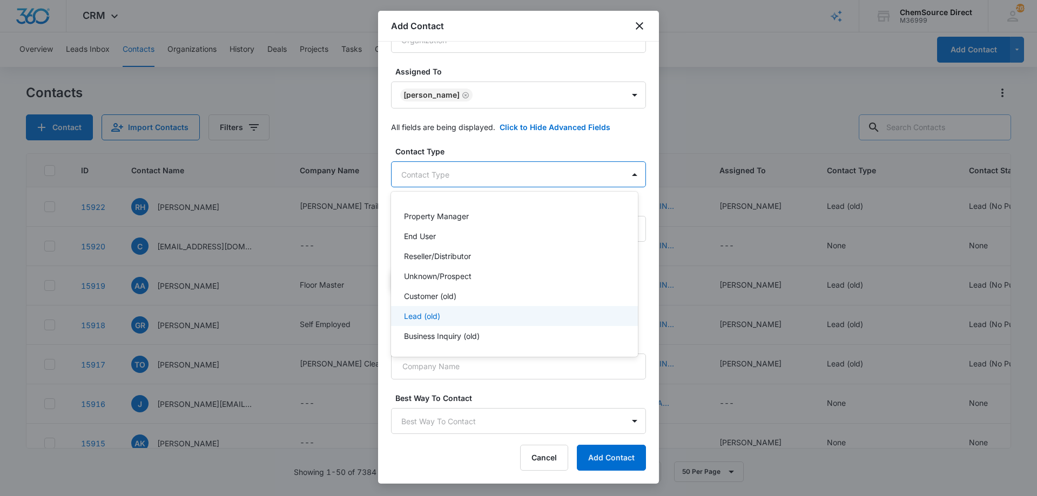
click at [484, 315] on div "Lead (old)" at bounding box center [513, 315] width 219 height 11
click at [480, 144] on div at bounding box center [518, 248] width 1037 height 496
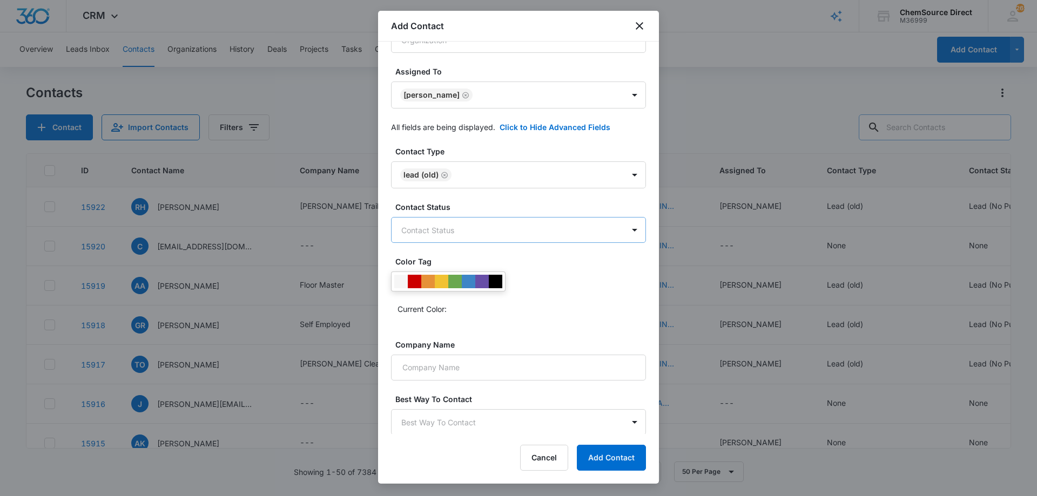
click at [495, 228] on body "CRM Apps Reputation Forms CRM Email Social Payments POS Content Ads Intelligenc…" at bounding box center [518, 248] width 1037 height 496
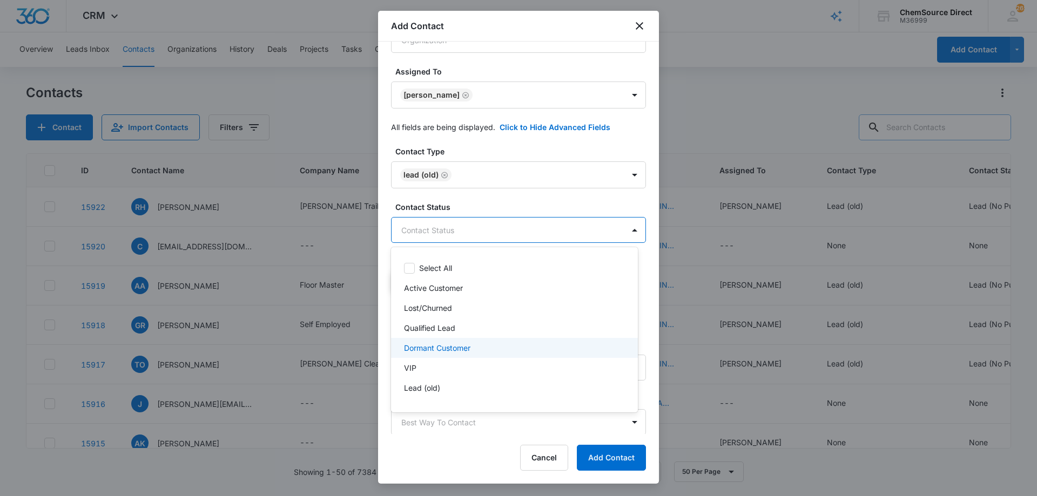
scroll to position [16, 0]
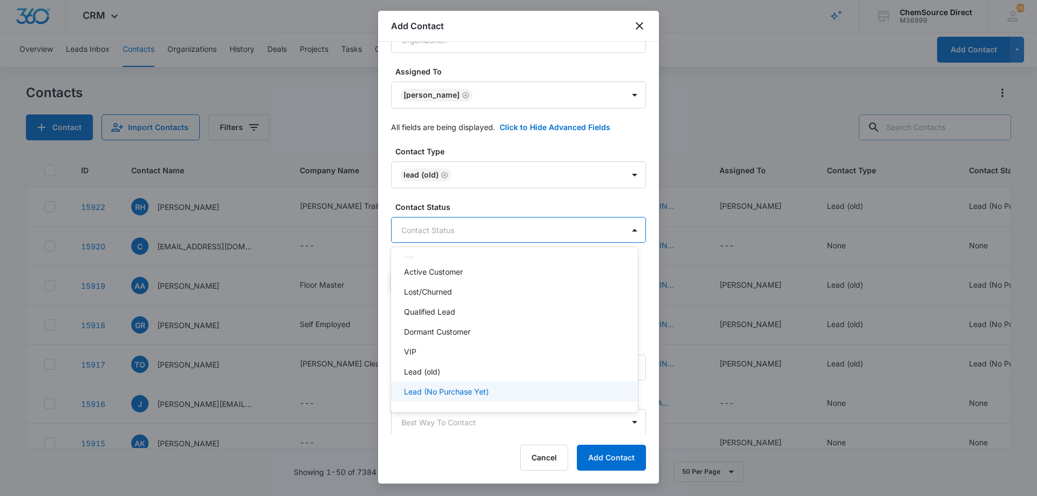
click at [463, 394] on p "Lead (No Purchase Yet)" at bounding box center [446, 391] width 85 height 11
click at [496, 203] on div at bounding box center [518, 248] width 1037 height 496
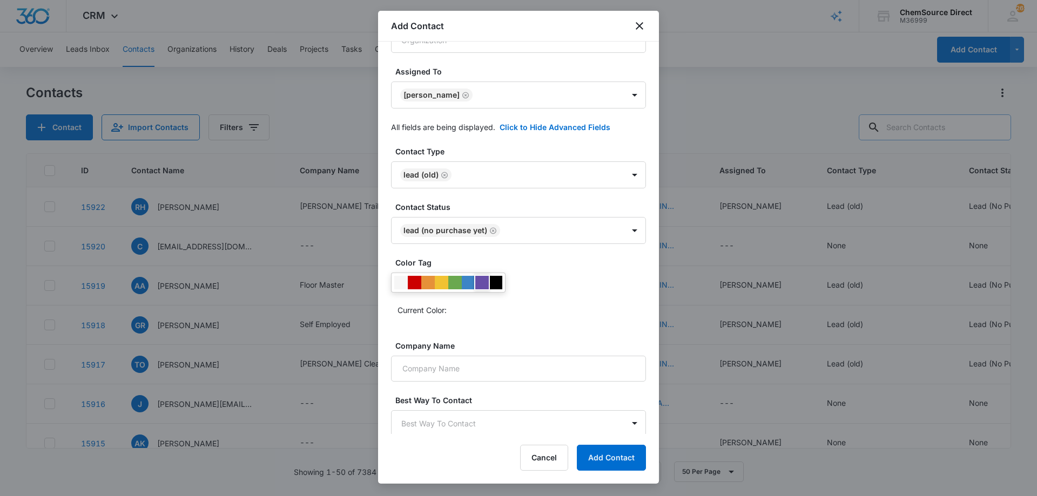
click at [481, 285] on div at bounding box center [481, 282] width 13 height 13
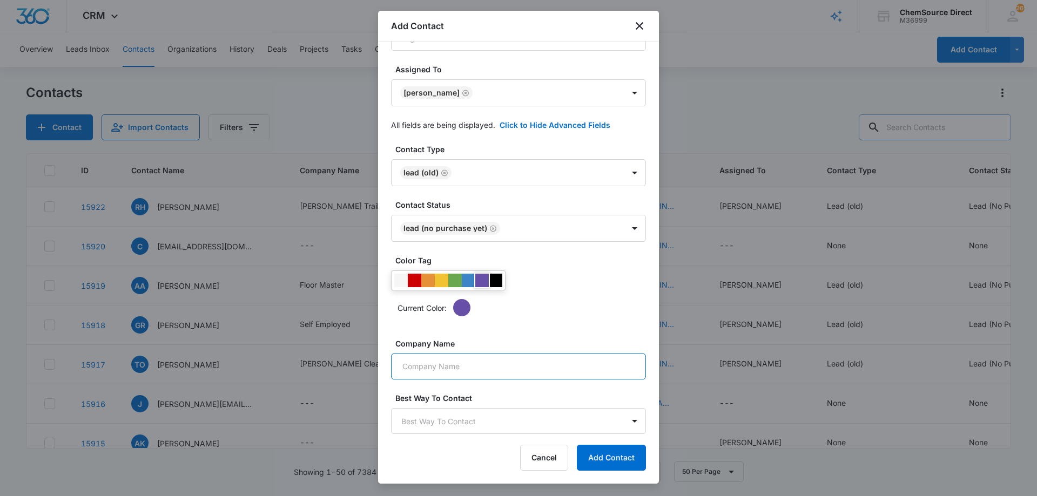
click at [496, 364] on input "Company Name" at bounding box center [518, 367] width 255 height 26
paste input "R&G Metal Works"
type input "R&G Metal Works"
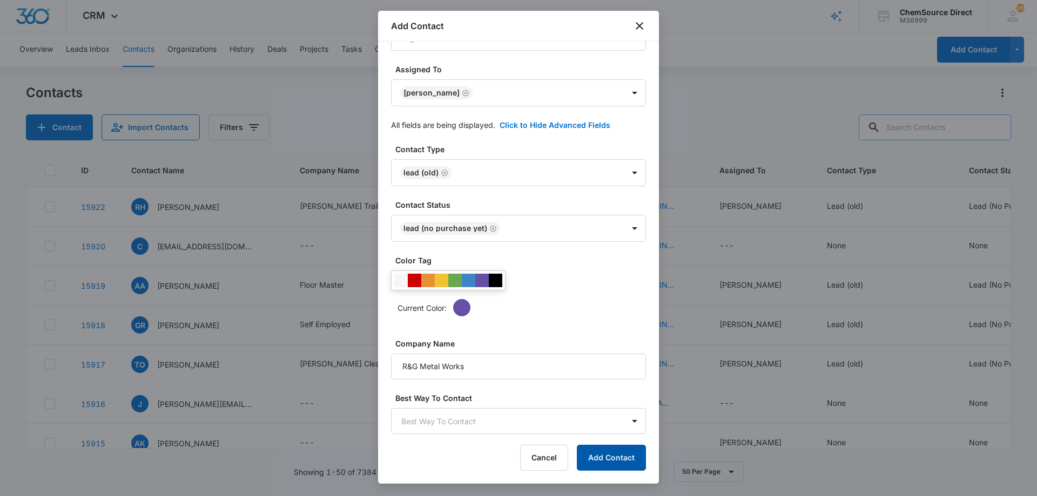
click at [613, 456] on button "Add Contact" at bounding box center [611, 458] width 69 height 26
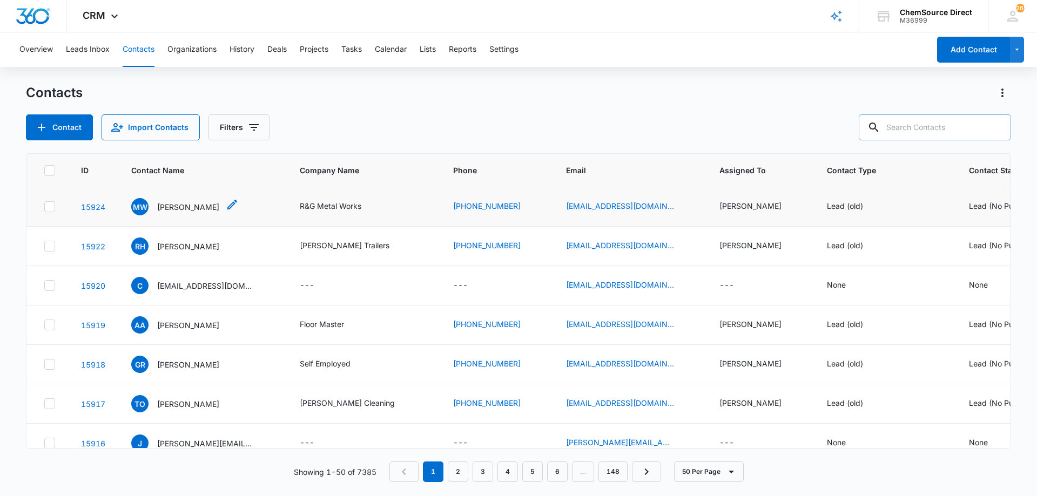
click at [226, 200] on icon "Contact Name - Mosi Williams - Select to Edit Field" at bounding box center [232, 204] width 13 height 13
click at [337, 127] on div "Contact Import Contacts Filters" at bounding box center [518, 127] width 985 height 26
click at [174, 205] on p "[PERSON_NAME]" at bounding box center [188, 206] width 62 height 11
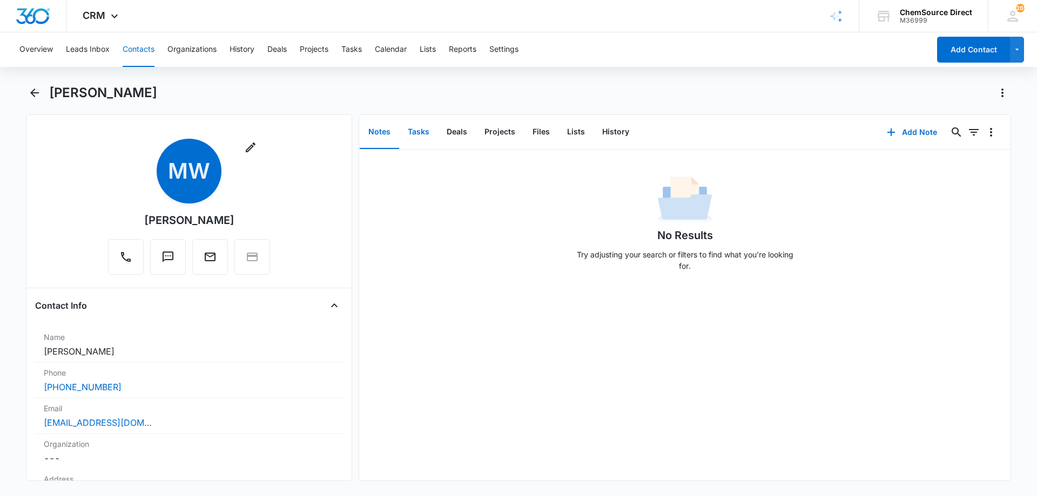
click at [418, 125] on button "Tasks" at bounding box center [418, 132] width 39 height 33
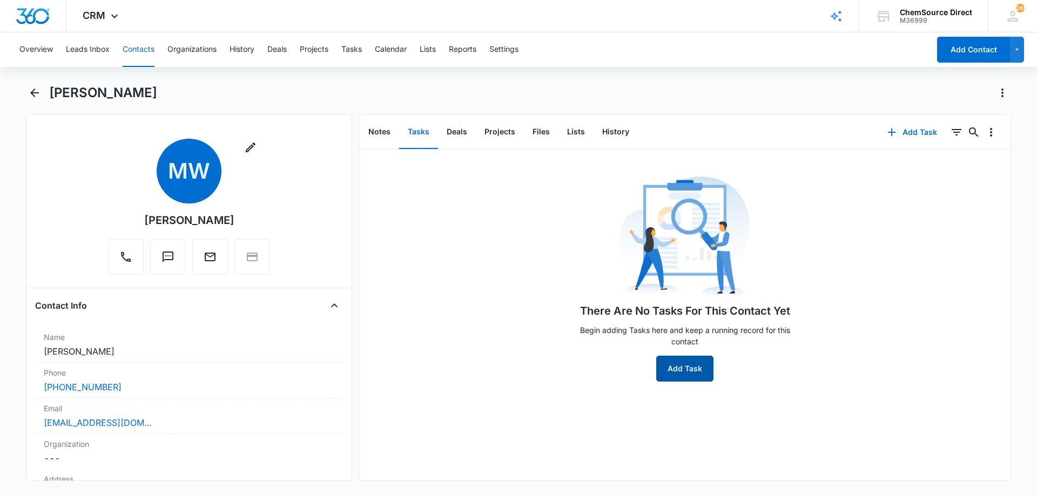
click at [667, 369] on button "Add Task" at bounding box center [684, 369] width 57 height 26
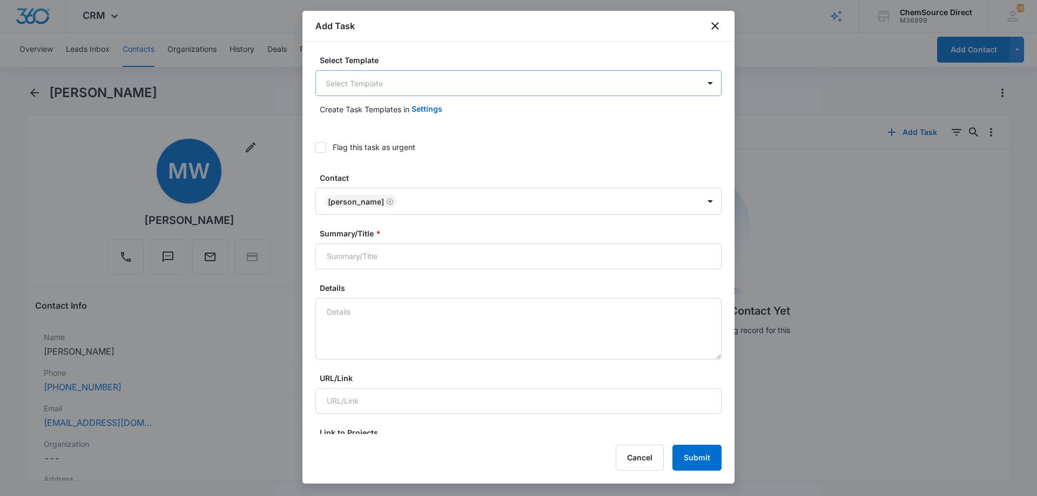
click at [347, 84] on body "CRM Apps Reputation Forms CRM Email Social Payments POS Content Ads Intelligenc…" at bounding box center [518, 248] width 1037 height 496
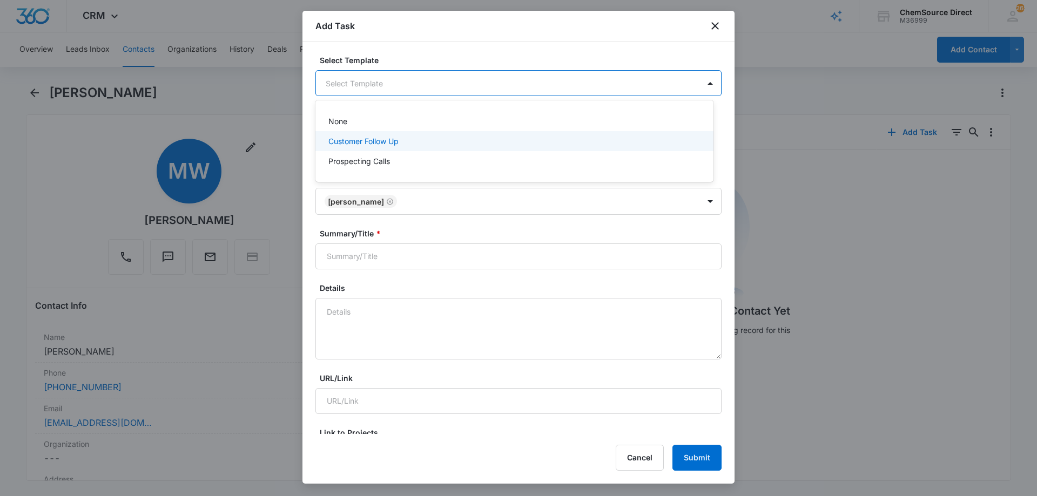
click at [350, 141] on p "Customer Follow Up" at bounding box center [363, 141] width 70 height 11
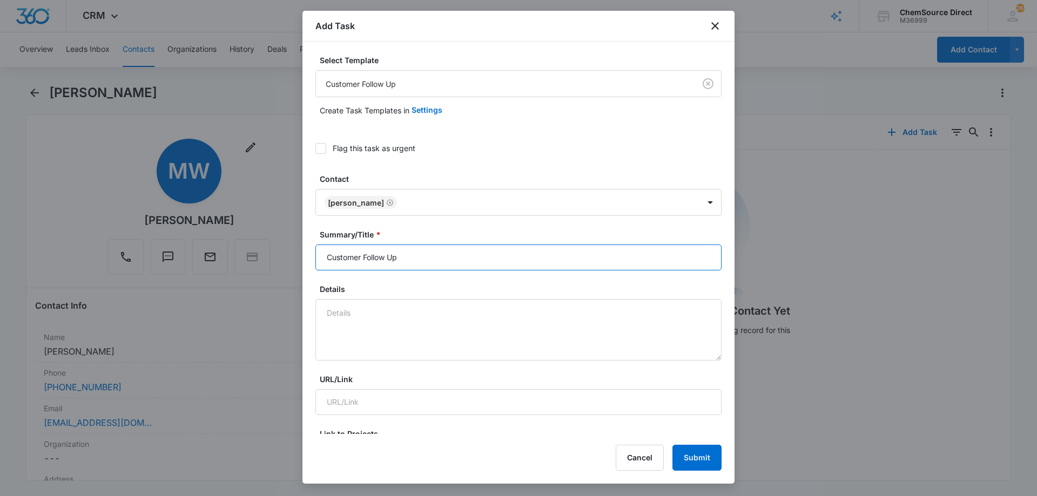
click at [347, 259] on input "Customer Follow Up" at bounding box center [518, 258] width 406 height 26
type input "Customer Follow Up"
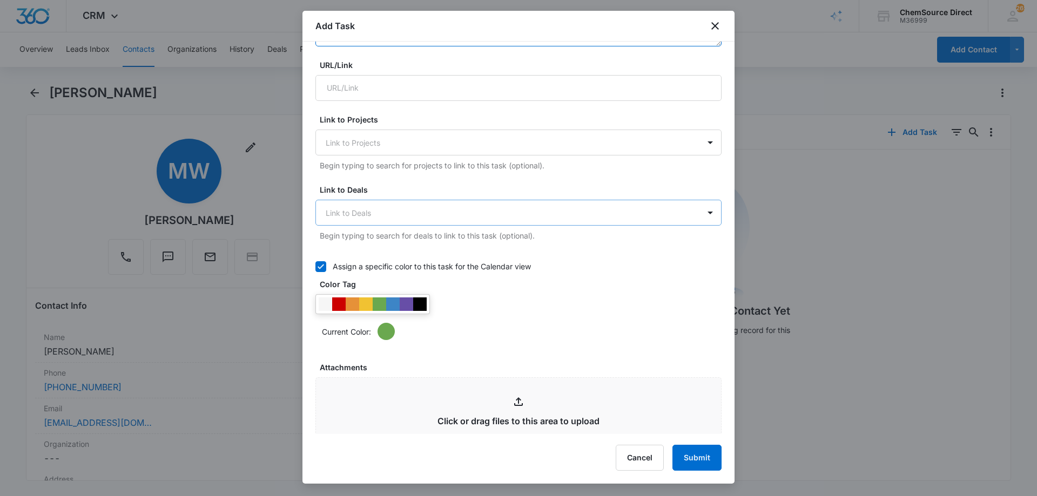
scroll to position [378, 0]
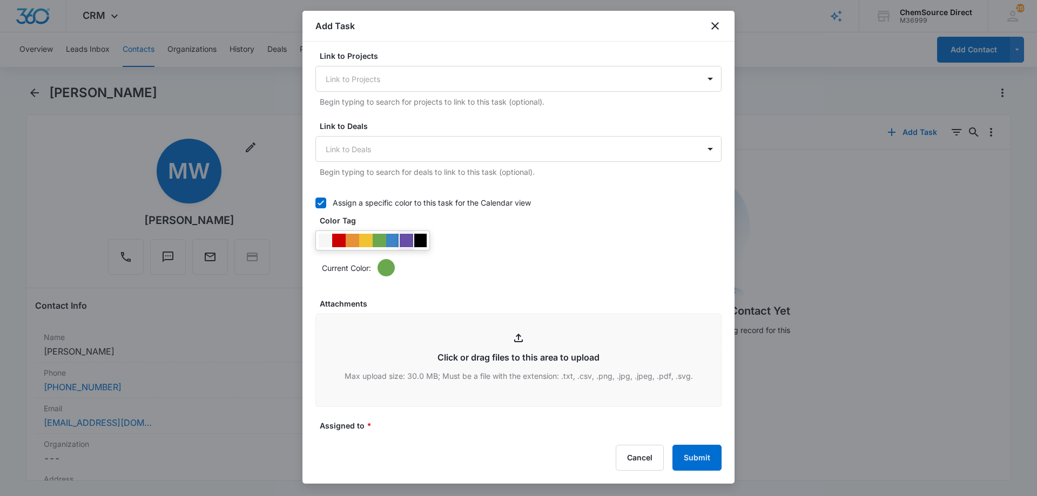
type textarea "Ride On Sweeper/Scrubber Combo"
drag, startPoint x: 408, startPoint y: 236, endPoint x: 414, endPoint y: 237, distance: 6.0
click at [408, 237] on div at bounding box center [406, 240] width 13 height 13
click at [497, 248] on div "Current Color:" at bounding box center [518, 254] width 406 height 46
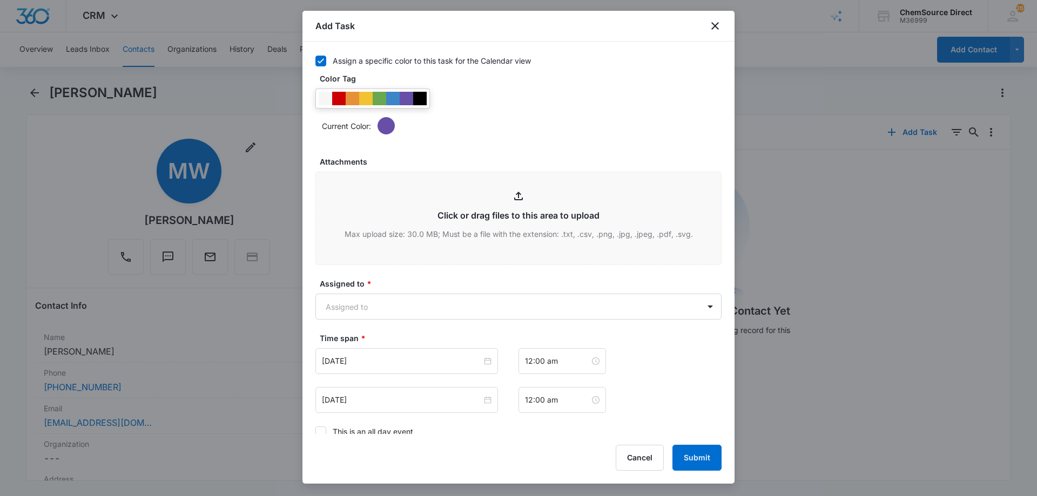
scroll to position [676, 0]
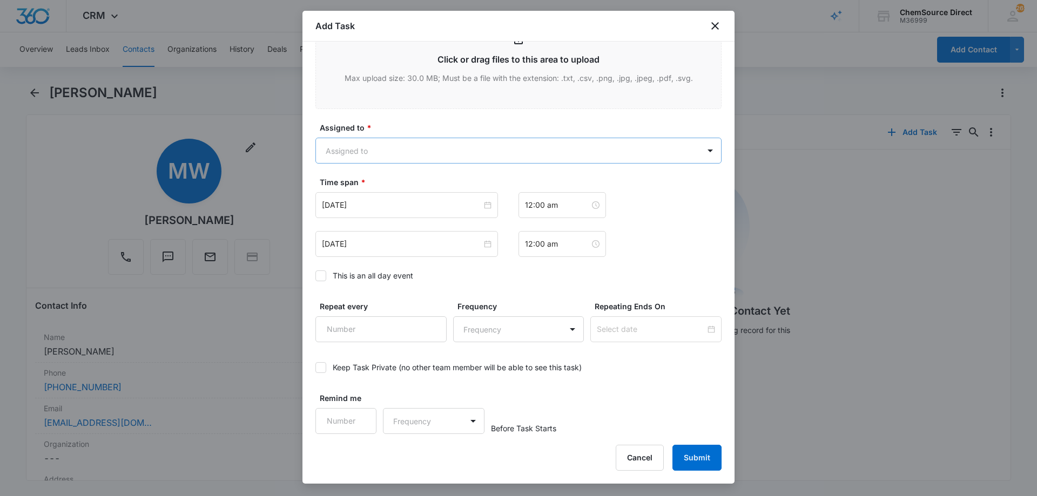
click at [406, 152] on body "CRM Apps Reputation Forms CRM Email Social Payments POS Content Ads Intelligenc…" at bounding box center [518, 248] width 1037 height 496
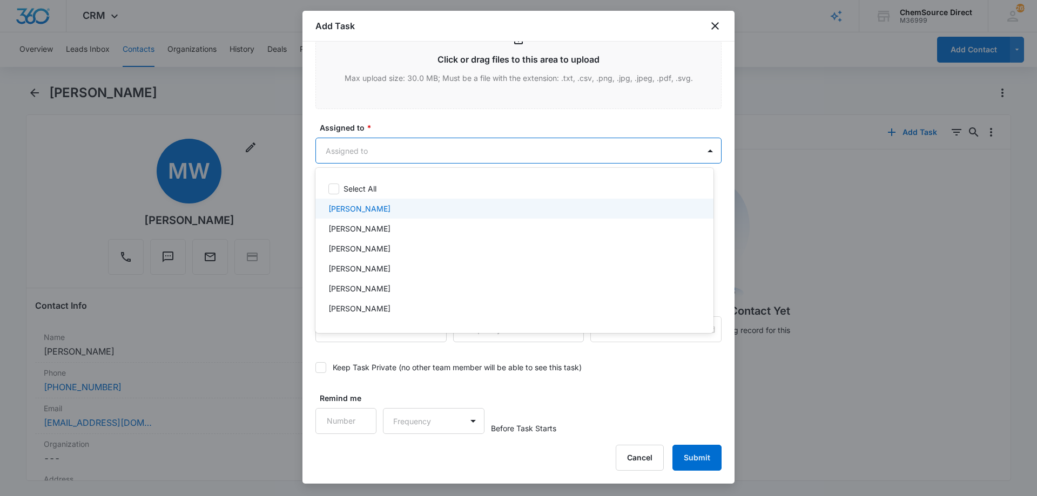
click at [381, 207] on div "[PERSON_NAME]" at bounding box center [513, 208] width 370 height 11
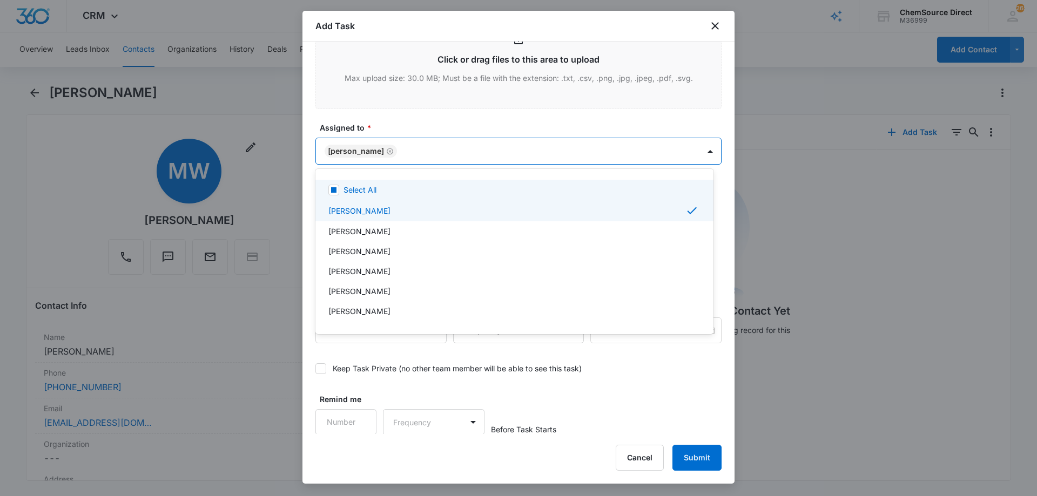
click at [396, 117] on div at bounding box center [518, 248] width 1037 height 496
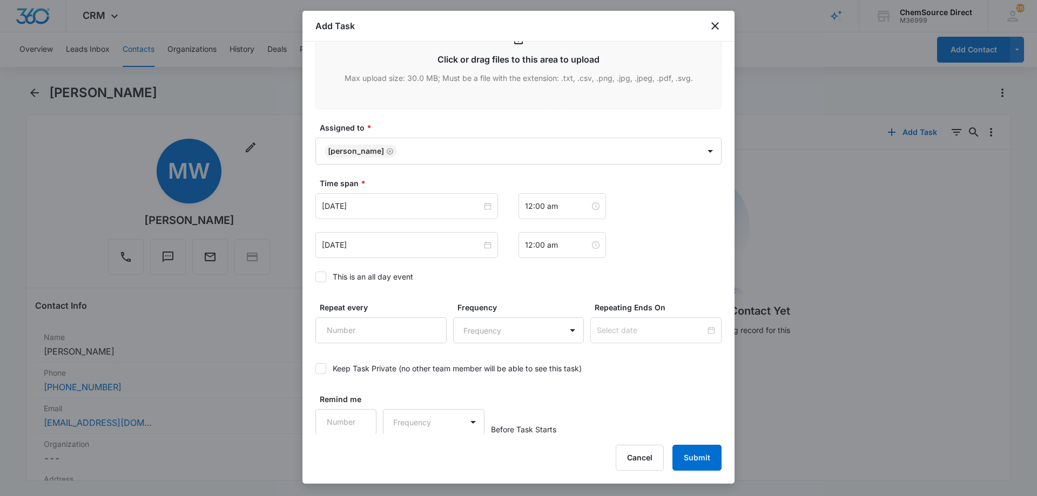
click at [320, 276] on icon at bounding box center [321, 277] width 10 height 10
click at [315, 277] on input "This is an all day event" at bounding box center [315, 277] width 0 height 0
click at [379, 205] on input "[DATE]" at bounding box center [402, 206] width 160 height 12
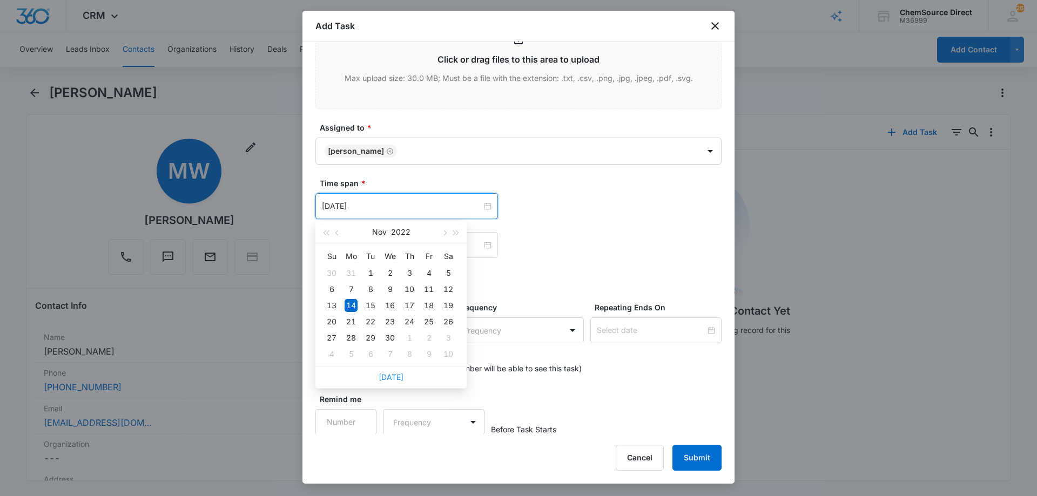
click at [391, 377] on link "[DATE]" at bounding box center [391, 377] width 25 height 9
type input "[DATE]"
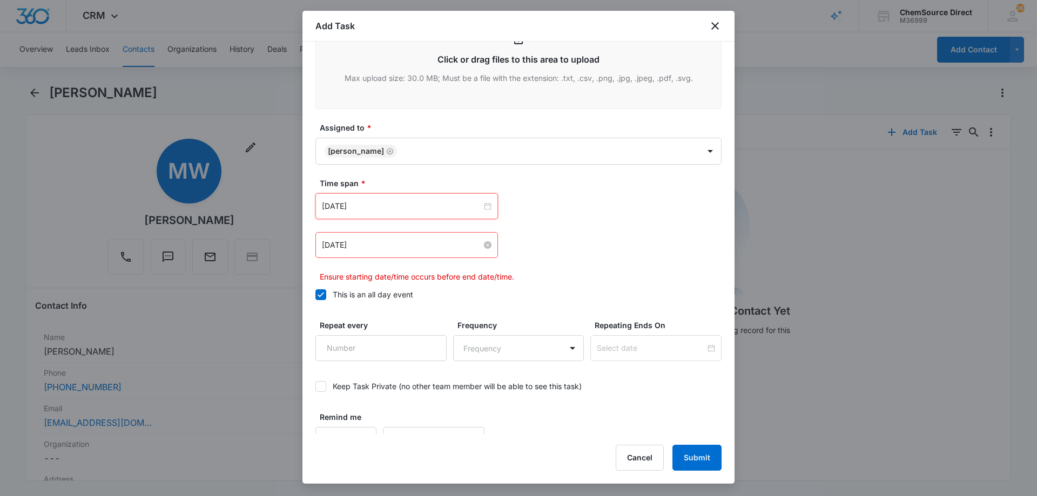
click at [416, 243] on input "[DATE]" at bounding box center [402, 245] width 160 height 12
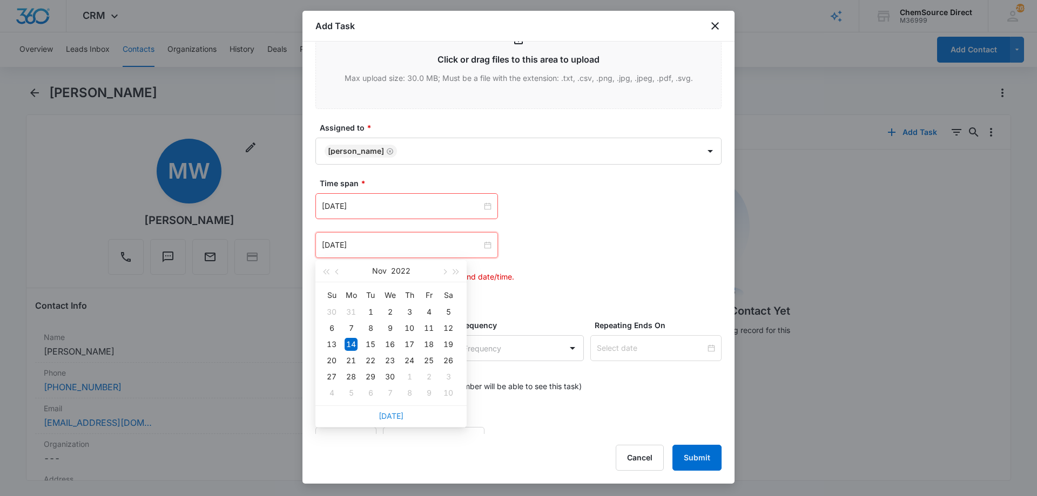
click at [386, 417] on link "[DATE]" at bounding box center [391, 415] width 25 height 9
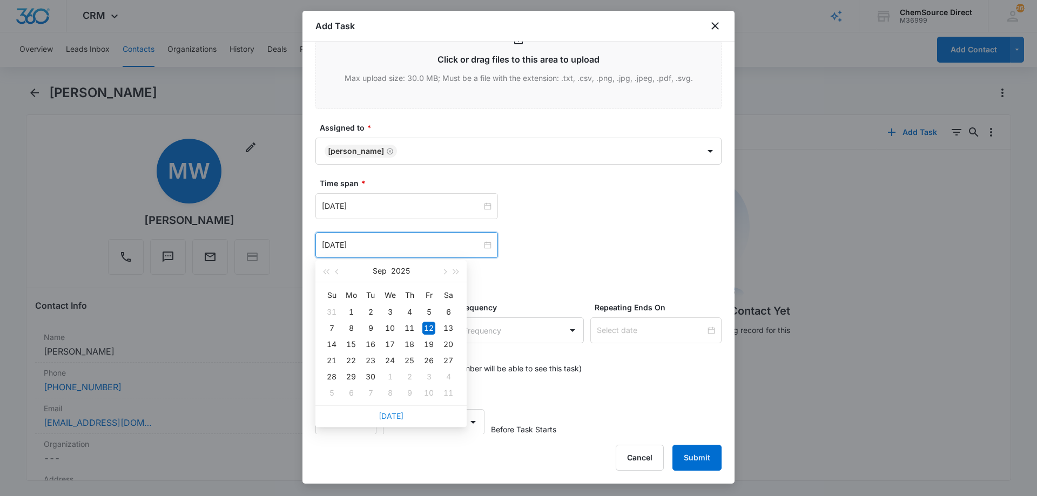
type input "[DATE]"
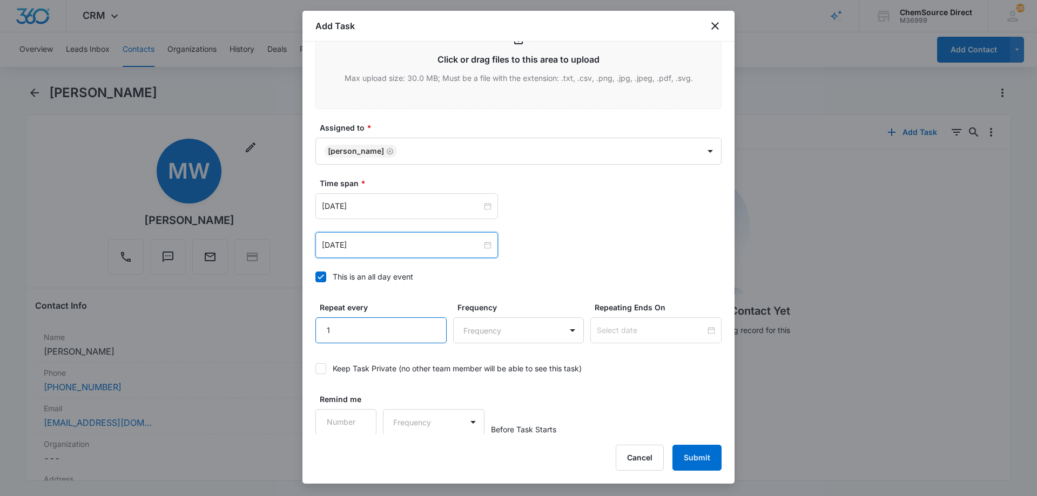
click at [426, 325] on input "1" at bounding box center [380, 331] width 131 height 26
click at [426, 325] on input "2" at bounding box center [380, 331] width 131 height 26
type input "3"
click at [426, 325] on input "3" at bounding box center [380, 331] width 131 height 26
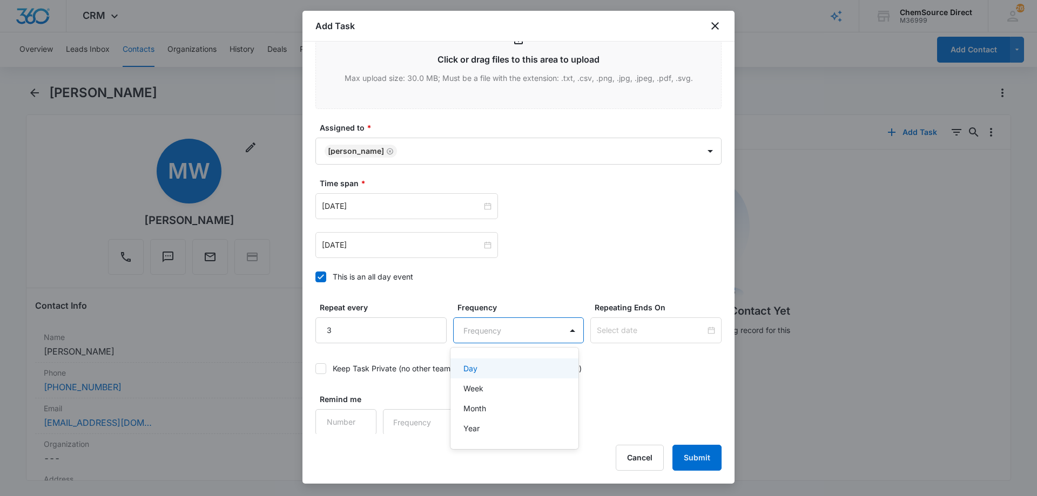
click at [484, 329] on body "CRM Apps Reputation Forms CRM Email Social Payments POS Content Ads Intelligenc…" at bounding box center [518, 248] width 1037 height 496
click at [486, 366] on div "Day" at bounding box center [513, 368] width 100 height 11
click at [608, 327] on input at bounding box center [651, 331] width 109 height 12
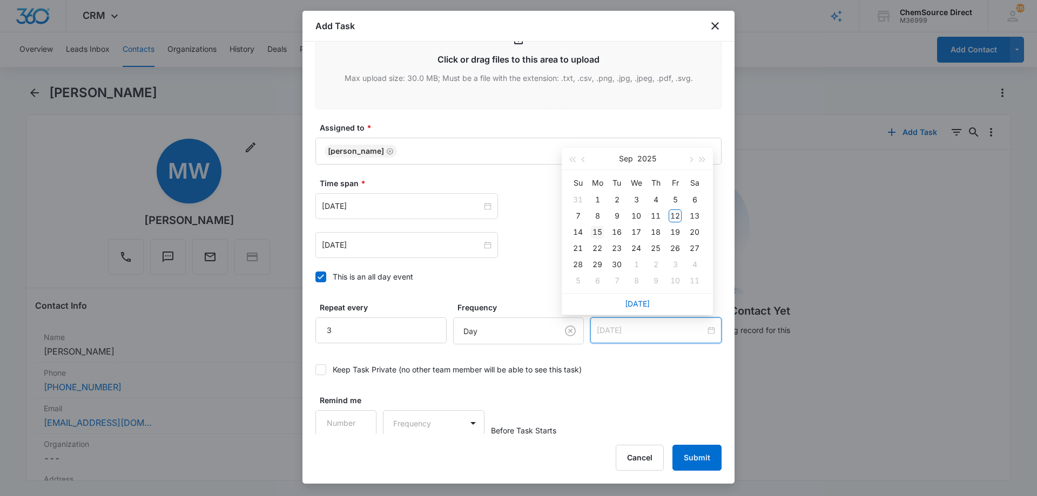
type input "[DATE]"
click at [597, 233] on div "15" at bounding box center [597, 232] width 13 height 13
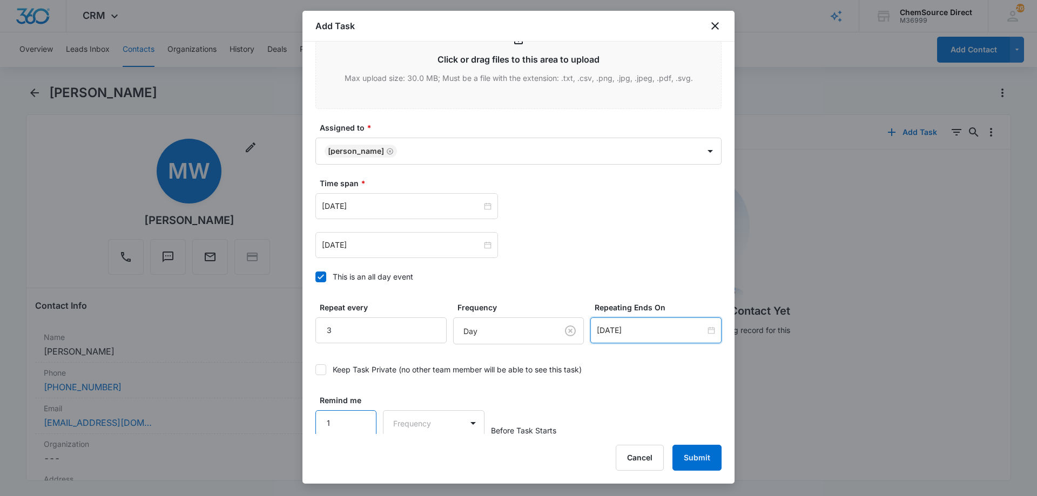
type input "1"
click at [360, 417] on input "1" at bounding box center [345, 423] width 61 height 26
click at [396, 417] on body "CRM Apps Reputation Forms CRM Email Social Payments POS Content Ads Intelligenc…" at bounding box center [518, 248] width 1037 height 496
click at [417, 458] on div "Days" at bounding box center [430, 459] width 71 height 11
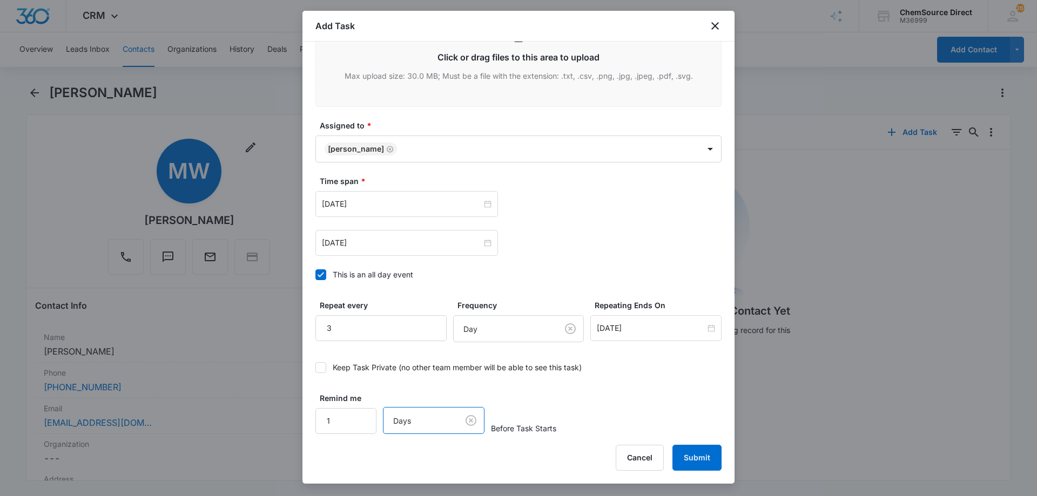
click at [578, 398] on div "Remind me 1 option Days, selected. Days Before Task Starts" at bounding box center [518, 414] width 406 height 42
click at [692, 456] on button "Submit" at bounding box center [696, 458] width 49 height 26
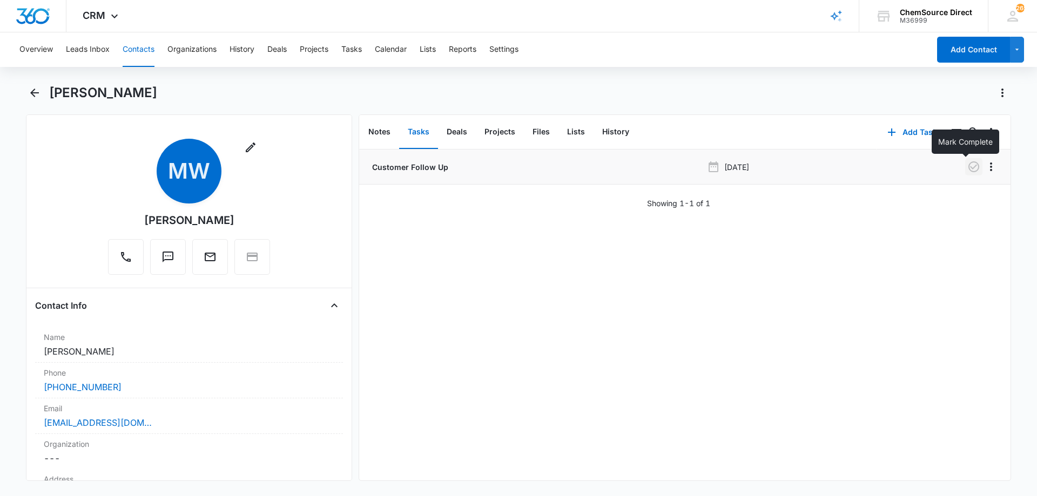
click at [968, 167] on icon "button" at bounding box center [973, 166] width 11 height 11
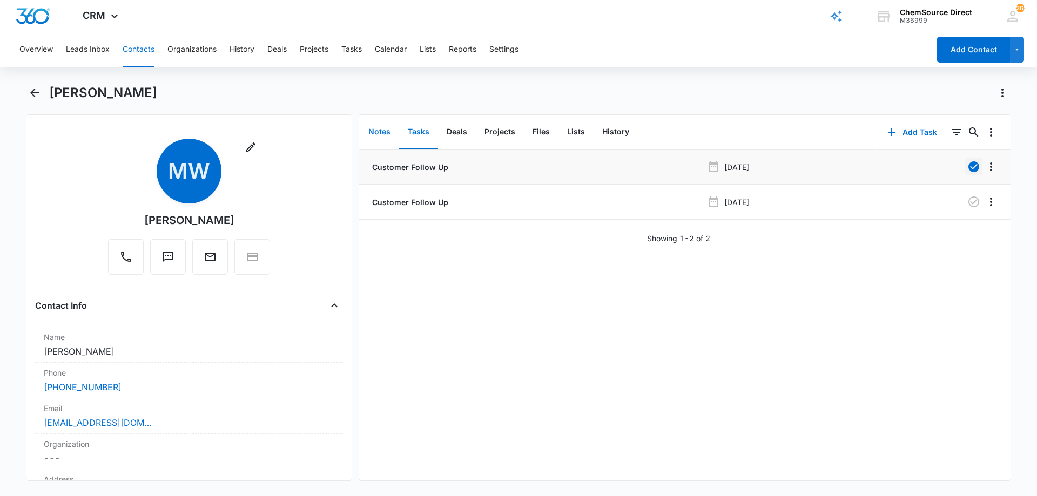
click at [379, 131] on button "Notes" at bounding box center [379, 132] width 39 height 33
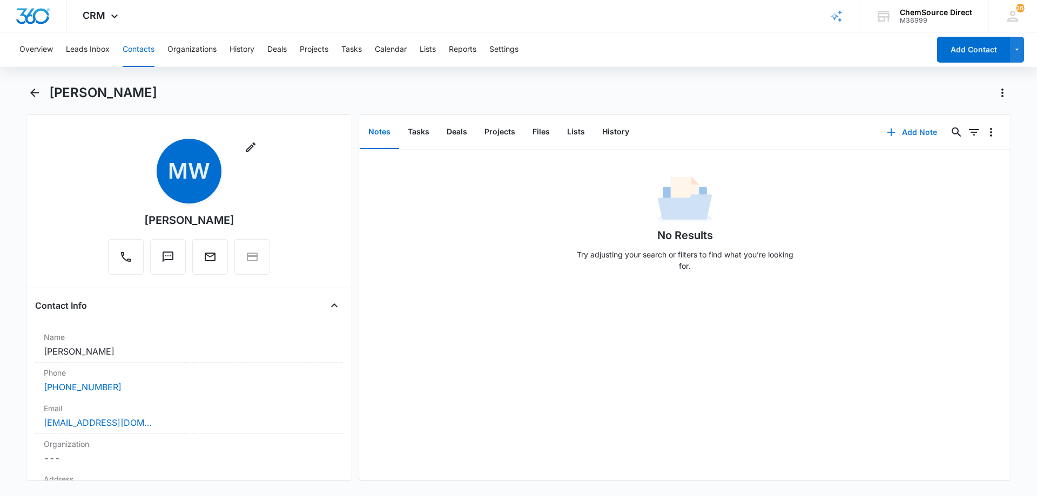
click at [905, 131] on button "Add Note" at bounding box center [912, 132] width 72 height 26
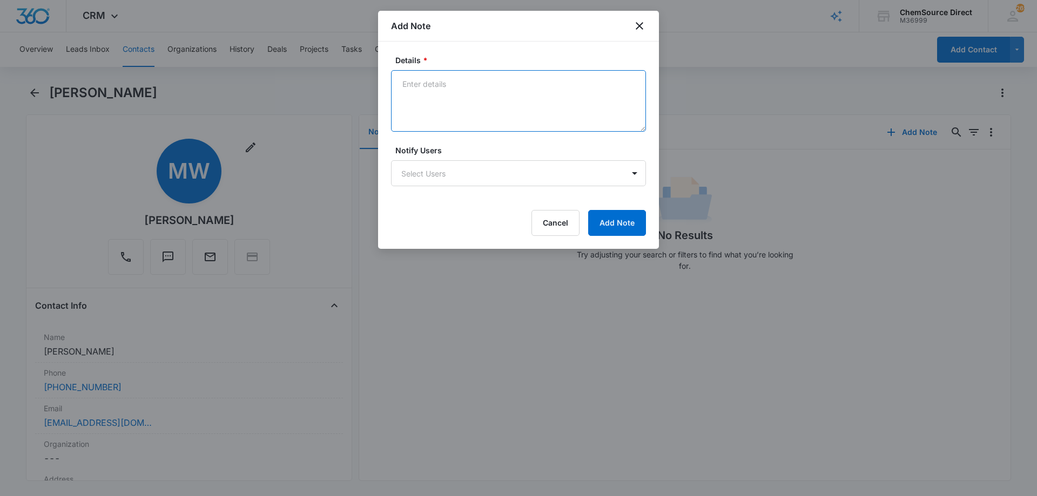
click at [420, 89] on textarea "Details *" at bounding box center [518, 101] width 255 height 62
paste textarea "Spoke for a bit, needs large combo unit, steering him toward the Nautilus, will…"
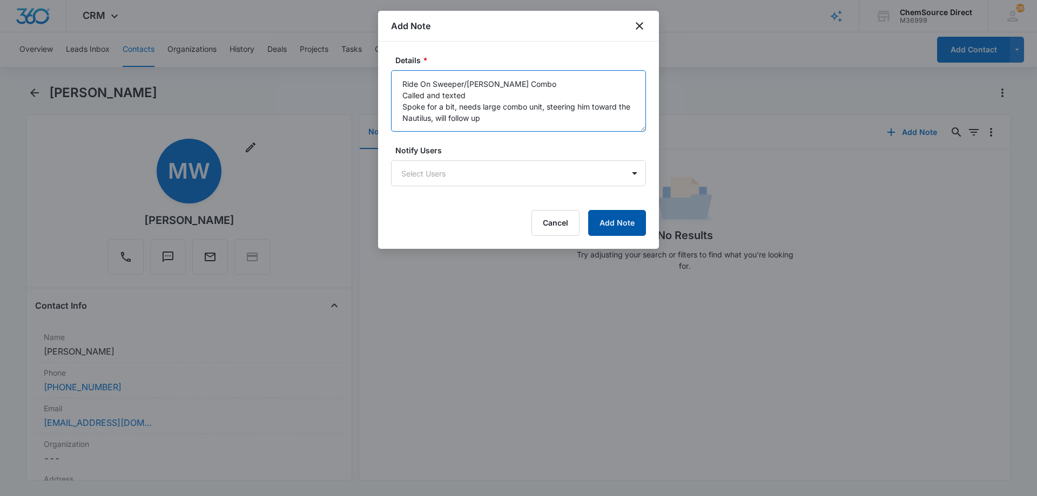
type textarea "Ride On Sweeper/[PERSON_NAME] Combo Called and texted Spoke for a bit, needs la…"
click at [623, 225] on button "Add Note" at bounding box center [617, 223] width 58 height 26
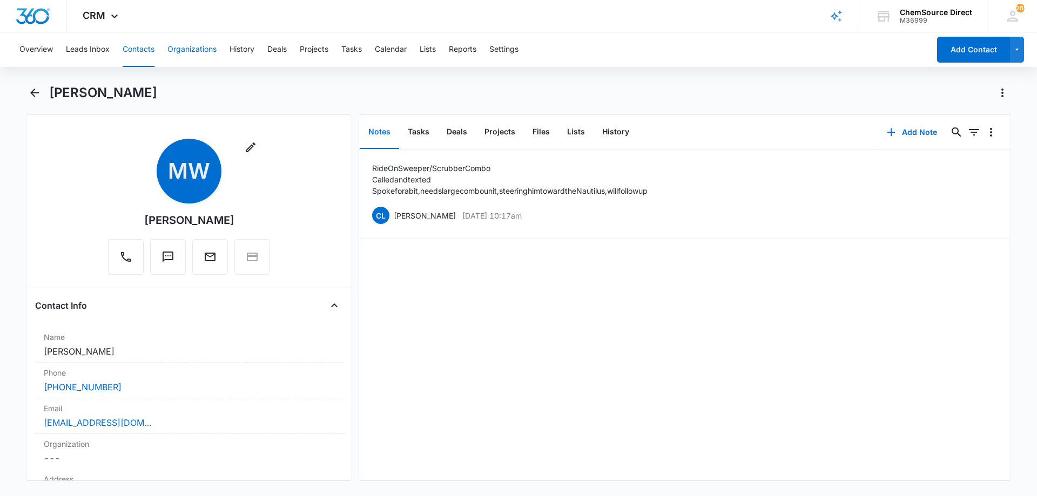
drag, startPoint x: 146, startPoint y: 49, endPoint x: 191, endPoint y: 42, distance: 45.4
click at [145, 49] on button "Contacts" at bounding box center [139, 49] width 32 height 35
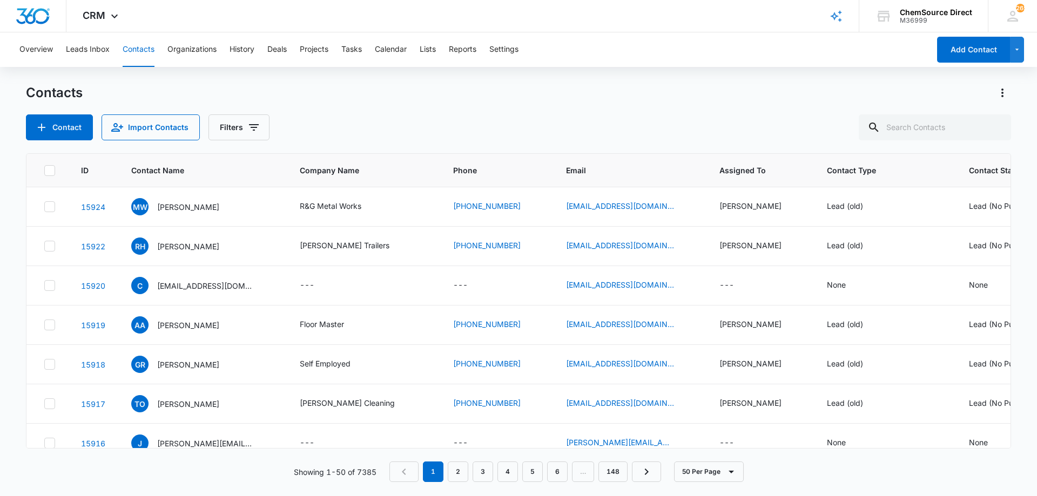
click at [414, 129] on div "Contact Import Contacts Filters" at bounding box center [518, 127] width 985 height 26
click at [913, 124] on input "text" at bounding box center [935, 127] width 152 height 26
type input "fralo"
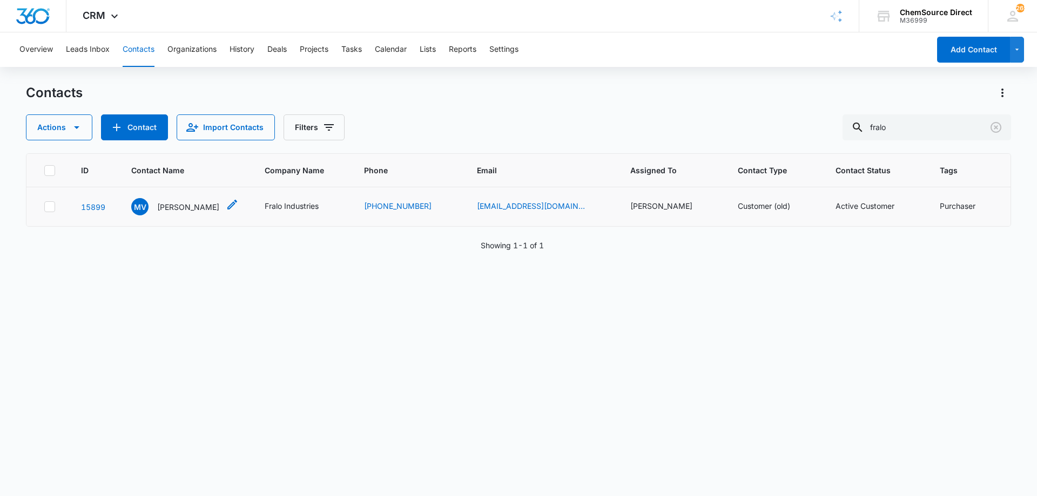
click at [186, 205] on p "[PERSON_NAME]" at bounding box center [188, 206] width 62 height 11
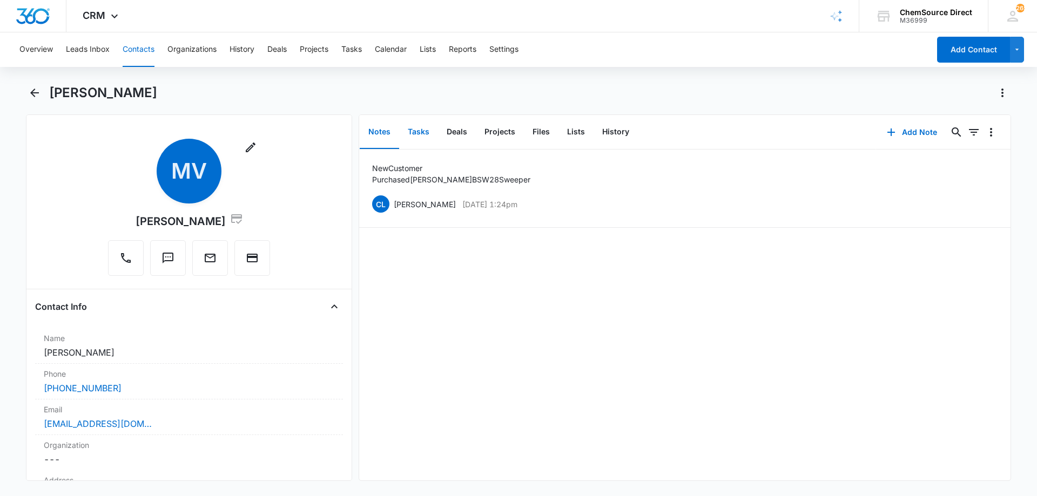
click at [419, 132] on button "Tasks" at bounding box center [418, 132] width 39 height 33
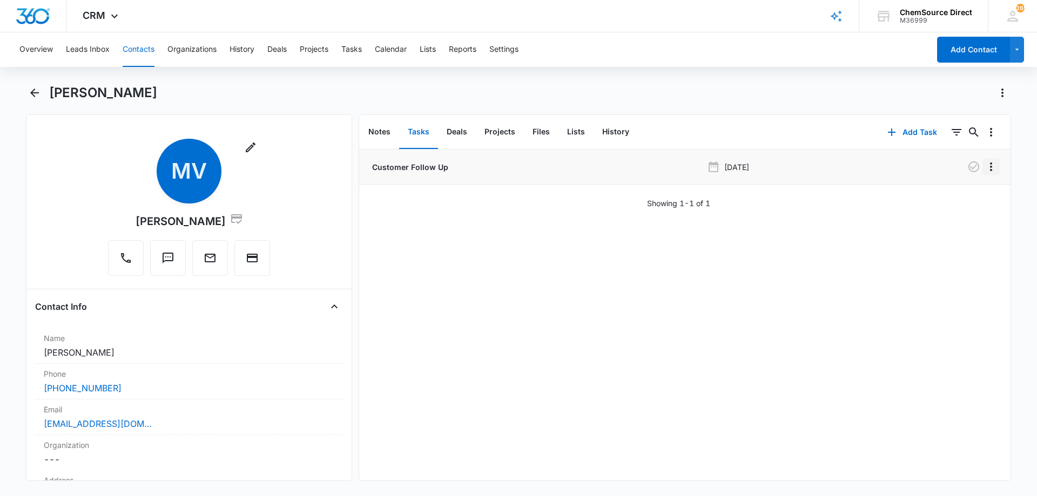
click at [990, 166] on icon "Overflow Menu" at bounding box center [991, 167] width 2 height 9
click at [953, 195] on div "Edit" at bounding box center [953, 197] width 23 height 8
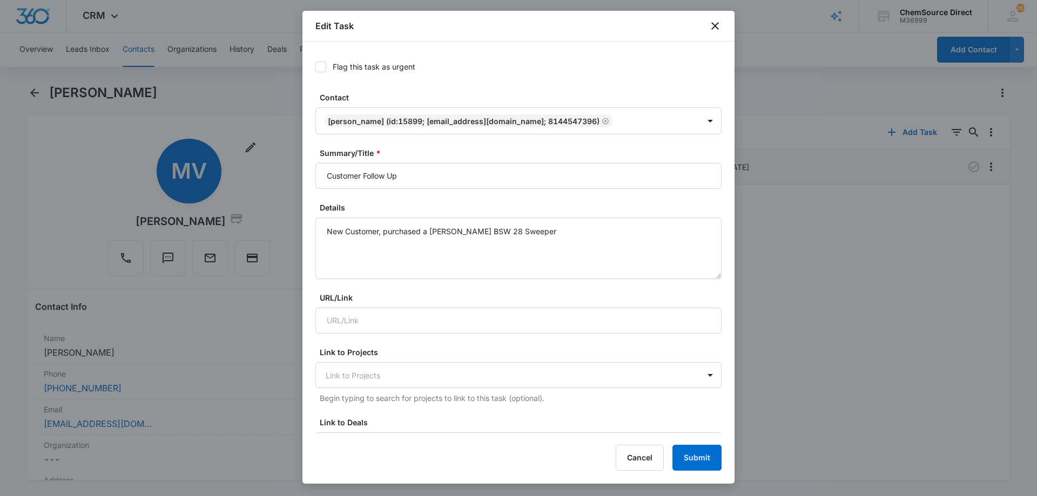
radio input "true"
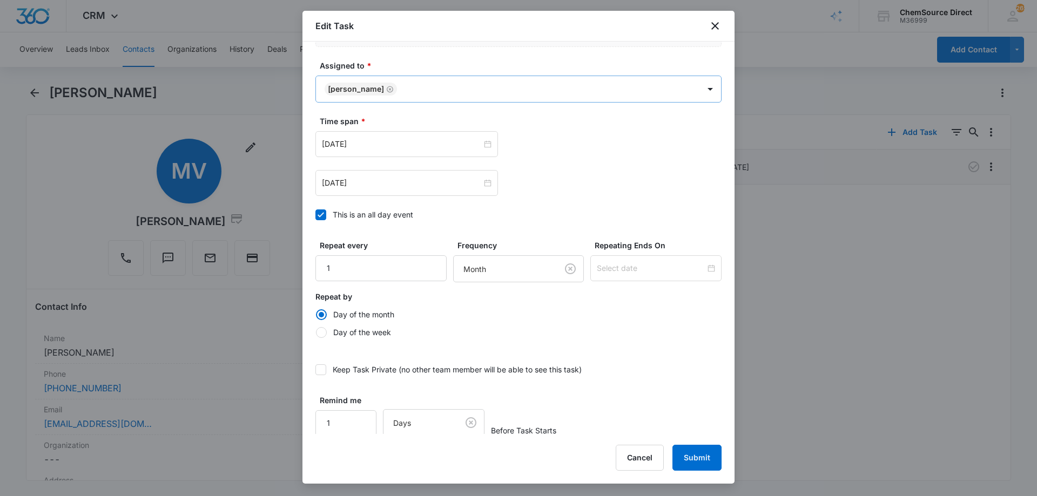
scroll to position [659, 0]
click at [628, 455] on button "Cancel" at bounding box center [640, 458] width 48 height 26
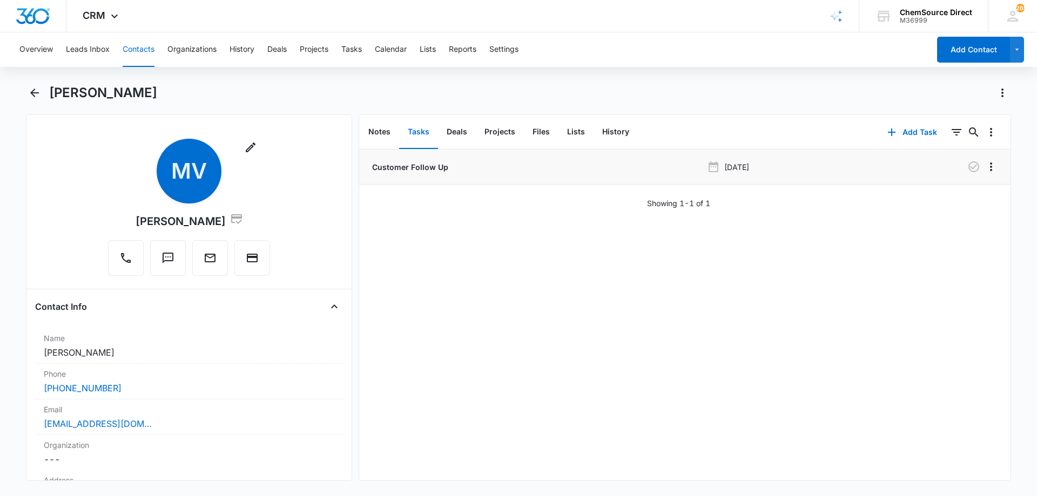
click at [650, 344] on div "Customer Follow Up [DATE] Showing 1-1 of 1" at bounding box center [684, 315] width 651 height 331
click at [143, 48] on button "Contacts" at bounding box center [139, 49] width 32 height 35
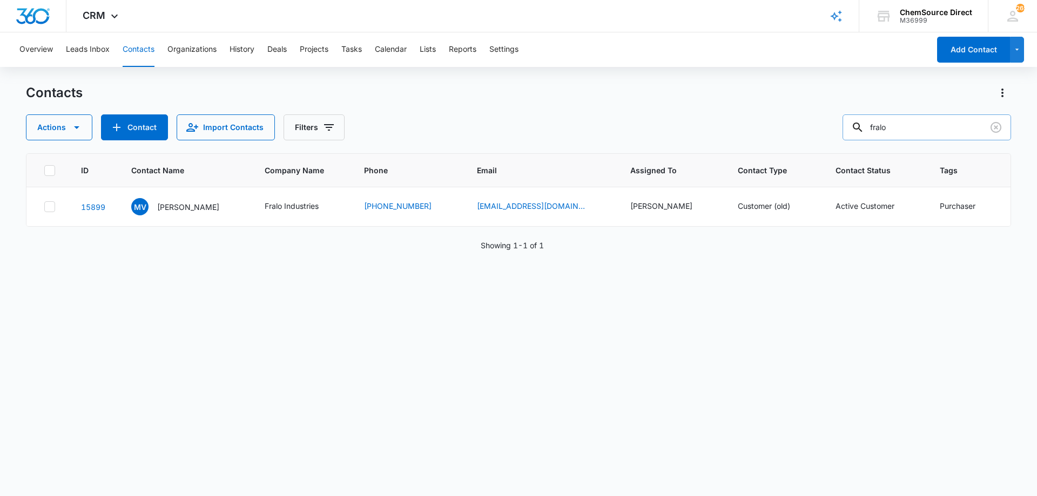
click at [892, 128] on input "fralo" at bounding box center [926, 127] width 168 height 26
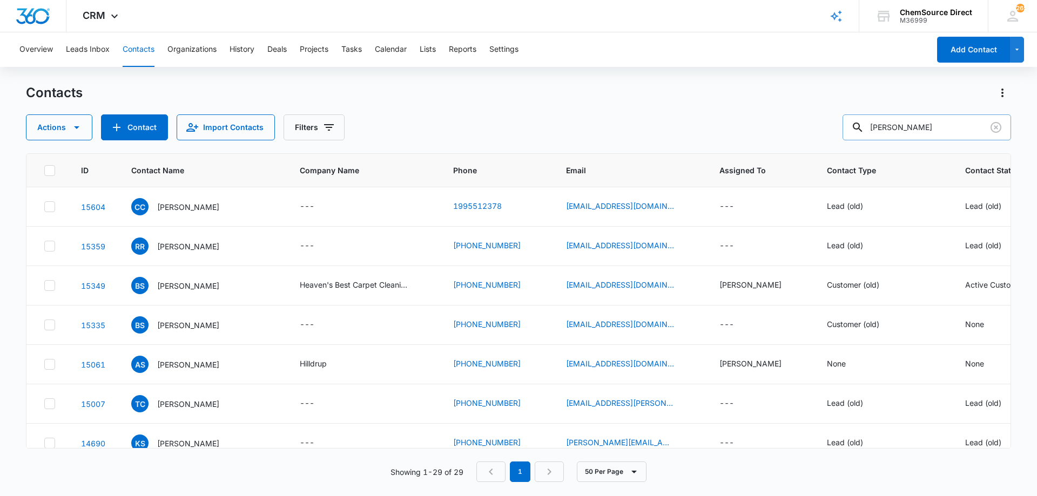
click at [896, 126] on input "[PERSON_NAME]" at bounding box center [926, 127] width 168 height 26
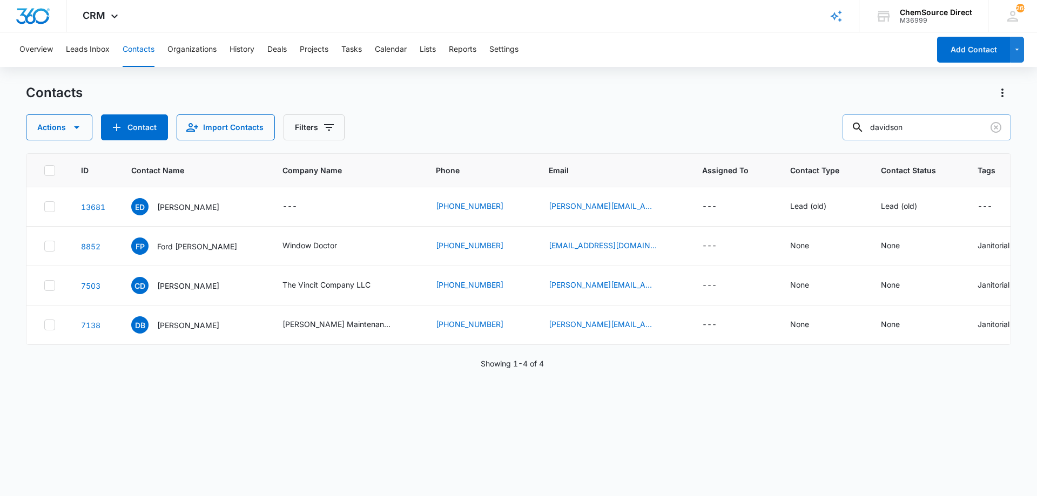
click at [891, 129] on input "davidson" at bounding box center [926, 127] width 168 height 26
type input "[PERSON_NAME]"
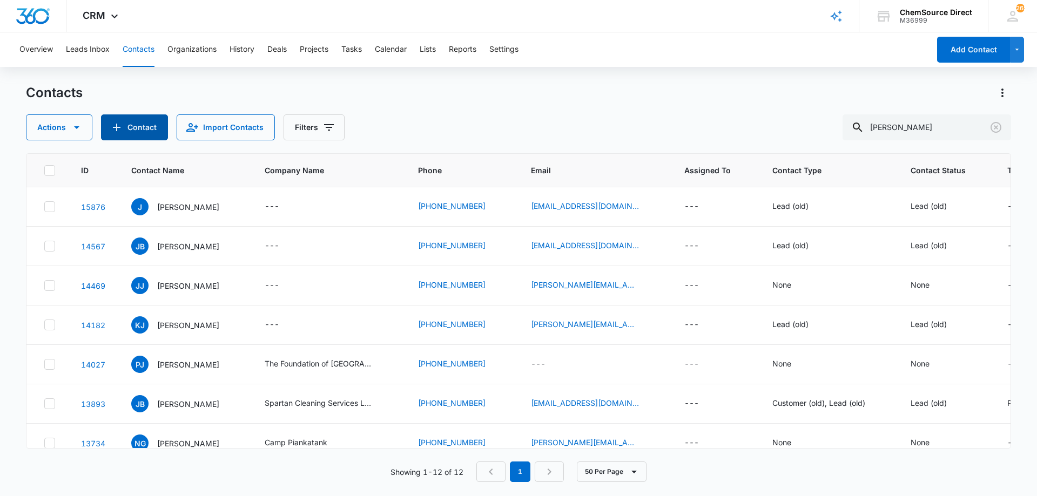
click at [145, 124] on button "Contact" at bounding box center [134, 127] width 67 height 26
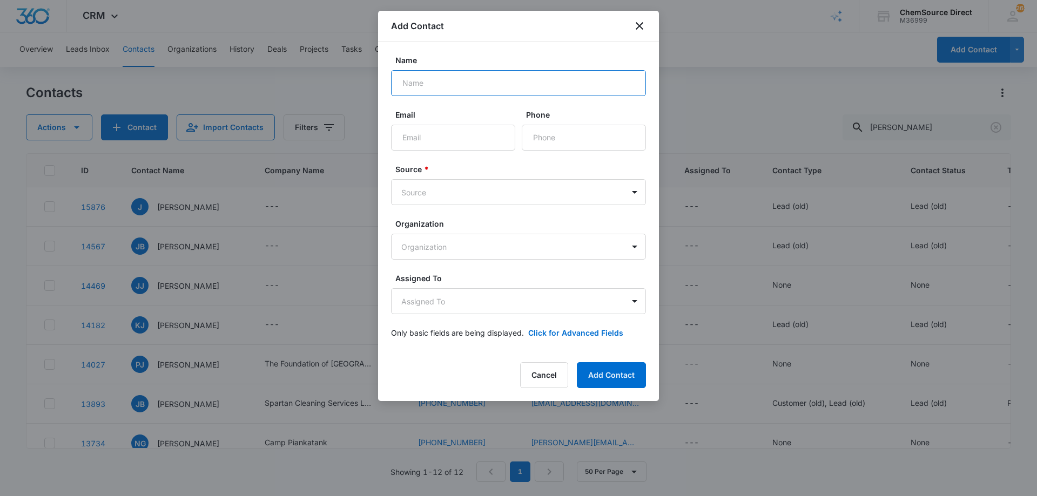
click at [455, 79] on input "Name" at bounding box center [518, 83] width 255 height 26
type input "[PERSON_NAME]"
paste input "[PERSON_NAME][EMAIL_ADDRESS][PERSON_NAME][DOMAIN_NAME]"
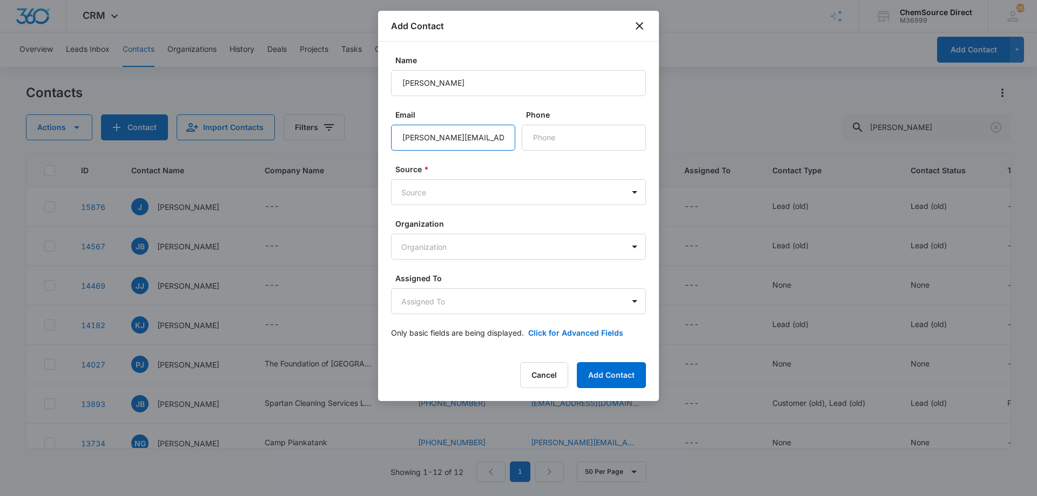
scroll to position [0, 17]
type input "[PERSON_NAME][EMAIL_ADDRESS][PERSON_NAME][DOMAIN_NAME]"
paste input "[PHONE_NUMBER]"
type input "[PHONE_NUMBER]"
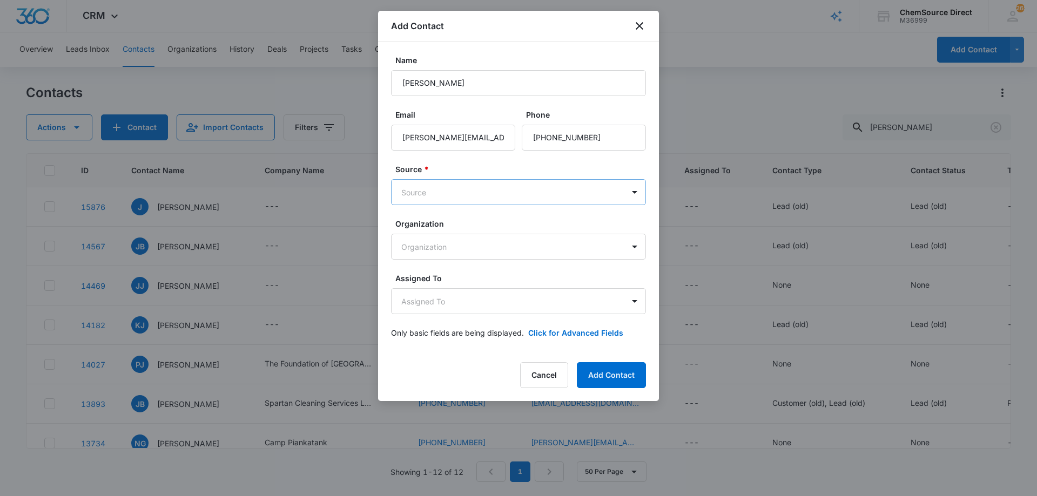
click at [458, 190] on body "CRM Apps Reputation Forms CRM Email Social Payments POS Content Ads Intelligenc…" at bounding box center [518, 248] width 1037 height 496
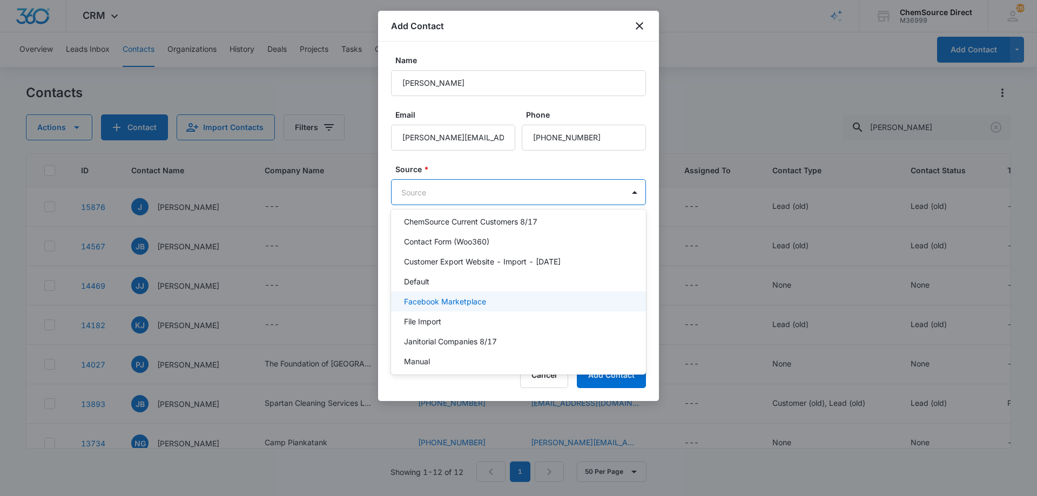
scroll to position [108, 0]
click at [448, 300] on div "Manual" at bounding box center [517, 301] width 227 height 11
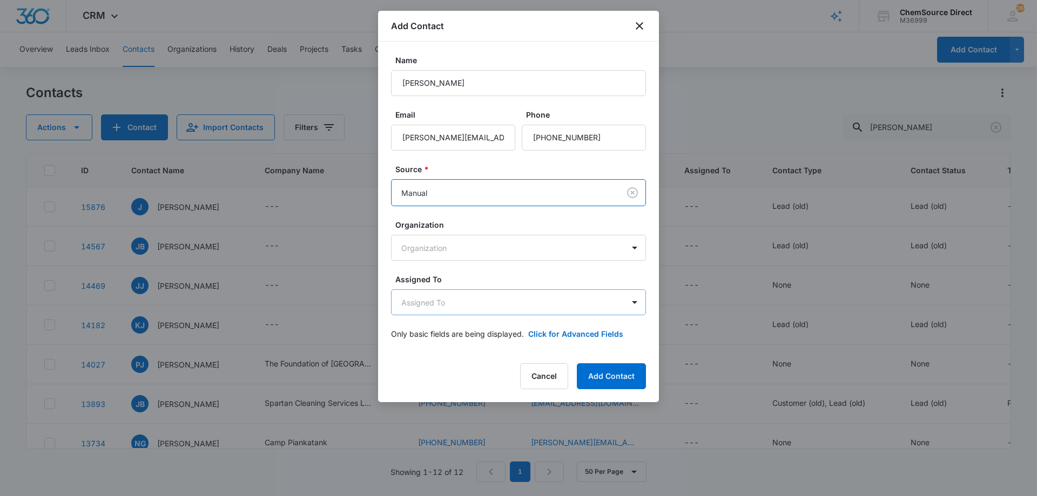
click at [478, 300] on body "CRM Apps Reputation Forms CRM Email Social Payments POS Content Ads Intelligenc…" at bounding box center [518, 248] width 1037 height 496
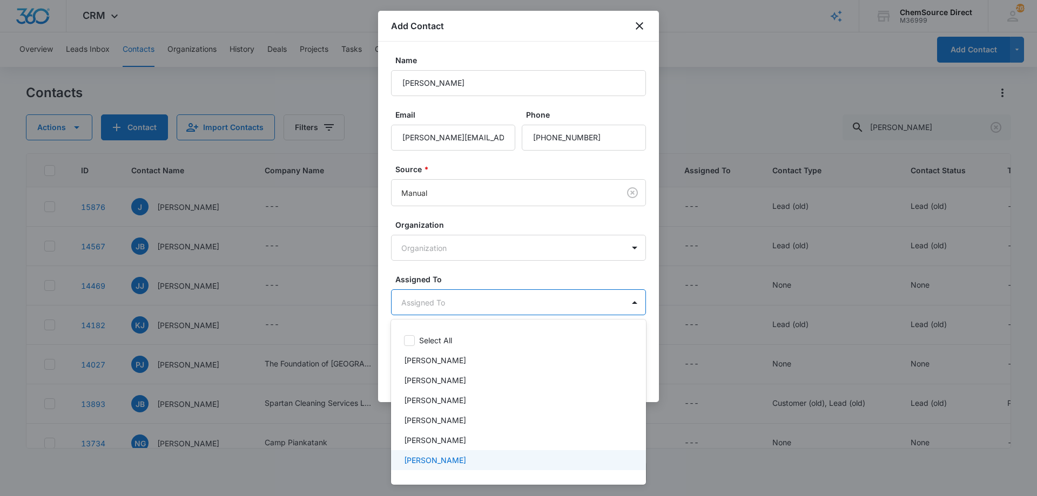
click at [431, 458] on p "[PERSON_NAME]" at bounding box center [435, 460] width 62 height 11
click at [501, 281] on div at bounding box center [518, 248] width 1037 height 496
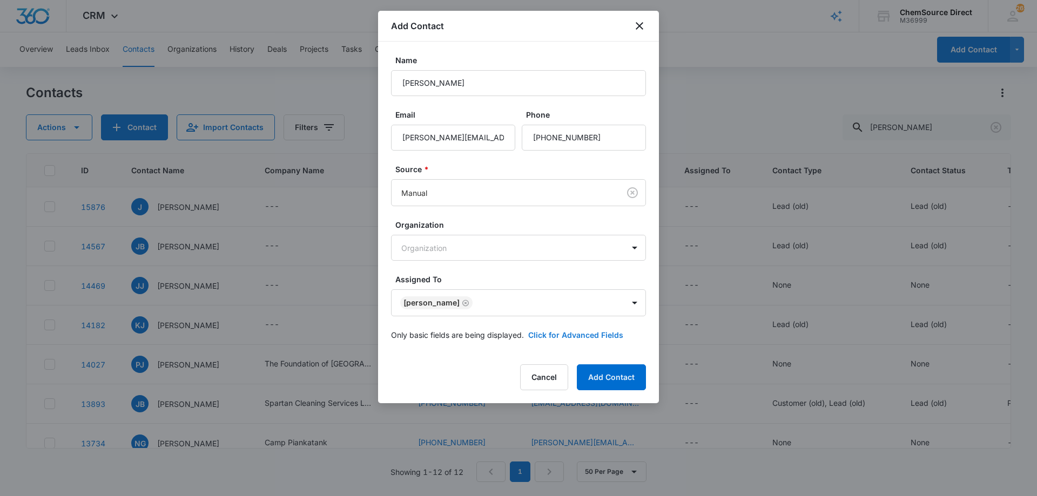
click at [544, 334] on button "Click for Advanced Fields" at bounding box center [575, 334] width 95 height 11
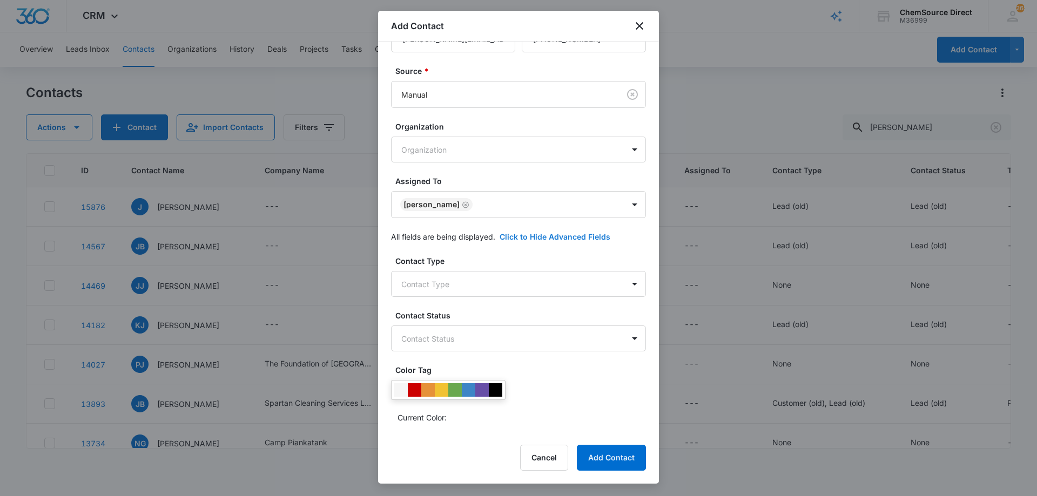
scroll to position [208, 0]
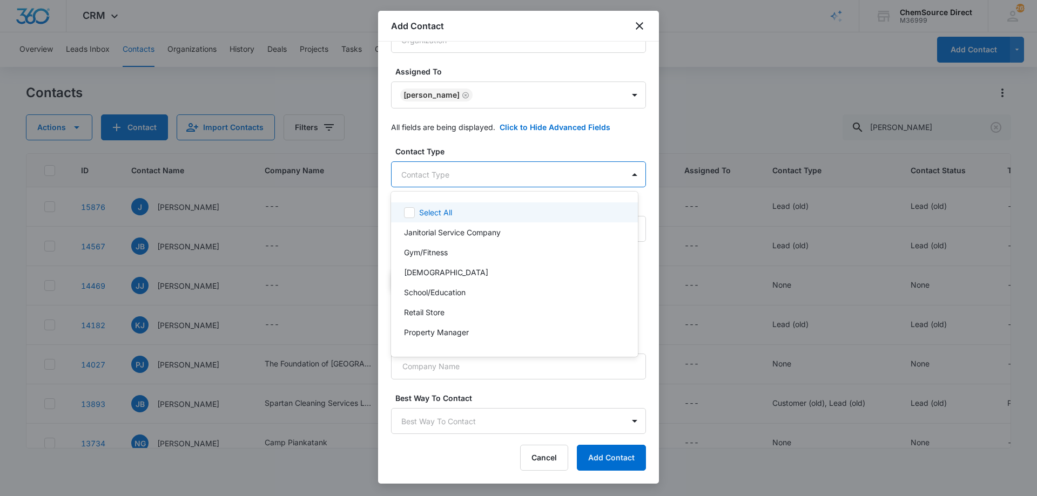
click at [467, 175] on body "CRM Apps Reputation Forms CRM Email Social Payments POS Content Ads Intelligenc…" at bounding box center [518, 248] width 1037 height 496
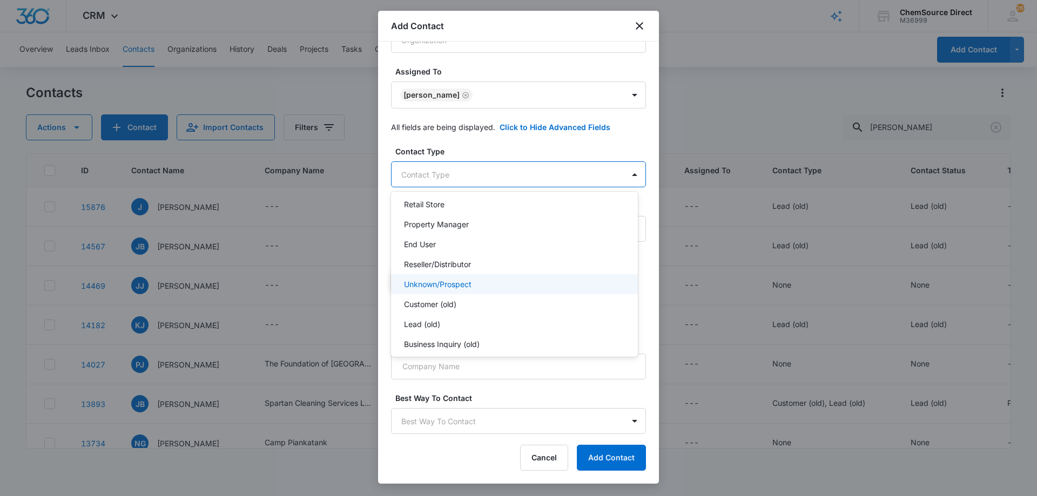
scroll to position [116, 0]
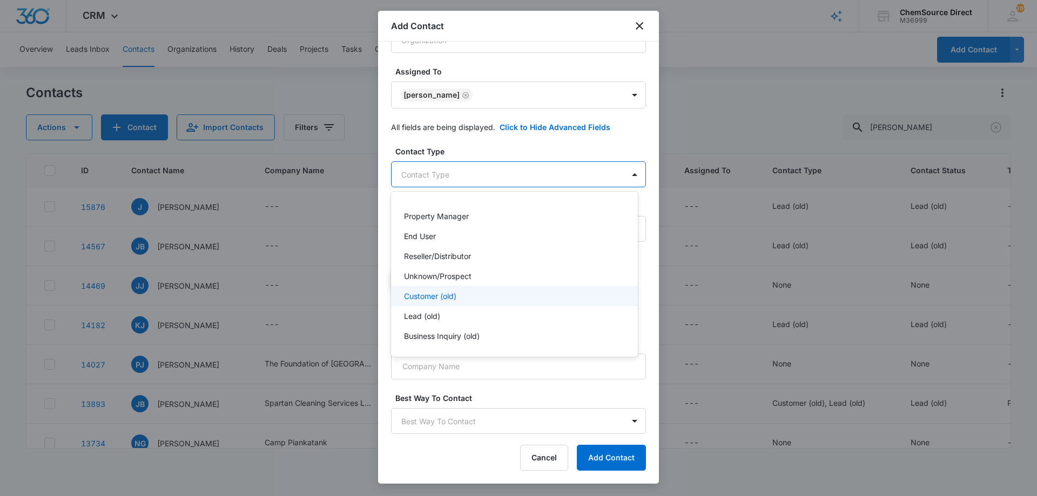
click at [482, 296] on div "Customer (old)" at bounding box center [513, 296] width 219 height 11
click at [498, 147] on div at bounding box center [518, 248] width 1037 height 496
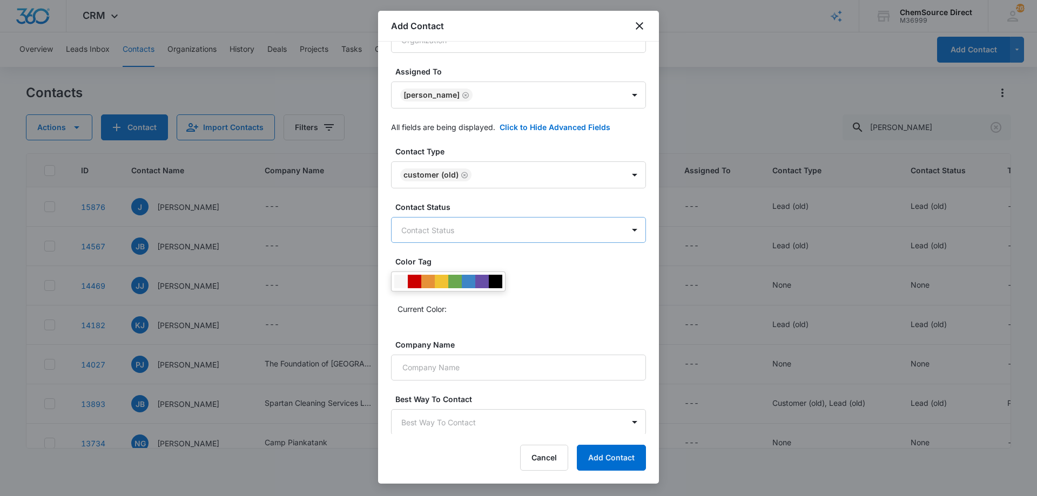
click at [491, 232] on body "CRM Apps Reputation Forms CRM Email Social Payments POS Content Ads Intelligenc…" at bounding box center [518, 248] width 1037 height 496
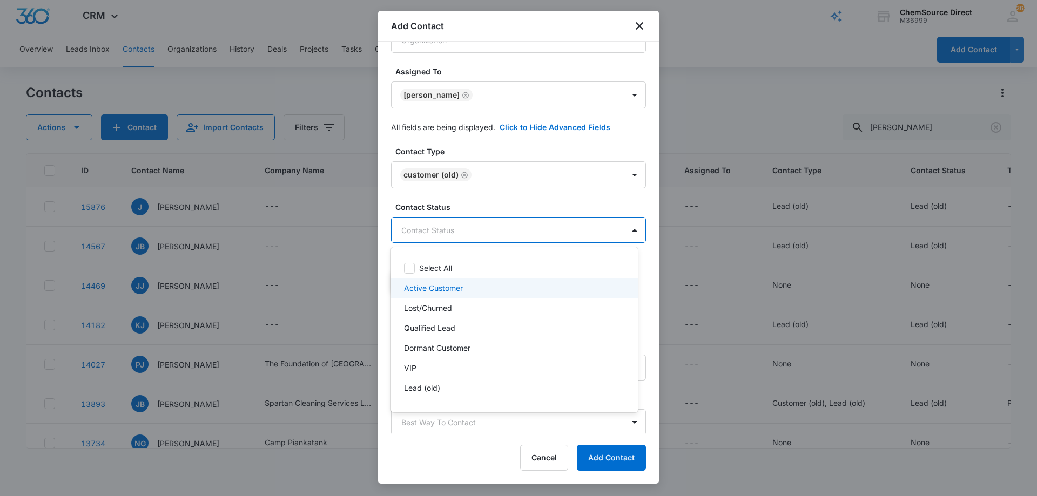
click at [469, 287] on div "Active Customer" at bounding box center [513, 287] width 219 height 11
click at [485, 202] on div at bounding box center [518, 248] width 1037 height 496
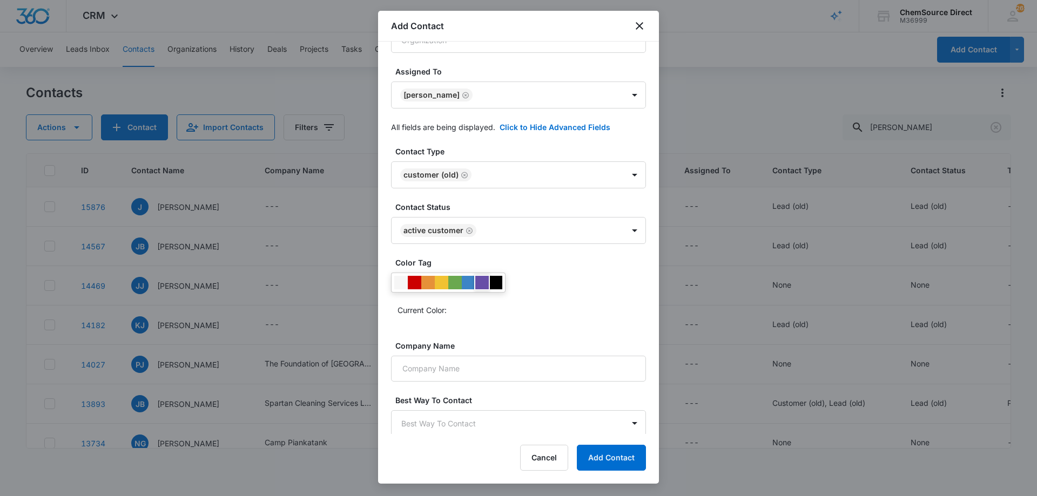
click at [483, 280] on div at bounding box center [481, 282] width 13 height 13
click at [526, 313] on div "Current Color:" at bounding box center [521, 309] width 248 height 17
click at [489, 363] on input "Company Name" at bounding box center [518, 369] width 255 height 26
type input "Davidson's Inc."
click at [609, 460] on button "Add Contact" at bounding box center [611, 458] width 69 height 26
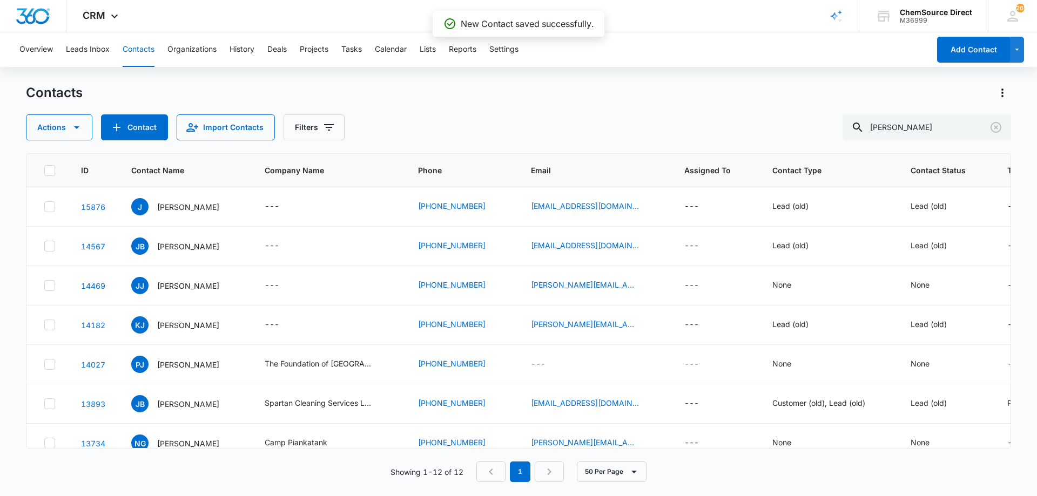
drag, startPoint x: 397, startPoint y: 115, endPoint x: 436, endPoint y: 114, distance: 39.4
click at [397, 115] on div "Actions Contact Import Contacts Filters [PERSON_NAME]" at bounding box center [518, 127] width 985 height 26
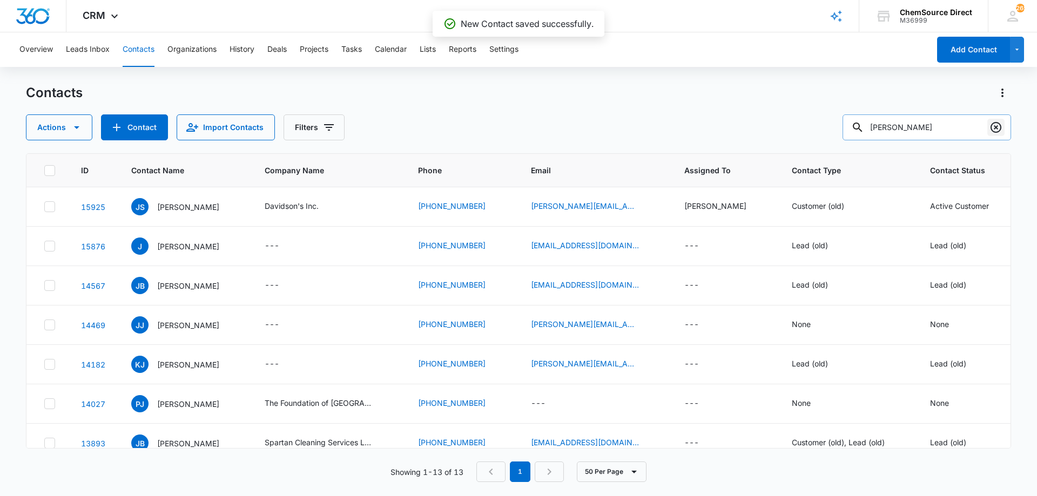
click at [996, 128] on icon "Clear" at bounding box center [995, 127] width 11 height 11
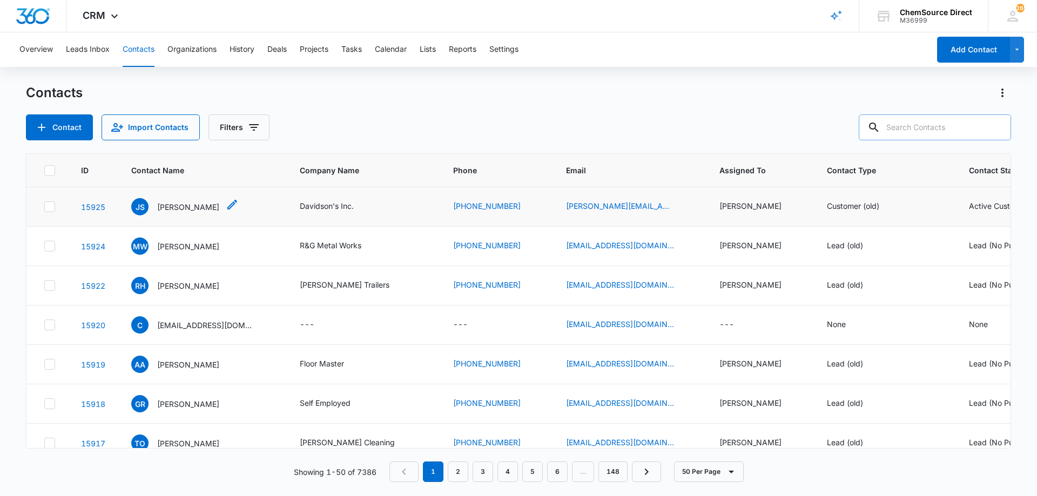
click at [181, 206] on p "[PERSON_NAME]" at bounding box center [188, 206] width 62 height 11
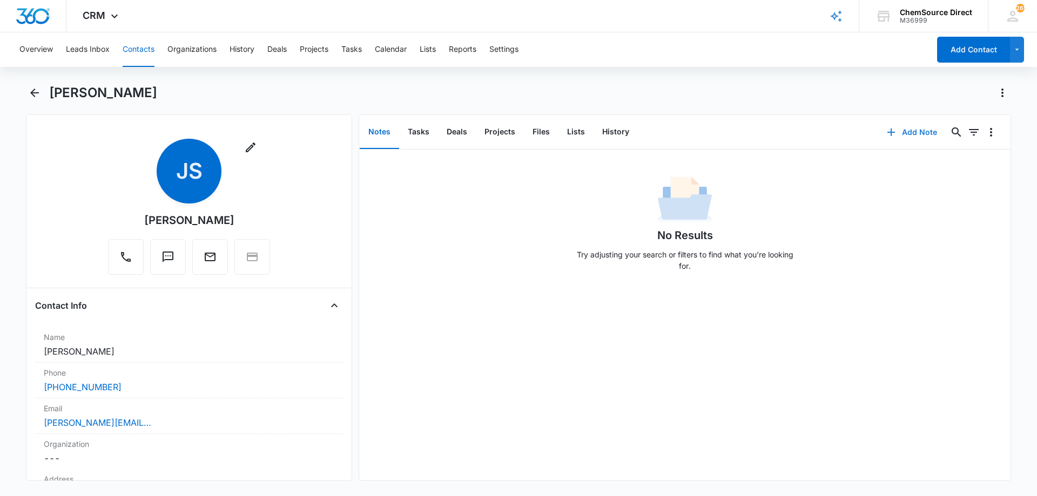
click at [908, 131] on button "Add Note" at bounding box center [912, 132] width 72 height 26
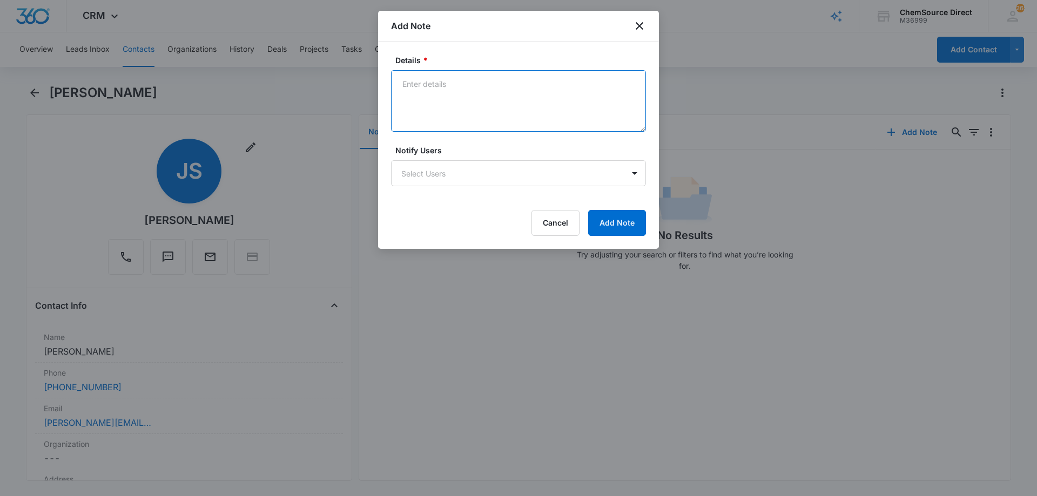
click at [441, 90] on textarea "Details *" at bounding box center [518, 101] width 255 height 62
paste textarea "Misc janitorial supplies"
type textarea "New Customer Misc janitorial supplies"
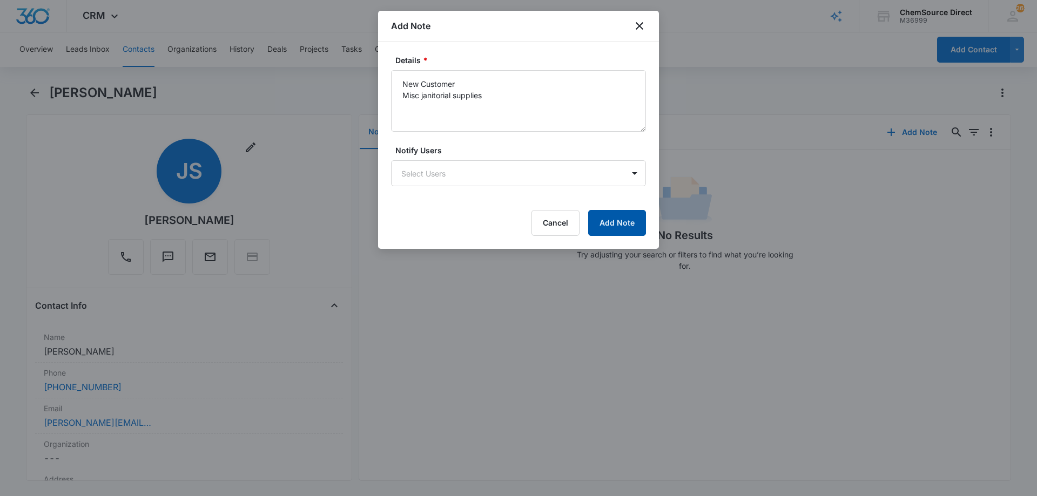
click at [611, 221] on button "Add Note" at bounding box center [617, 223] width 58 height 26
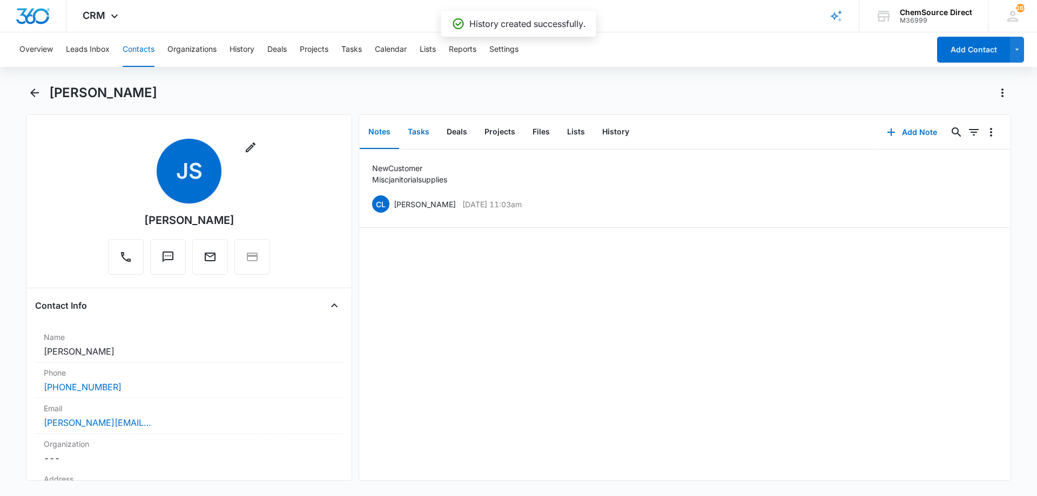
click at [421, 131] on button "Tasks" at bounding box center [418, 132] width 39 height 33
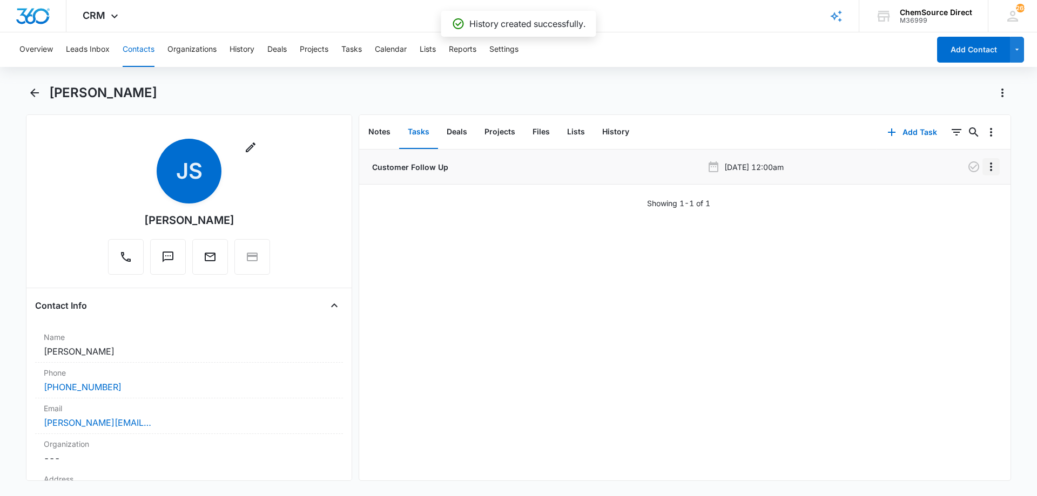
click at [984, 164] on icon "Overflow Menu" at bounding box center [990, 166] width 13 height 13
click at [952, 199] on div "Edit" at bounding box center [953, 197] width 23 height 8
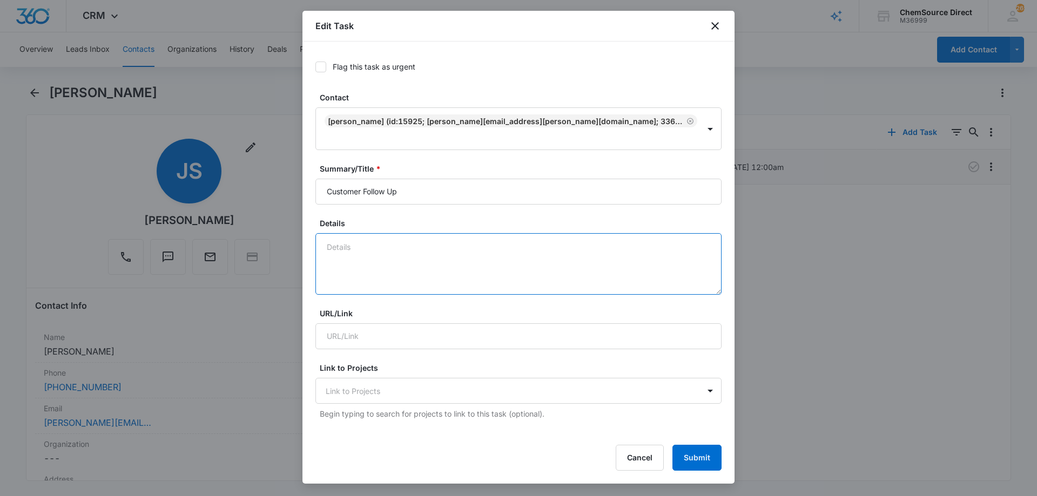
click at [390, 233] on textarea "Details" at bounding box center [518, 264] width 406 height 62
paste textarea "Misc janitorial supplies"
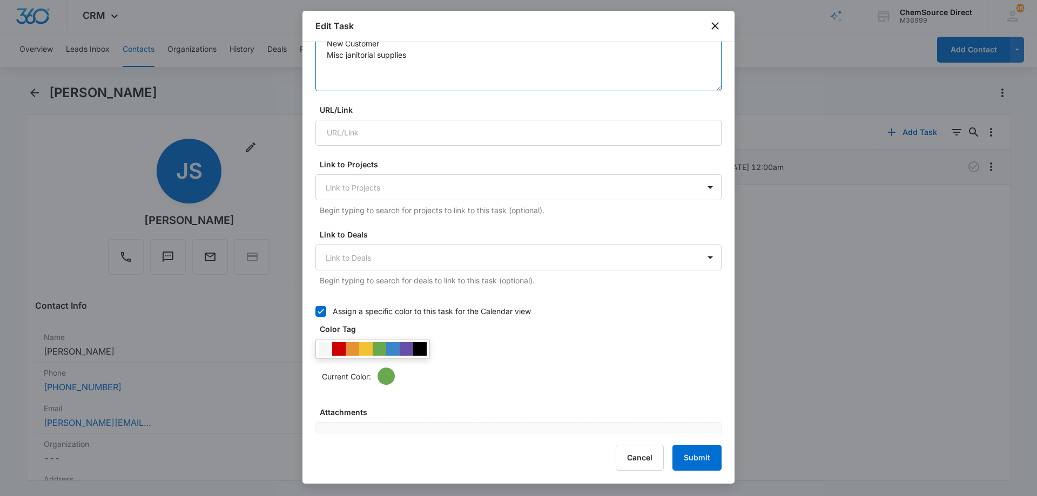
scroll to position [216, 0]
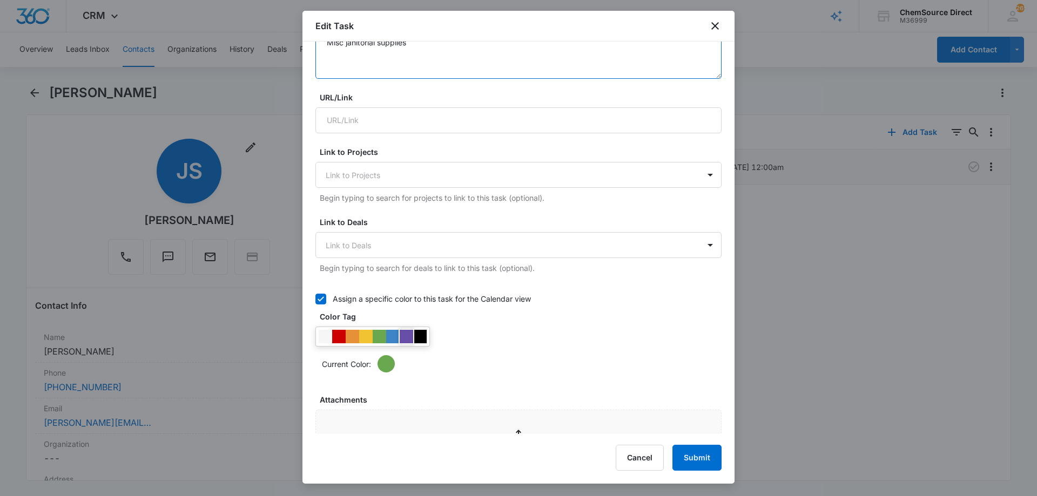
type textarea "New Customer Misc janitorial supplies"
click at [404, 330] on div at bounding box center [406, 336] width 13 height 13
click at [509, 327] on div "Current Color:" at bounding box center [518, 350] width 406 height 46
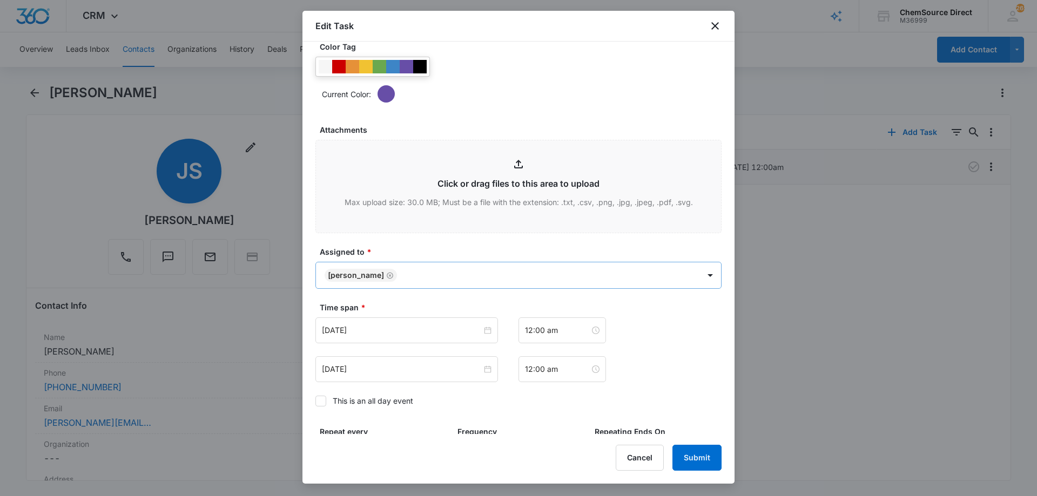
scroll to position [594, 0]
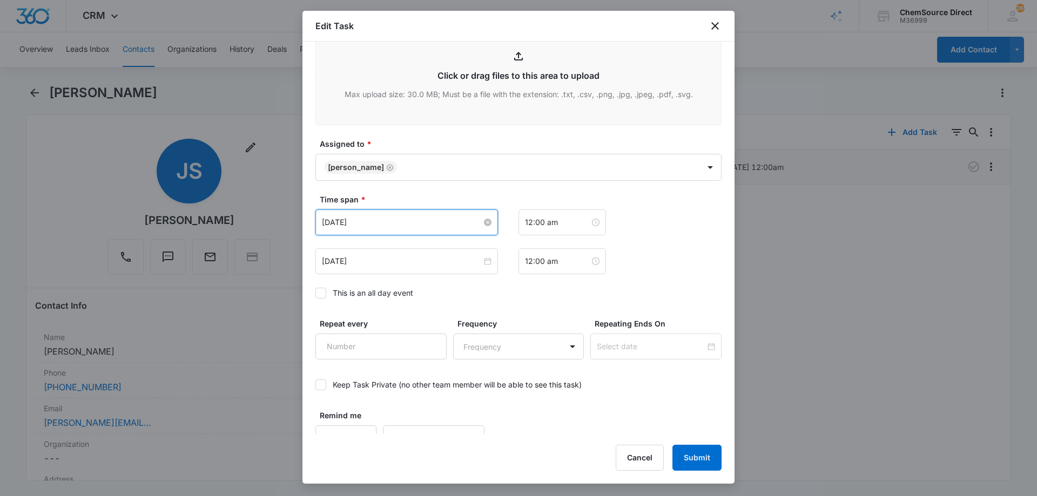
click at [399, 217] on input "[DATE]" at bounding box center [402, 223] width 160 height 12
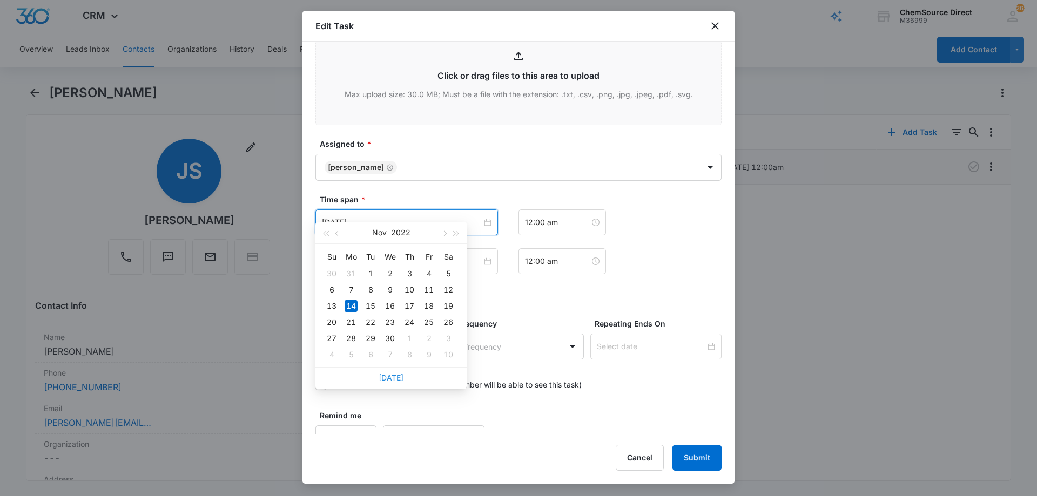
click at [396, 377] on link "[DATE]" at bounding box center [391, 377] width 25 height 9
type input "[DATE]"
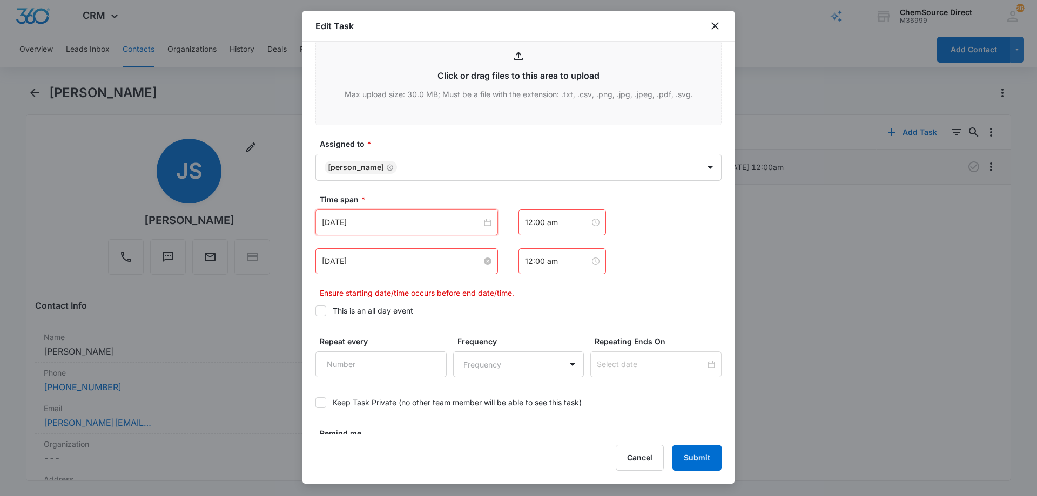
click at [412, 255] on input "[DATE]" at bounding box center [402, 261] width 160 height 12
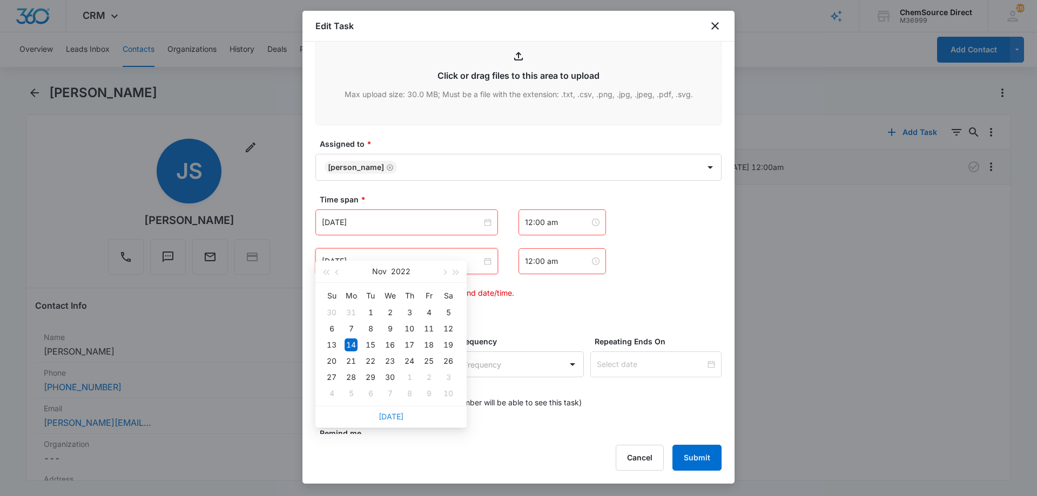
click at [392, 417] on link "[DATE]" at bounding box center [391, 416] width 25 height 9
type input "[DATE]"
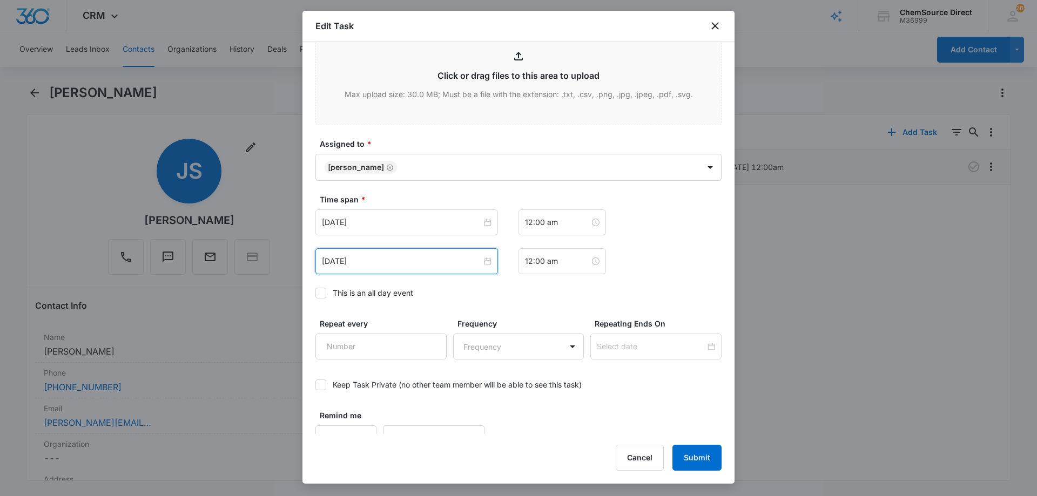
click at [320, 288] on icon at bounding box center [321, 293] width 10 height 10
click at [315, 293] on input "This is an all day event" at bounding box center [315, 293] width 0 height 0
click at [408, 217] on input "[DATE]" at bounding box center [402, 223] width 160 height 12
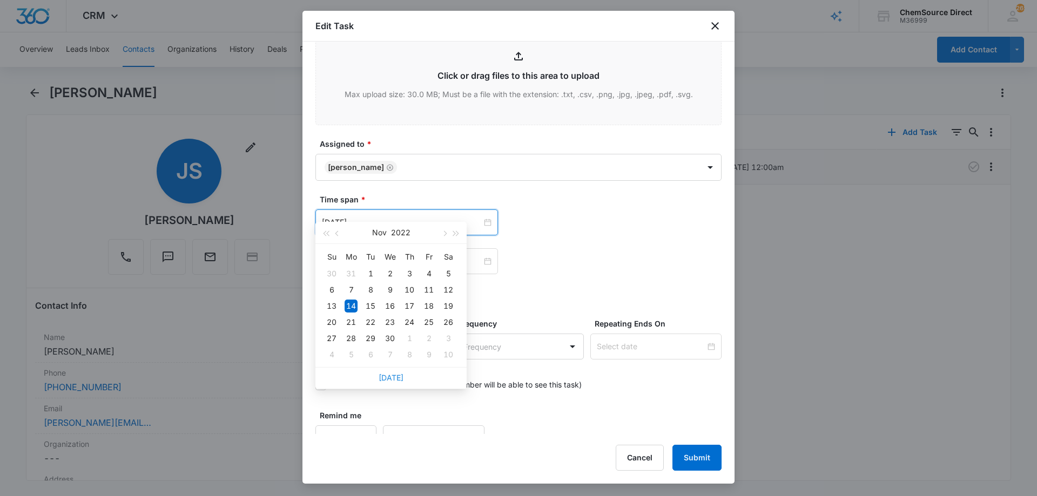
click at [387, 376] on link "[DATE]" at bounding box center [391, 377] width 25 height 9
type input "[DATE]"
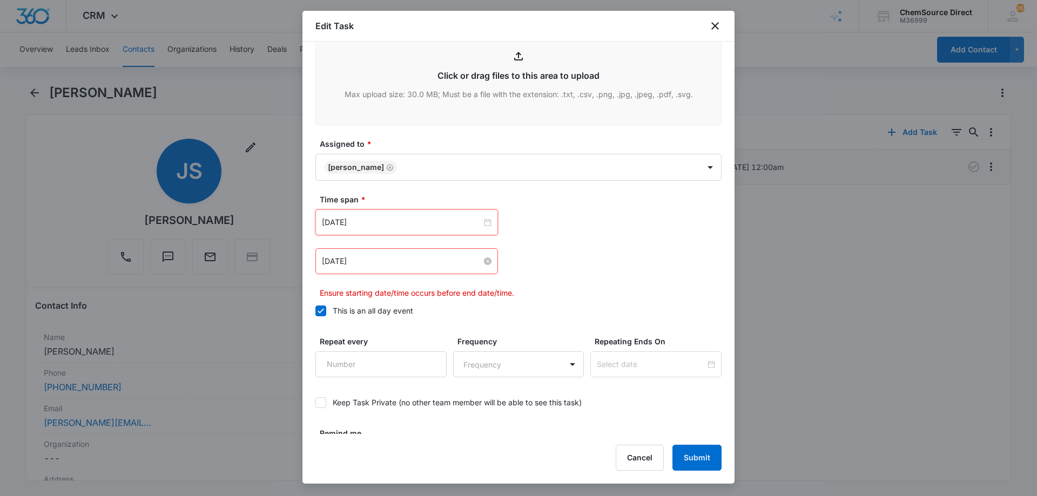
click at [414, 255] on input "[DATE]" at bounding box center [402, 261] width 160 height 12
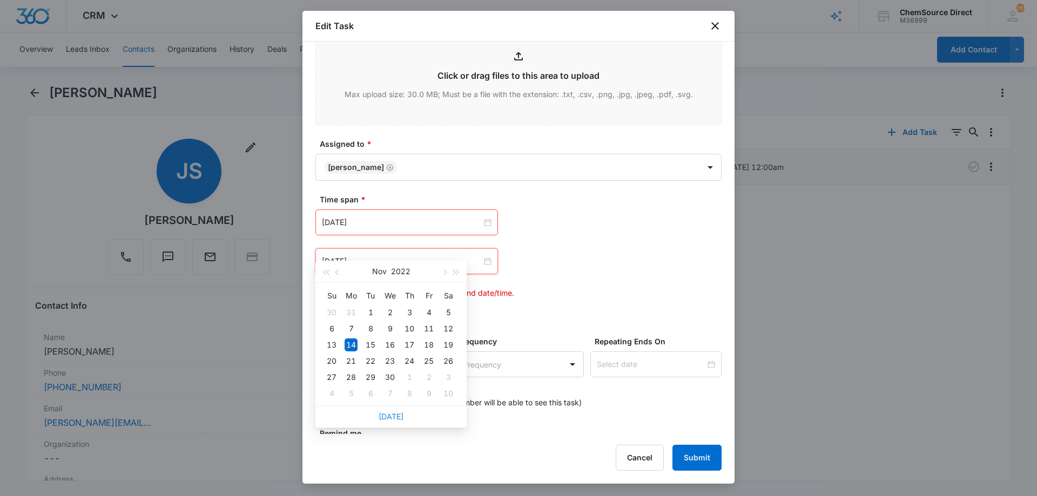
click at [389, 415] on link "[DATE]" at bounding box center [391, 416] width 25 height 9
type input "[DATE]"
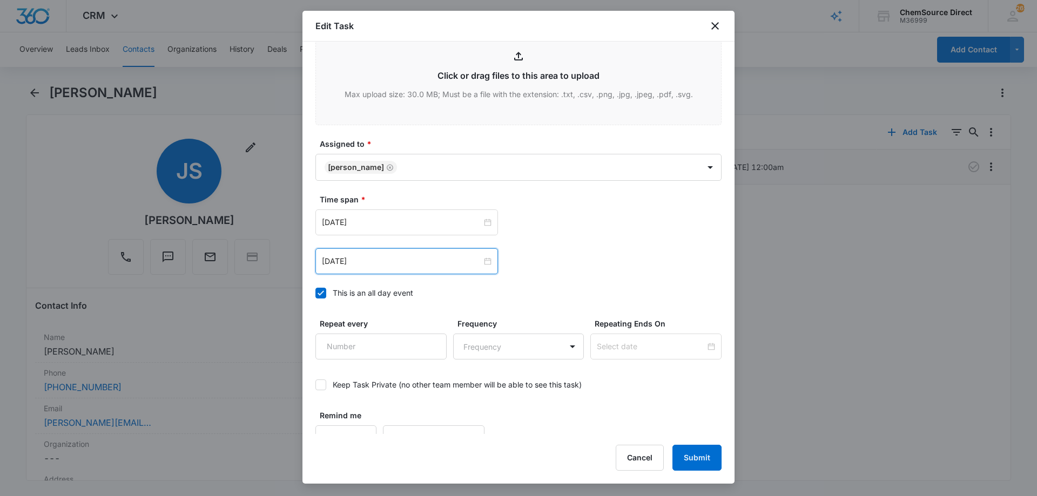
click at [465, 287] on label "This is an all day event" at bounding box center [518, 292] width 406 height 11
click at [315, 293] on input "This is an all day event" at bounding box center [315, 293] width 0 height 0
click at [323, 288] on icon at bounding box center [321, 293] width 10 height 10
click at [315, 293] on input "This is an all day event" at bounding box center [315, 293] width 0 height 0
click at [413, 217] on input "[DATE]" at bounding box center [402, 223] width 160 height 12
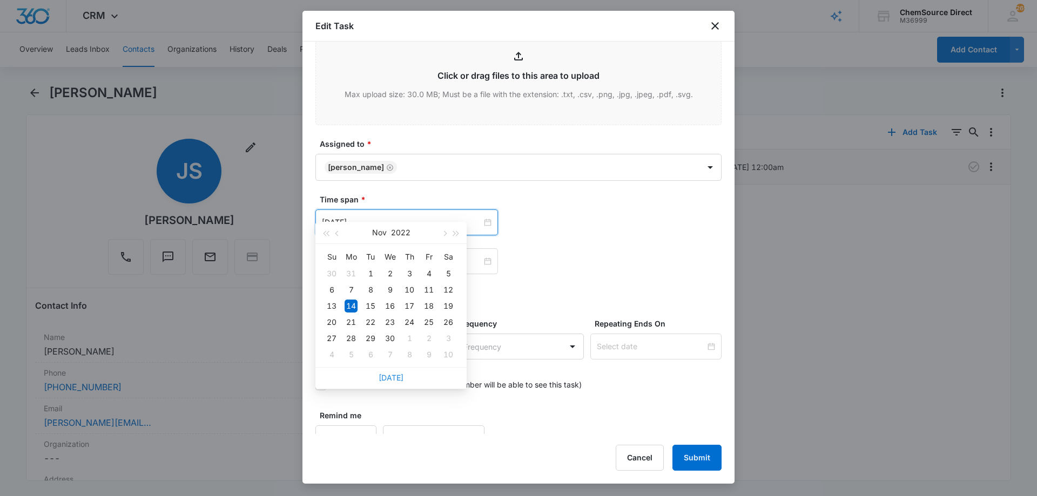
click at [392, 374] on link "[DATE]" at bounding box center [391, 377] width 25 height 9
type input "[DATE]"
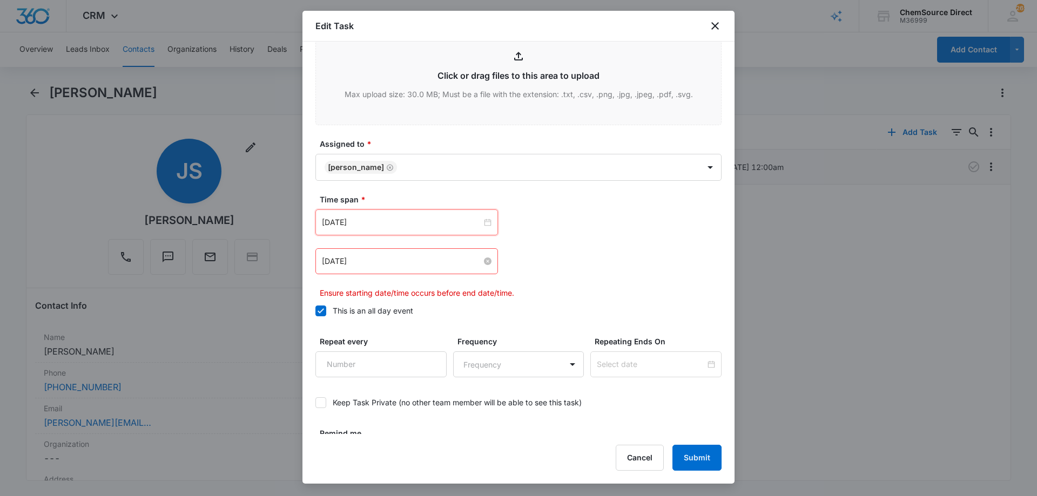
click at [400, 255] on input "[DATE]" at bounding box center [402, 261] width 160 height 12
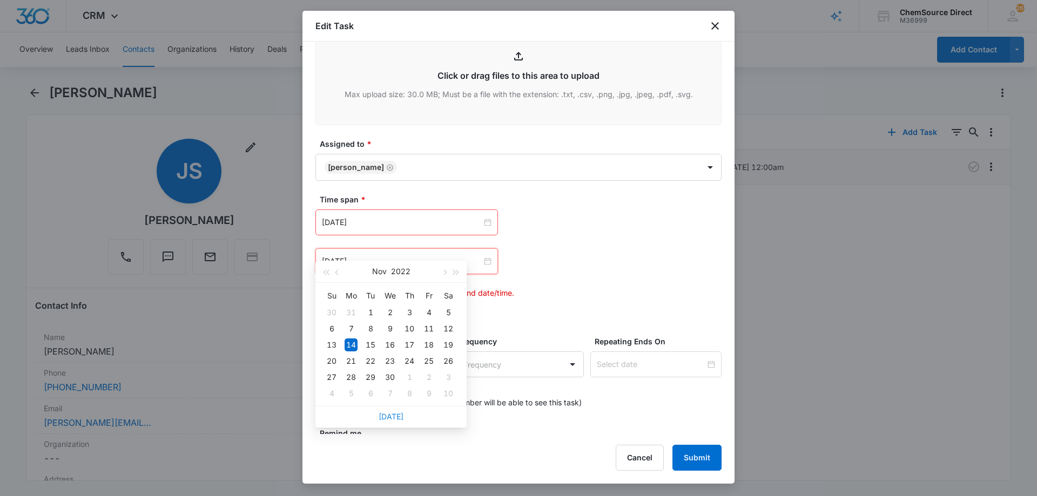
click at [395, 416] on link "[DATE]" at bounding box center [391, 416] width 25 height 9
type input "[DATE]"
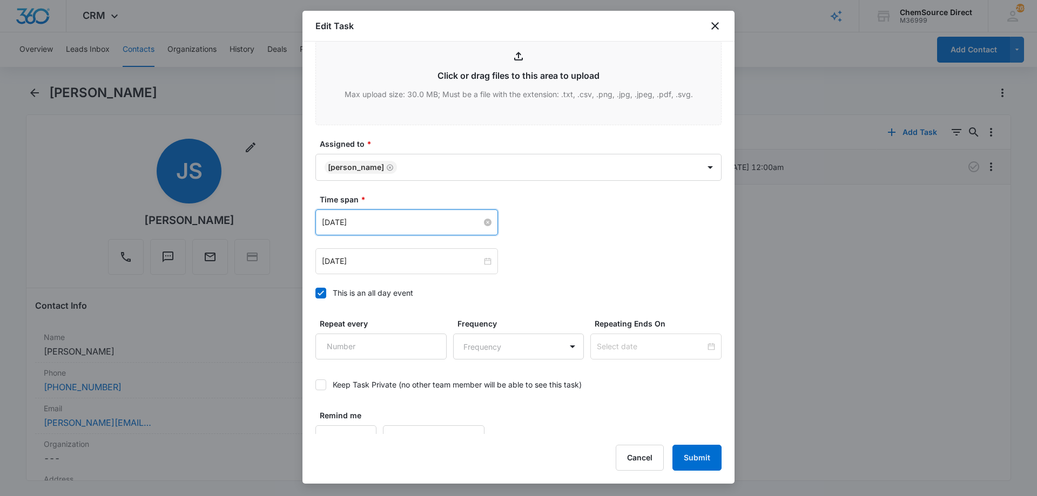
click at [408, 217] on input "[DATE]" at bounding box center [402, 223] width 160 height 12
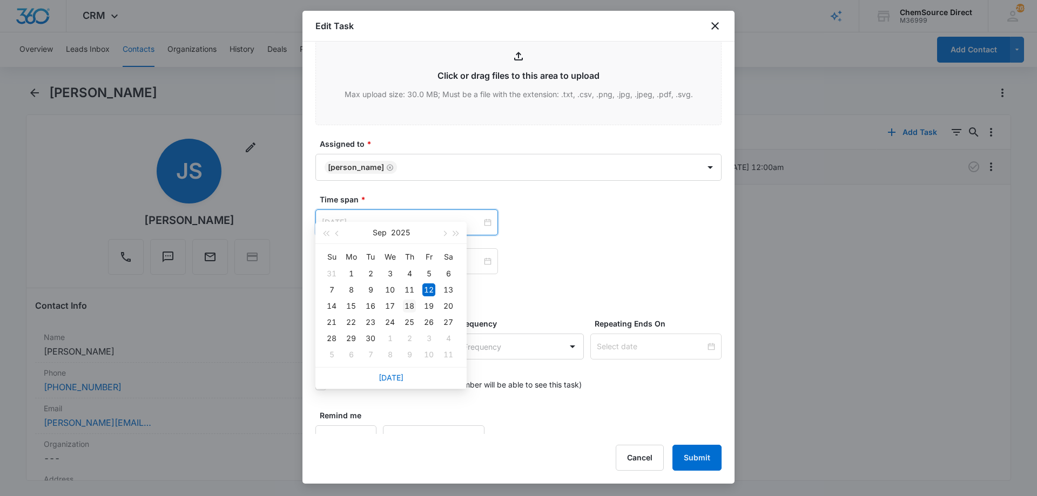
type input "[DATE]"
click at [408, 305] on div "18" at bounding box center [409, 306] width 13 height 13
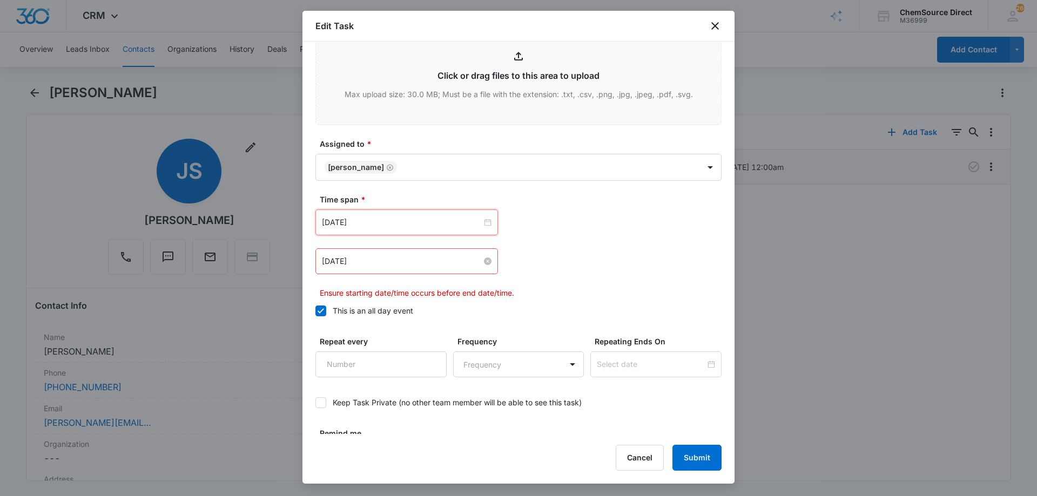
click at [404, 255] on input "[DATE]" at bounding box center [402, 261] width 160 height 12
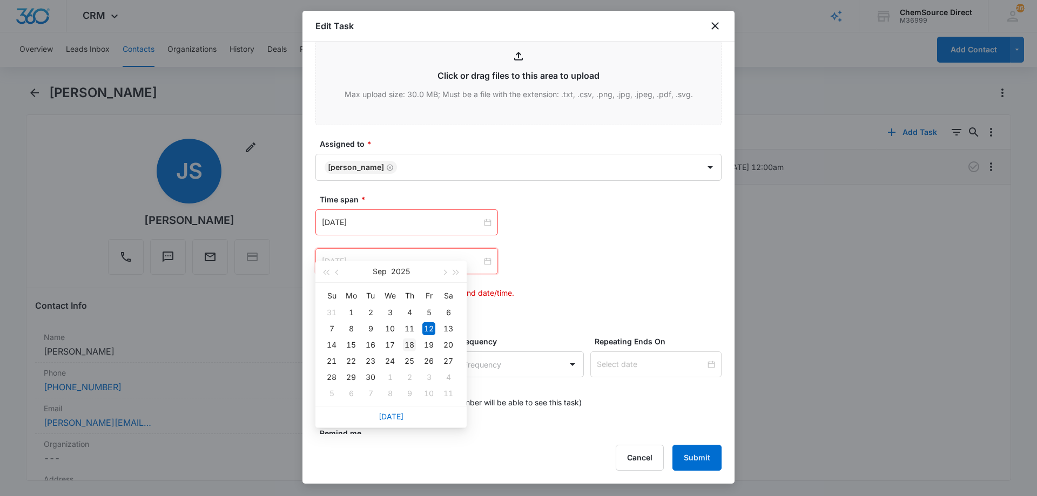
type input "[DATE]"
click at [410, 342] on div "18" at bounding box center [409, 345] width 13 height 13
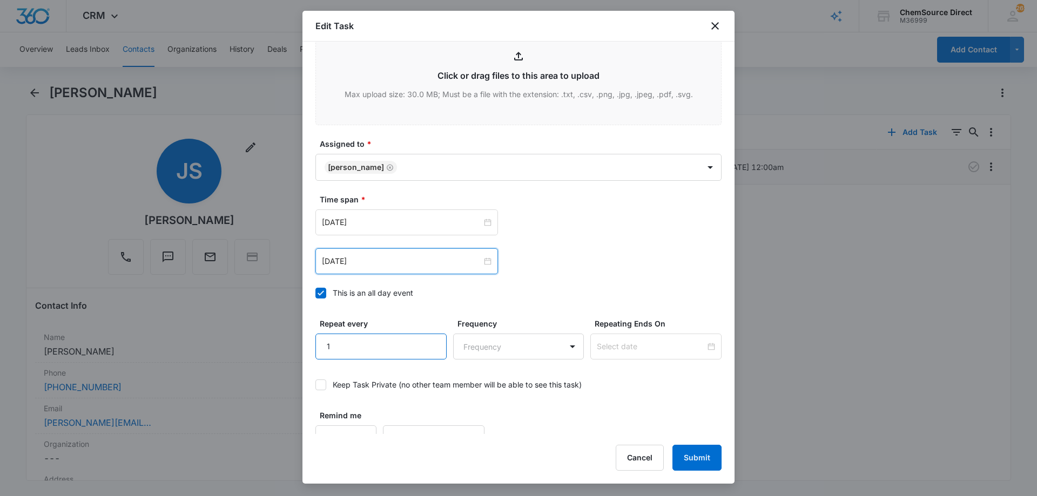
type input "1"
click at [428, 334] on input "1" at bounding box center [380, 347] width 131 height 26
click at [503, 340] on body "CRM Apps Reputation Forms CRM Email Social Payments POS Content Ads Intelligenc…" at bounding box center [518, 248] width 1037 height 496
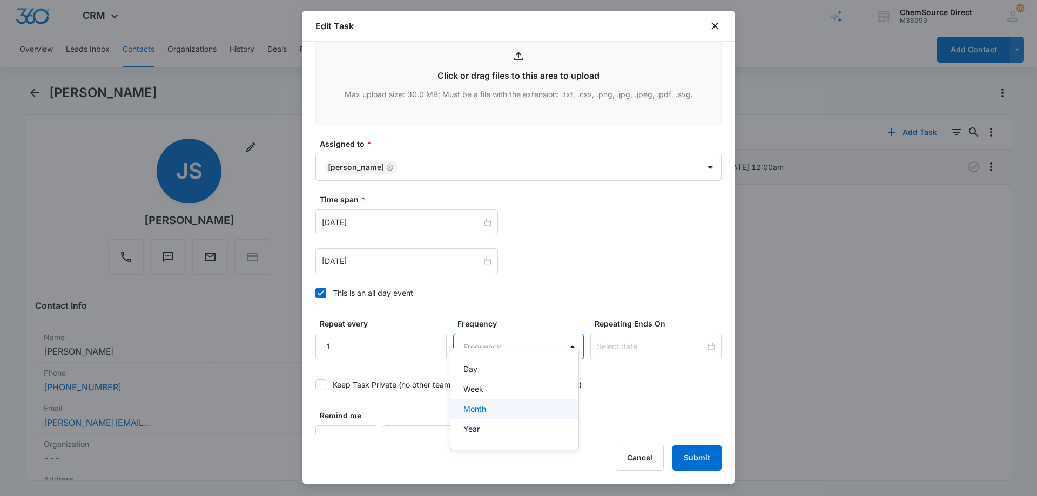
click at [499, 407] on div "Month" at bounding box center [513, 408] width 100 height 11
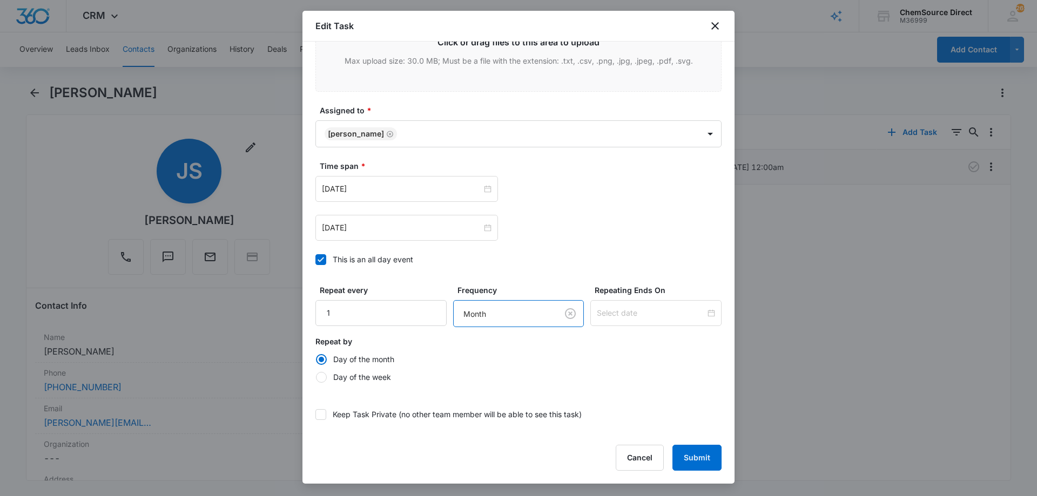
scroll to position [659, 0]
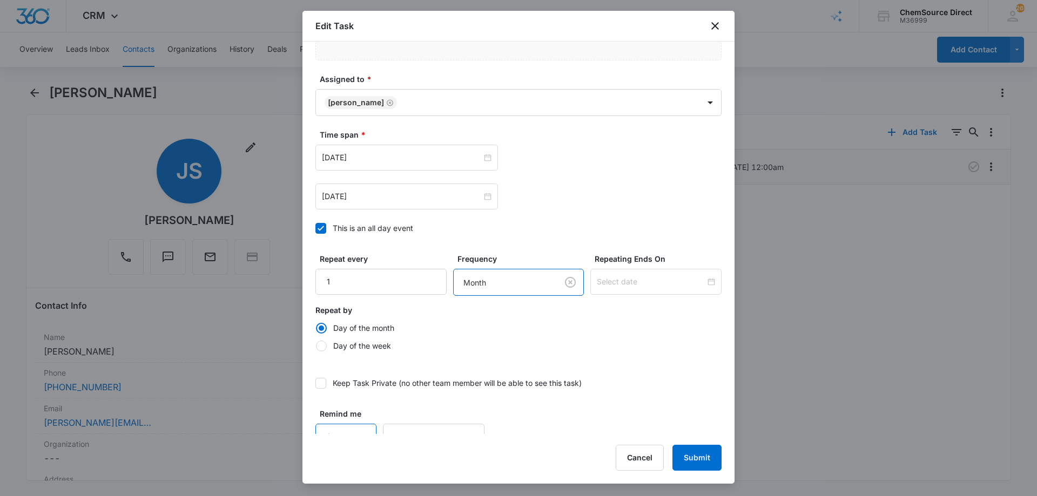
type input "1"
click at [357, 424] on input "1" at bounding box center [345, 437] width 61 height 26
click at [429, 427] on body "CRM Apps Reputation Forms CRM Email Social Payments POS Content Ads Intelligenc…" at bounding box center [518, 248] width 1037 height 496
click at [436, 455] on div "Days" at bounding box center [430, 459] width 71 height 11
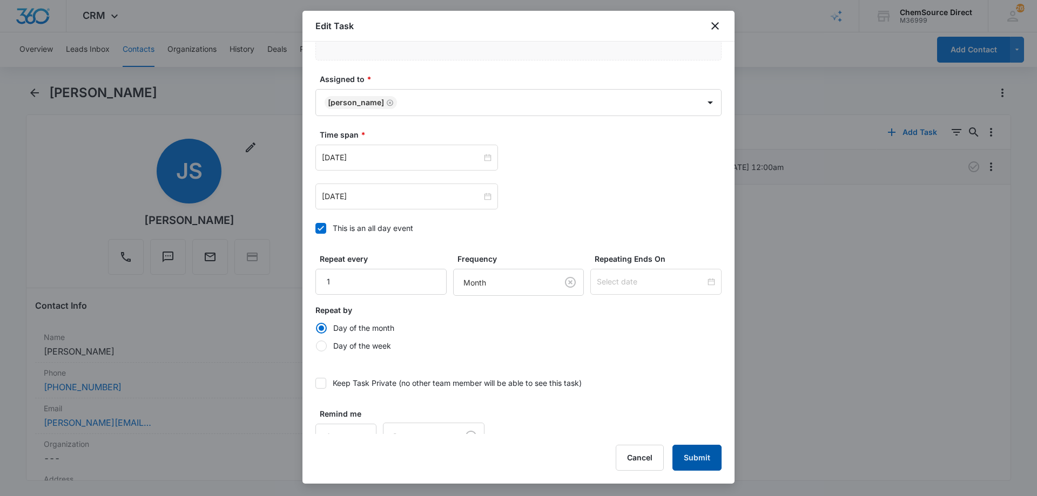
click at [696, 460] on button "Submit" at bounding box center [696, 458] width 49 height 26
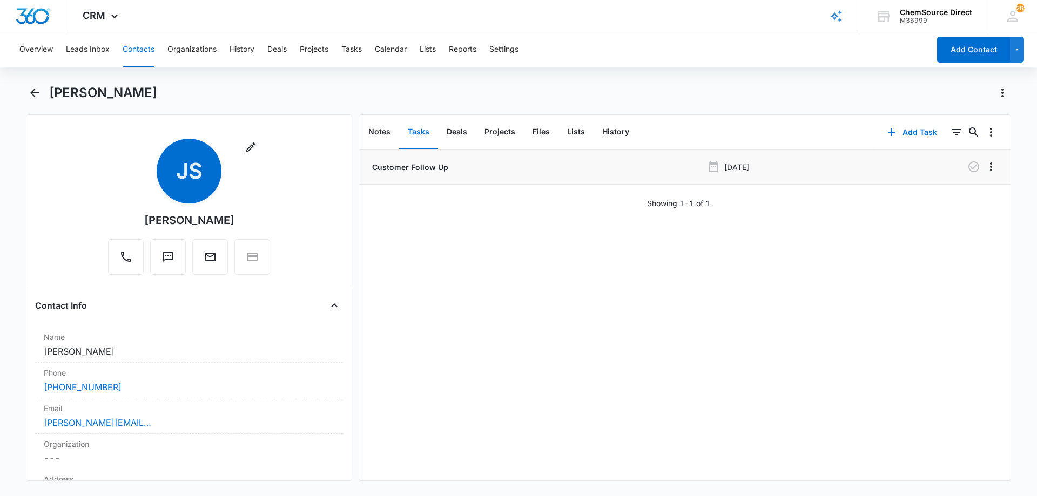
click at [136, 50] on button "Contacts" at bounding box center [139, 49] width 32 height 35
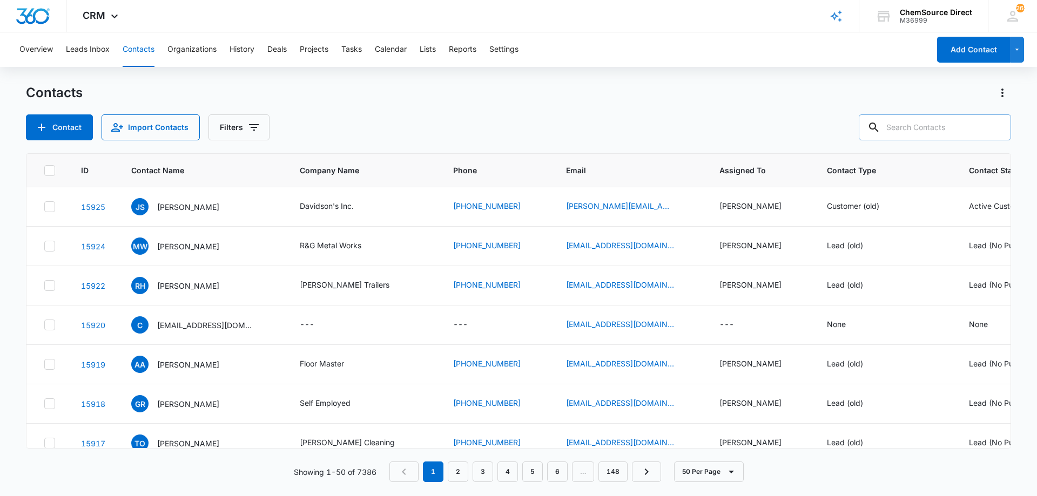
click at [907, 126] on input "text" at bounding box center [935, 127] width 152 height 26
type input "[PERSON_NAME]"
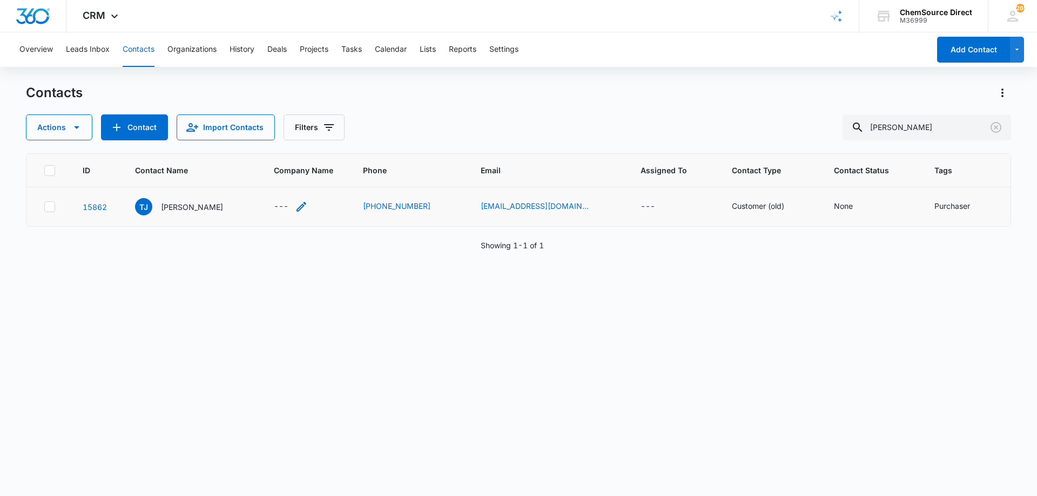
click at [300, 205] on icon "Company Name - - Select to Edit Field" at bounding box center [301, 207] width 10 height 10
click at [281, 135] on input "Company Name" at bounding box center [293, 138] width 136 height 26
click at [261, 138] on input "Rollingcrest Commons" at bounding box center [293, 138] width 136 height 26
type input "Rolling Crest Commons"
click at [337, 170] on button "Save" at bounding box center [345, 171] width 32 height 21
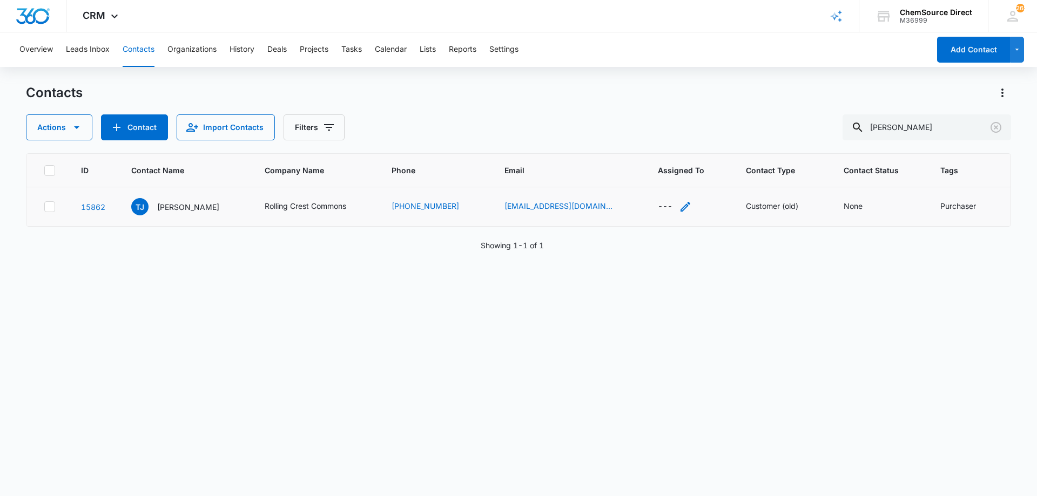
click at [679, 206] on icon "Assigned To - - Select to Edit Field" at bounding box center [685, 206] width 13 height 13
click at [680, 132] on div at bounding box center [689, 137] width 22 height 25
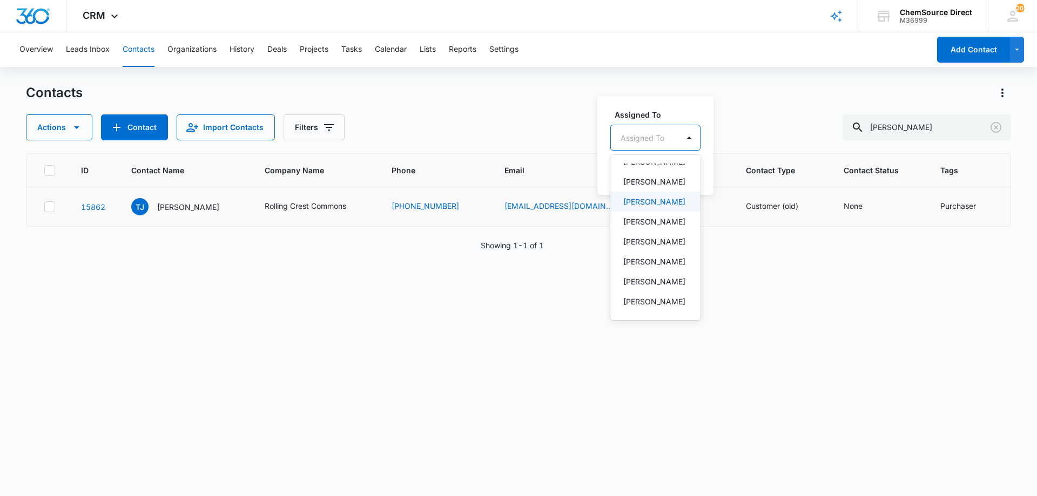
scroll to position [79, 0]
click at [667, 299] on div "[PERSON_NAME]" at bounding box center [654, 299] width 62 height 11
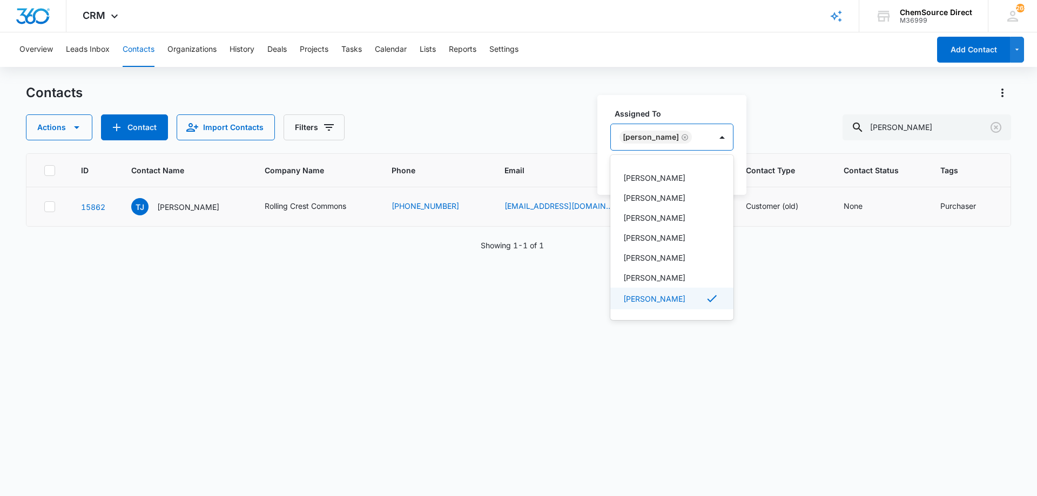
scroll to position [58, 0]
click at [713, 136] on div at bounding box center [721, 137] width 17 height 17
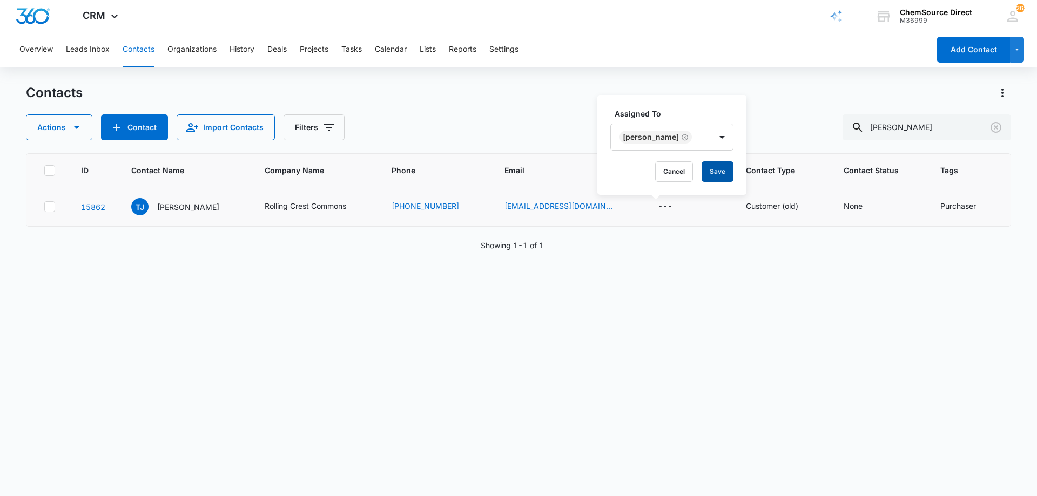
click at [702, 171] on button "Save" at bounding box center [717, 171] width 32 height 21
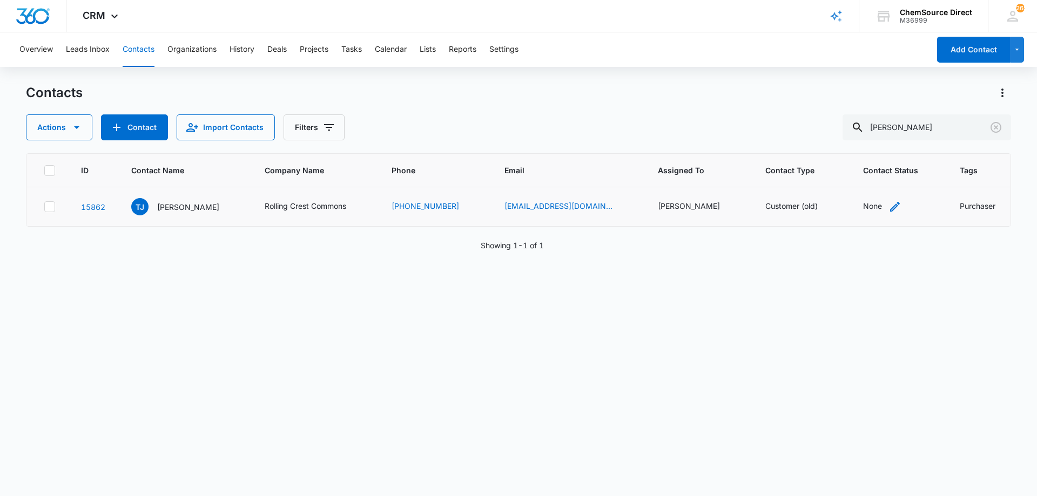
click at [888, 205] on icon "Contact Status - None - Select to Edit Field" at bounding box center [894, 206] width 13 height 13
click at [889, 136] on div at bounding box center [887, 137] width 17 height 17
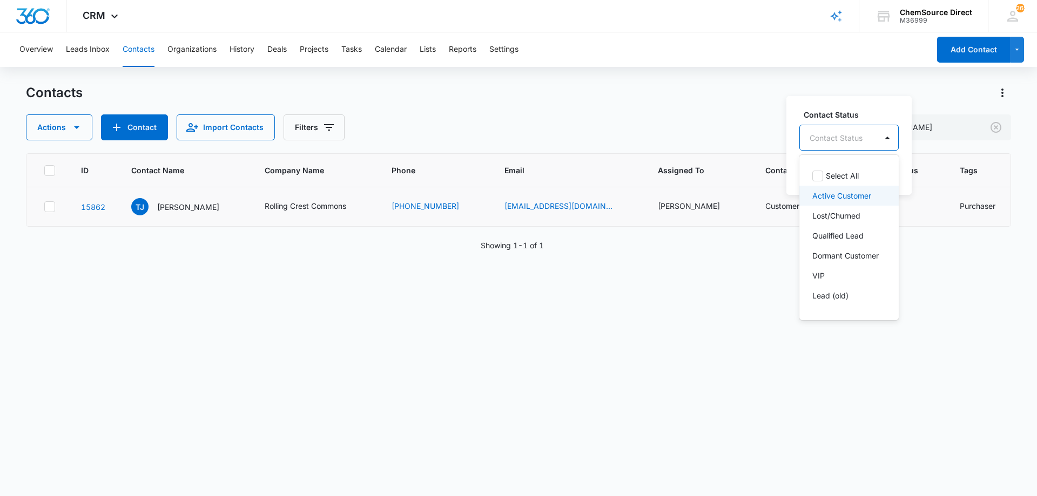
click at [844, 199] on p "Active Customer" at bounding box center [841, 195] width 59 height 11
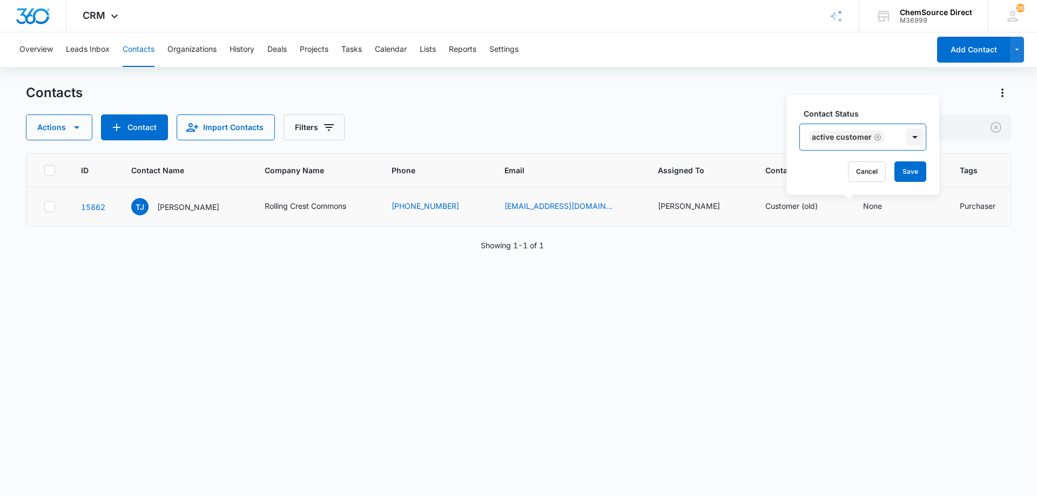
click at [912, 136] on div at bounding box center [914, 137] width 17 height 17
click at [908, 173] on button "Save" at bounding box center [910, 171] width 32 height 21
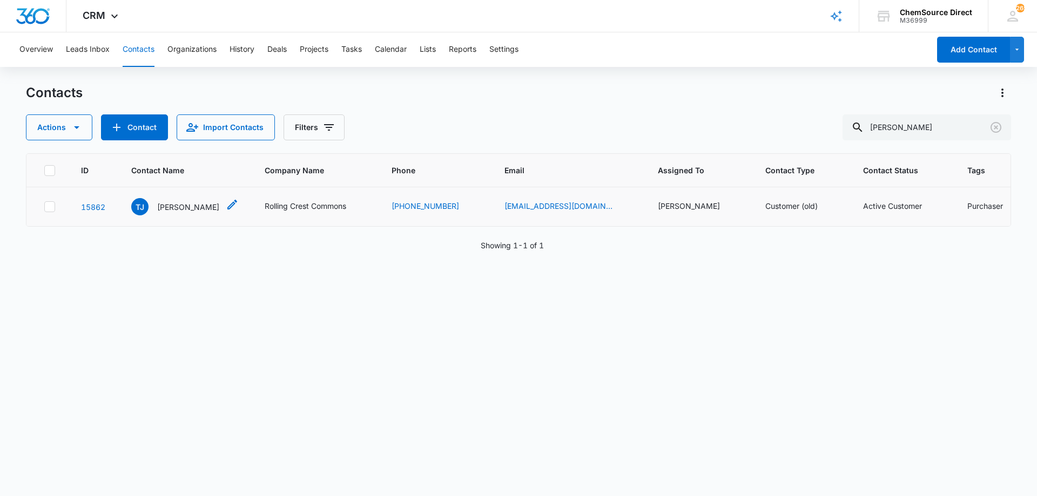
click at [192, 206] on p "[PERSON_NAME]" at bounding box center [188, 206] width 62 height 11
